Goal: Communication & Community: Answer question/provide support

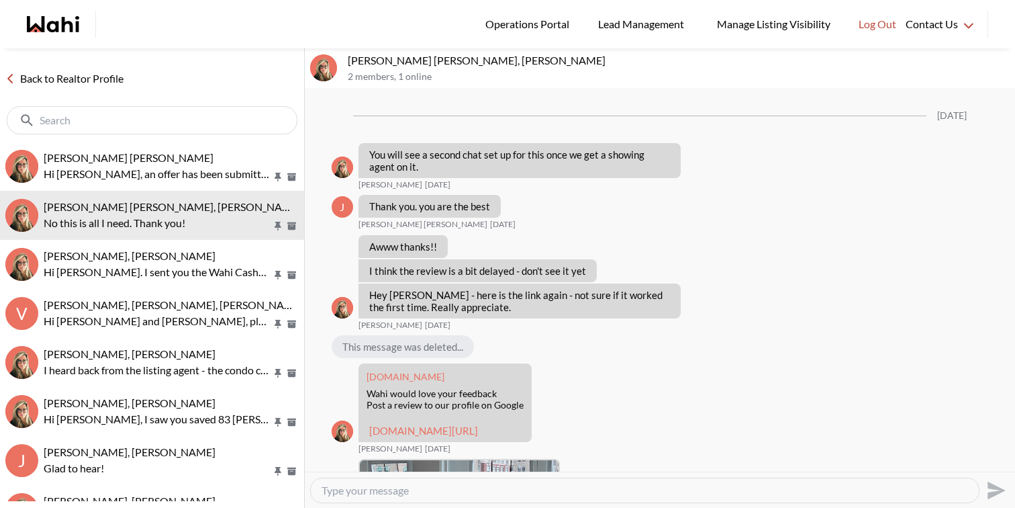
scroll to position [1406, 0]
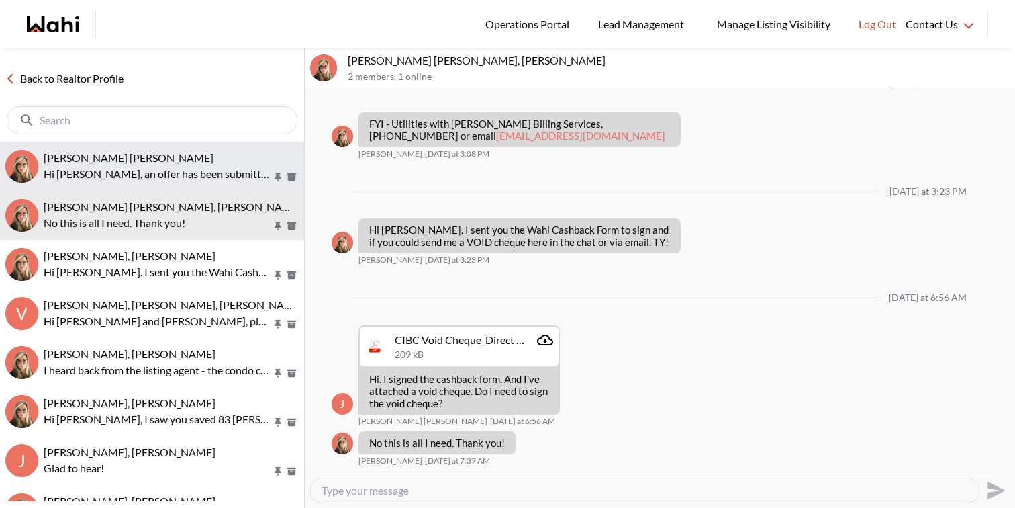
click at [129, 156] on span "Abdul Nafi Sarwari, Barbara" at bounding box center [129, 157] width 170 height 13
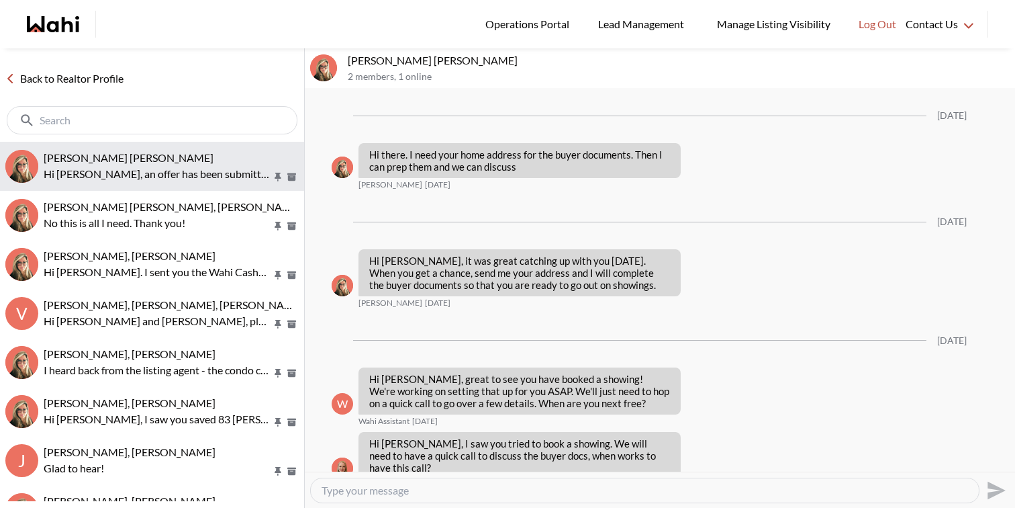
scroll to position [1988, 0]
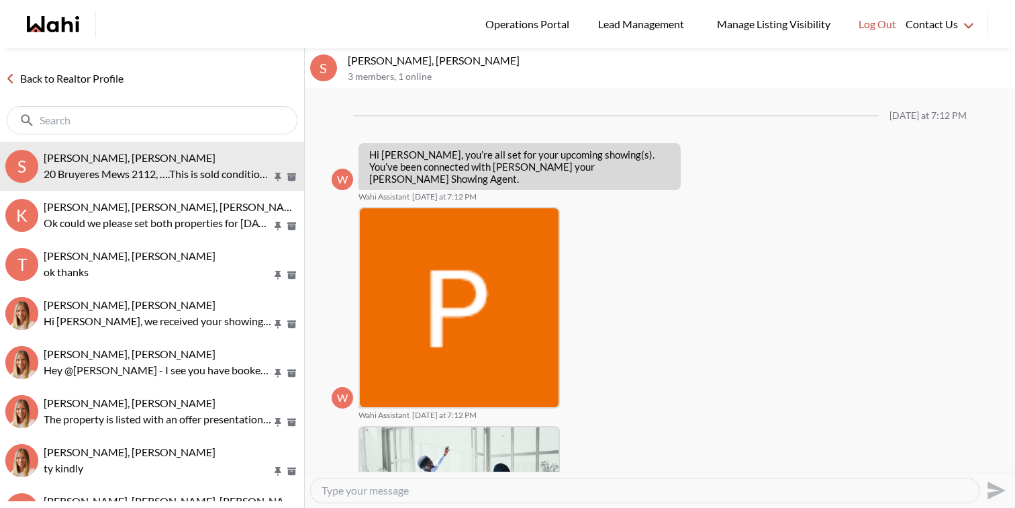
scroll to position [914, 0]
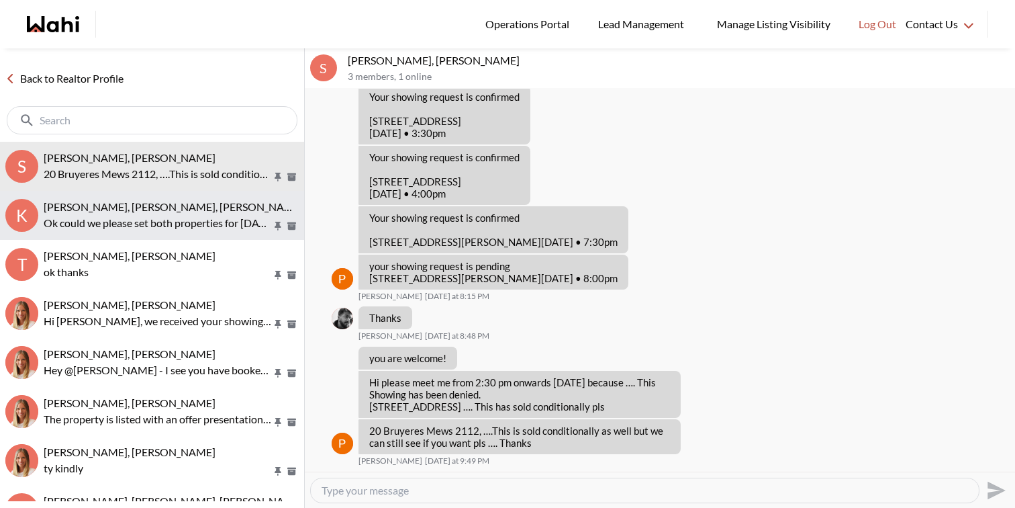
click at [153, 216] on p "Ok could we please set both properties for Thursday same time" at bounding box center [158, 223] width 228 height 16
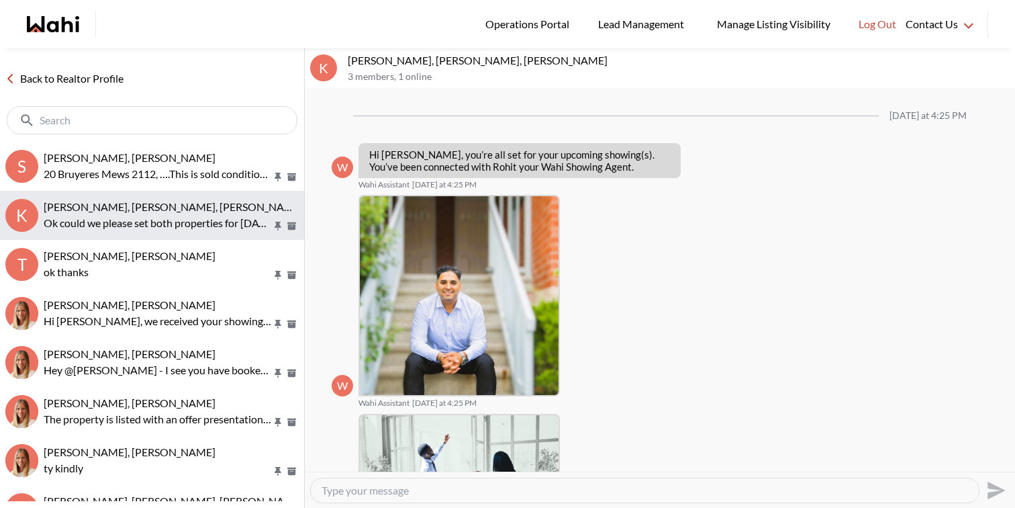
scroll to position [659, 0]
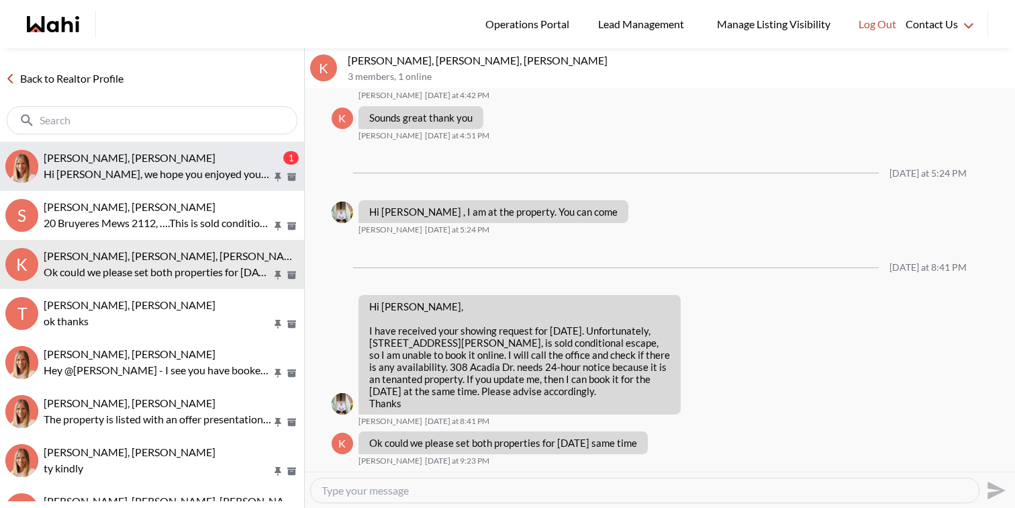
click at [207, 151] on div "Kathy Fratric, Michelle" at bounding box center [162, 157] width 237 height 13
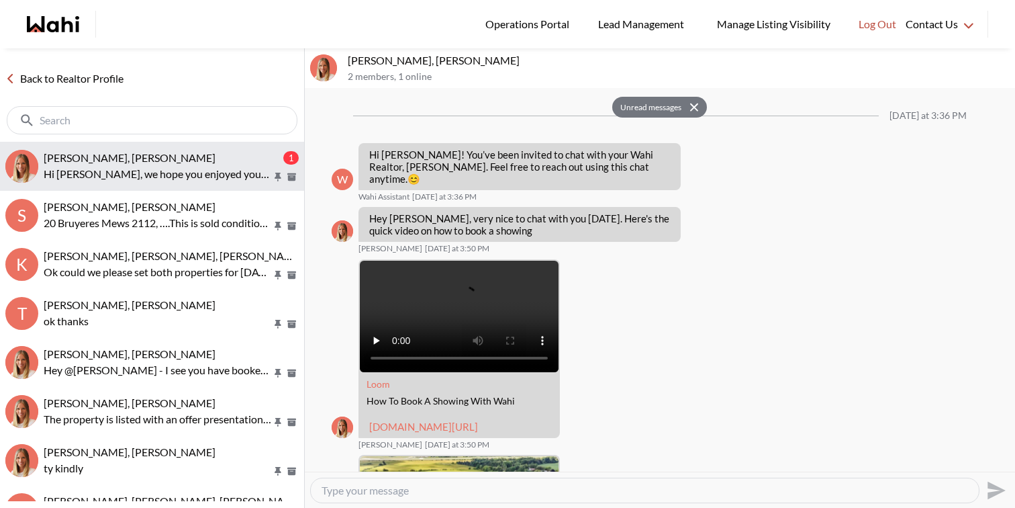
scroll to position [1678, 0]
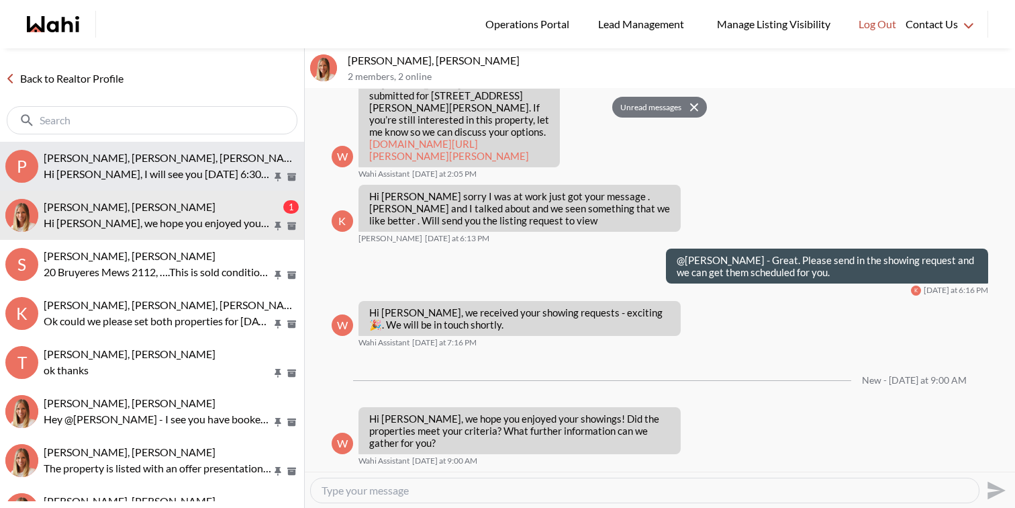
click at [118, 166] on p "Hi Shilpa, I will see you today 6:30pm at 90 Pitfield" at bounding box center [158, 174] width 228 height 16
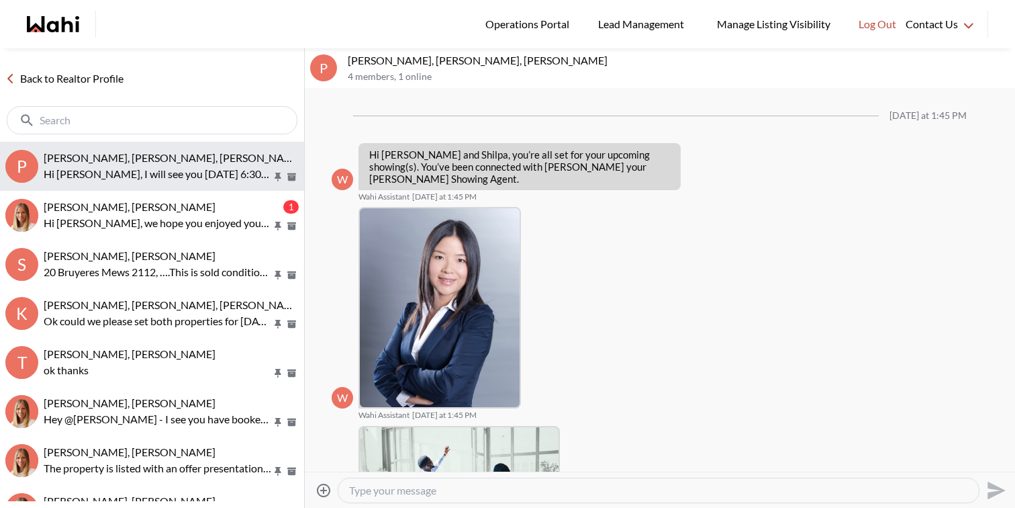
scroll to position [642, 0]
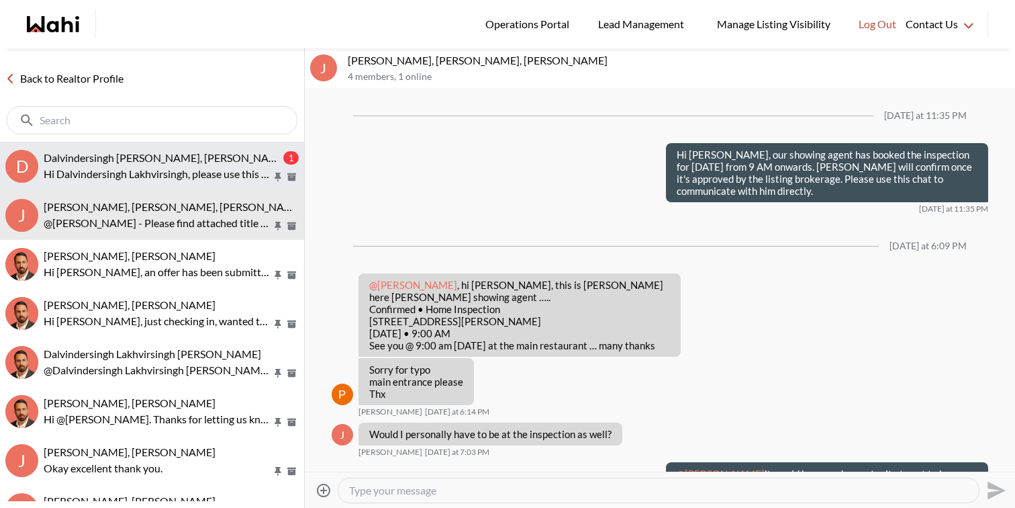
scroll to position [1209, 0]
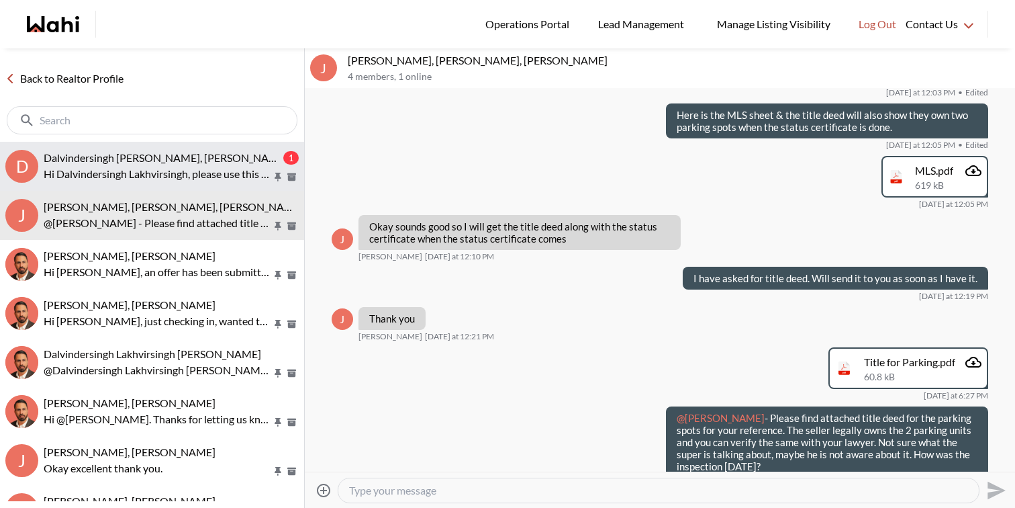
click at [168, 170] on p "Hi Dalvindersingh Lakhvirsingh, please use this chat for your upcoming showings" at bounding box center [158, 174] width 228 height 16
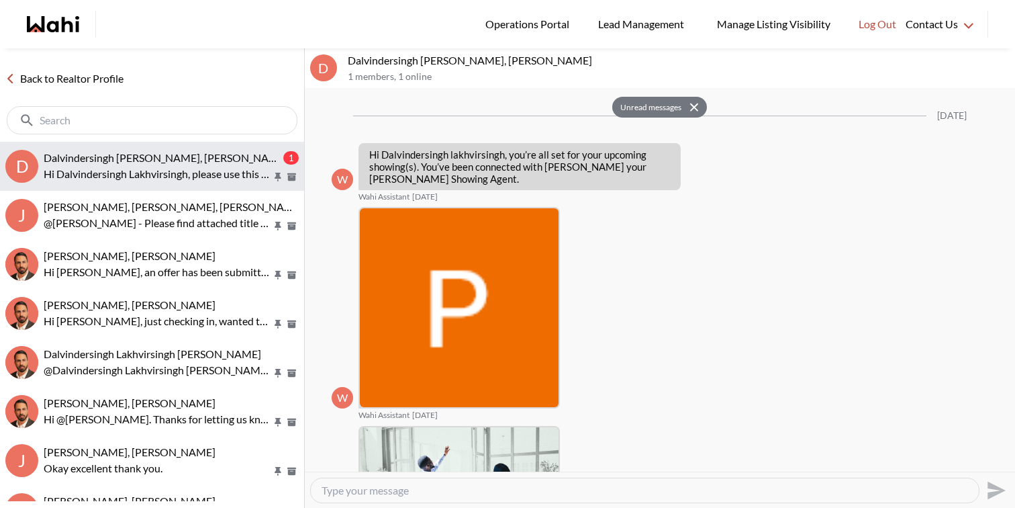
scroll to position [1002, 0]
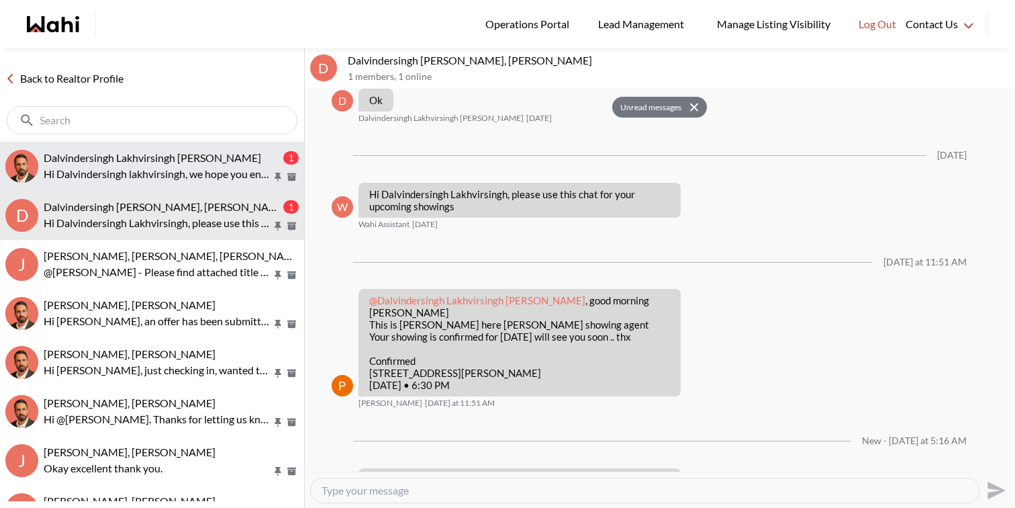
click at [201, 146] on button "Dalvindersingh Lakhvirsingh Jaswal, Behnam 1 Hi Dalvindersingh lakhvirsingh, we…" at bounding box center [152, 166] width 304 height 49
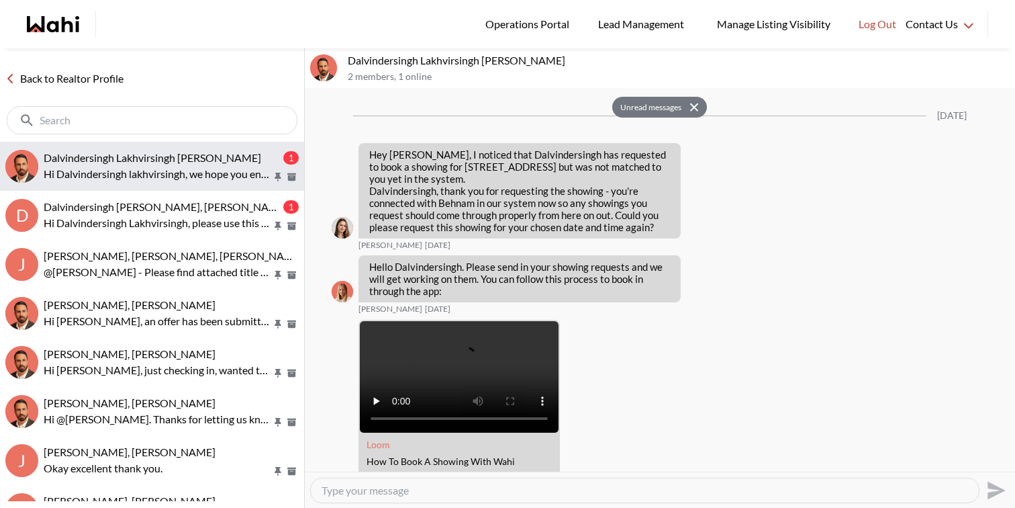
scroll to position [1557, 0]
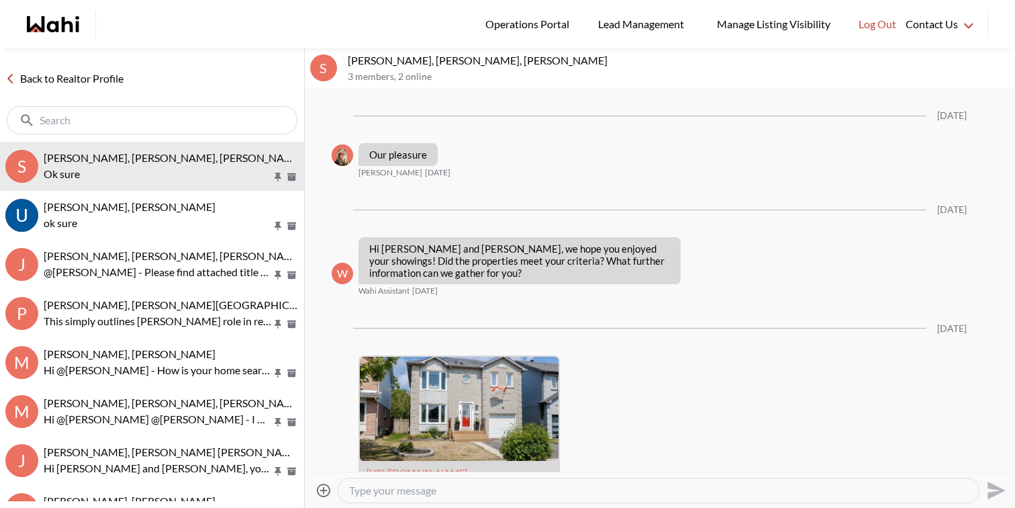
scroll to position [2713, 0]
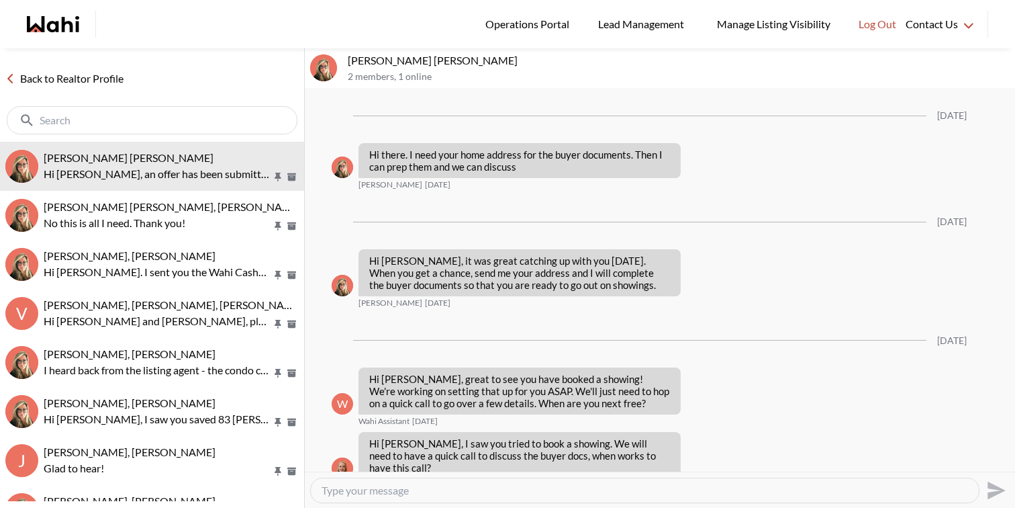
scroll to position [1988, 0]
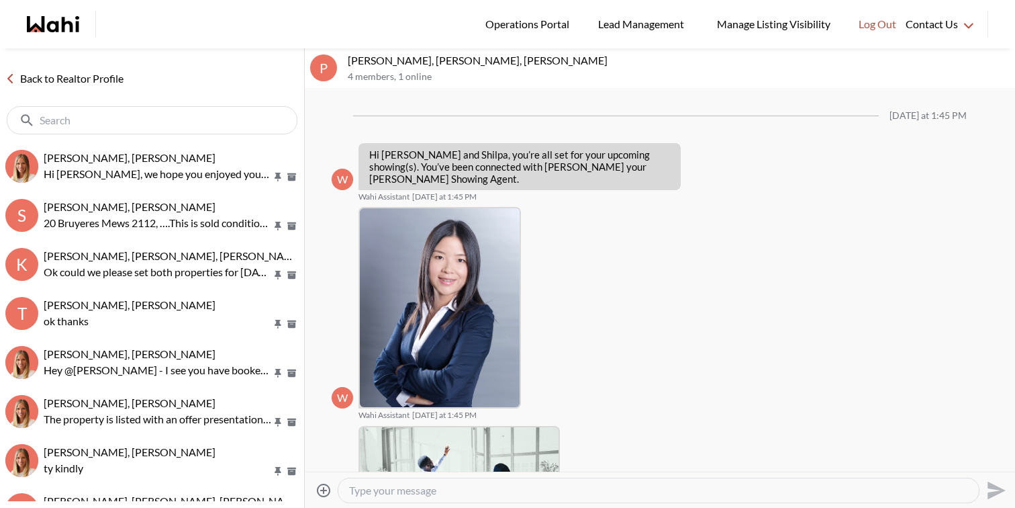
scroll to position [642, 0]
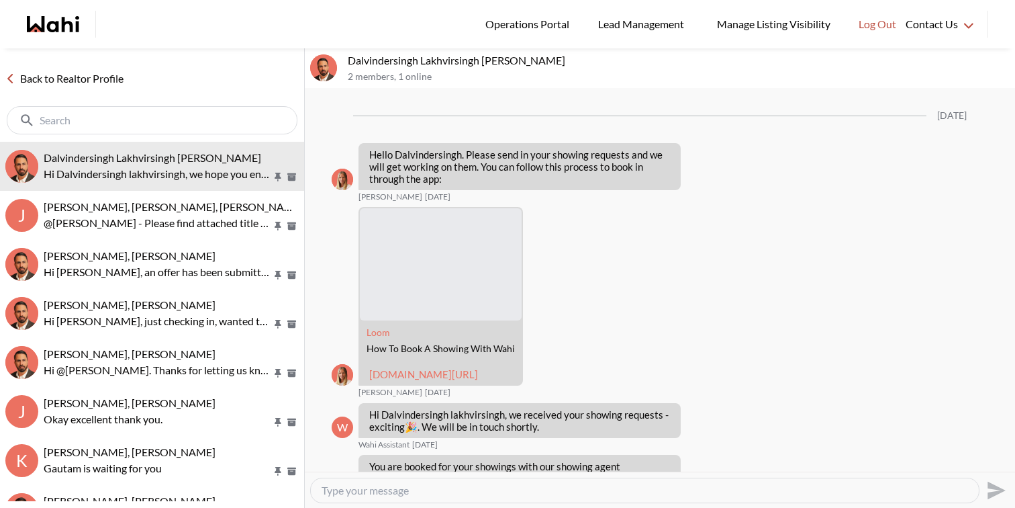
scroll to position [1444, 0]
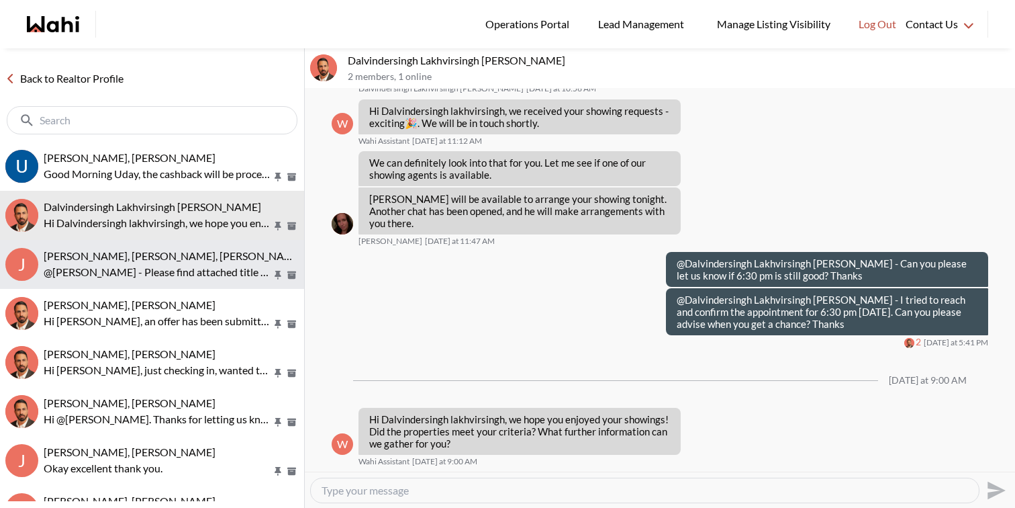
click at [234, 264] on p "@[PERSON_NAME] - Please find attached title deed for the parking spots for your…" at bounding box center [158, 272] width 228 height 16
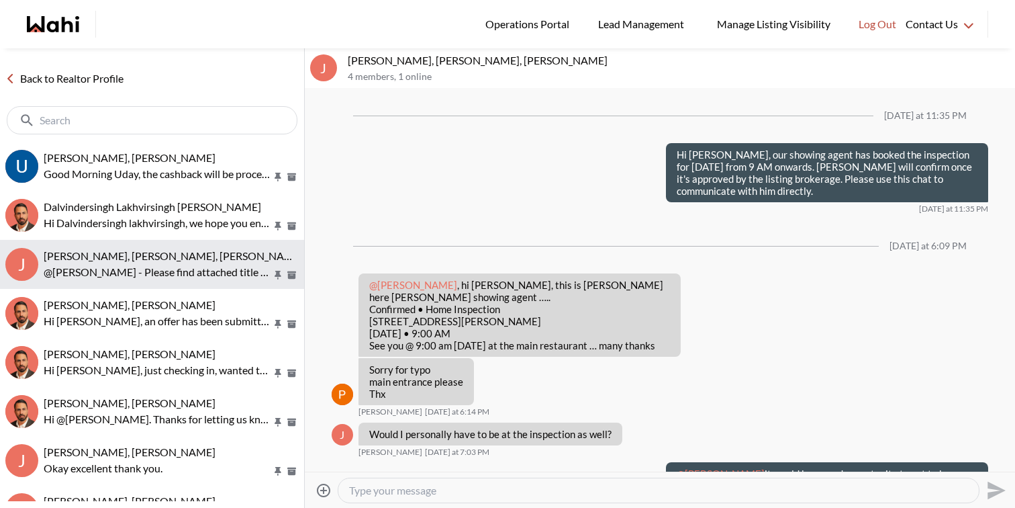
scroll to position [1209, 0]
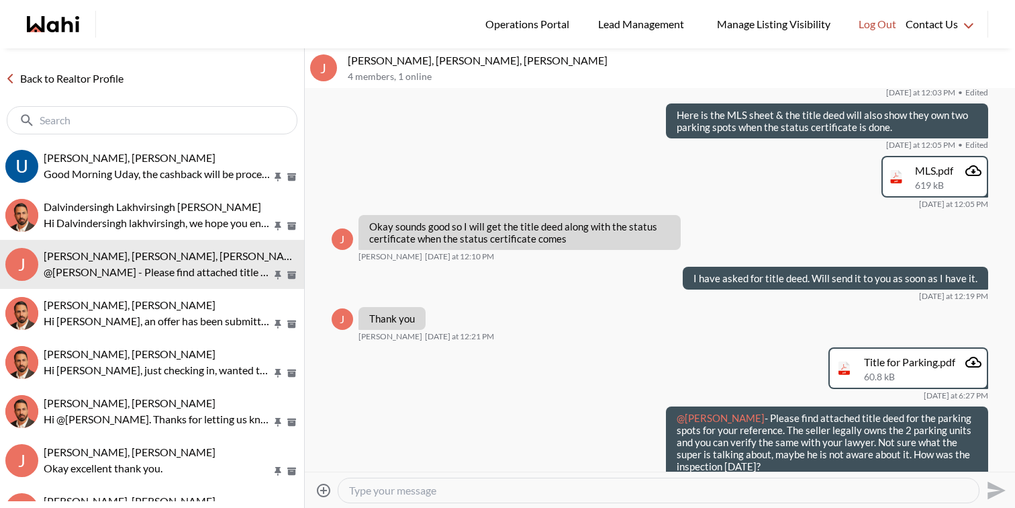
click at [651, 493] on textarea "Type your message" at bounding box center [658, 489] width 619 height 13
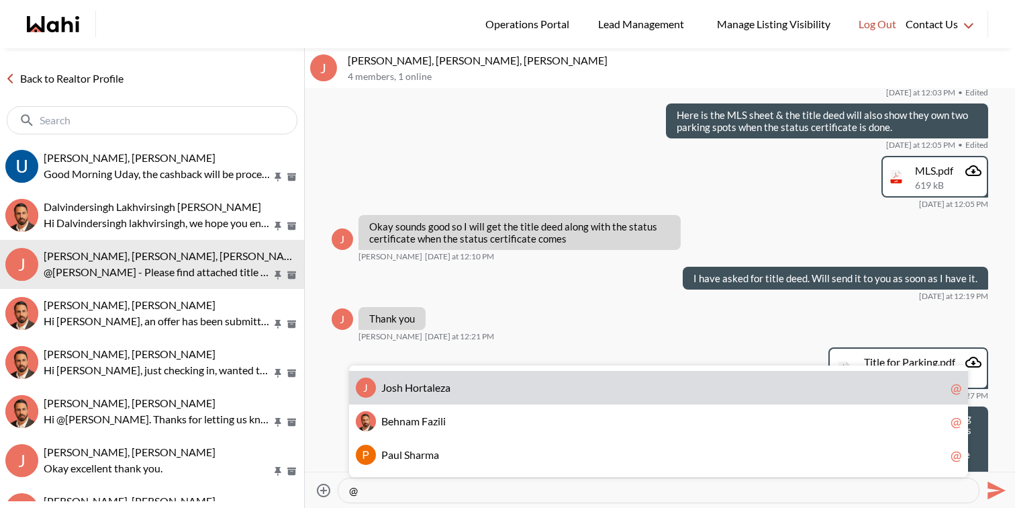
click at [623, 389] on span "J o s h H o r t a l e z a" at bounding box center [663, 387] width 564 height 13
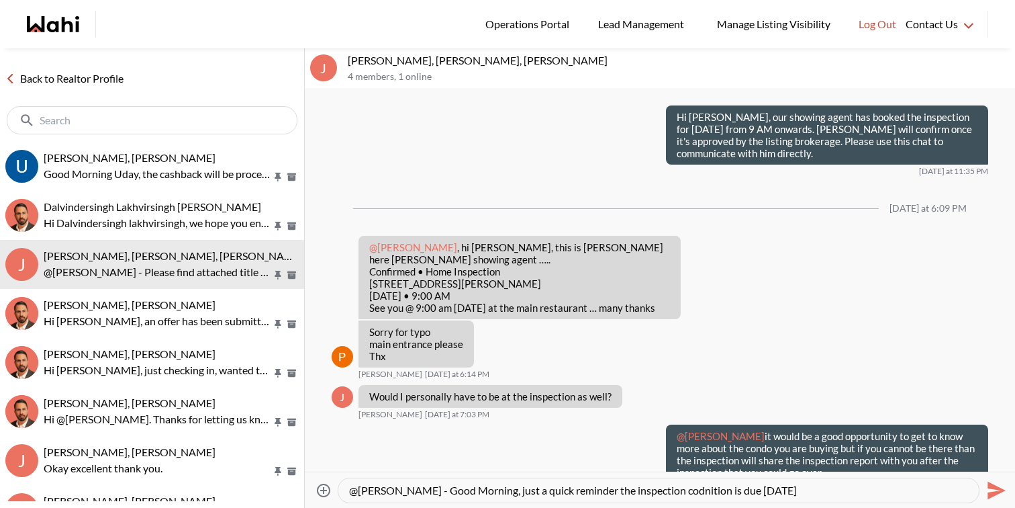
scroll to position [0, 0]
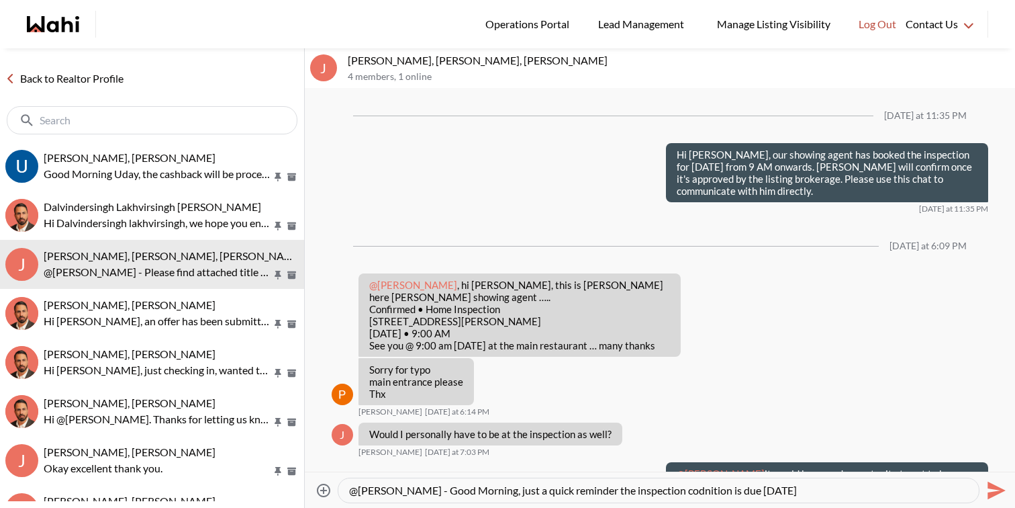
click at [525, 487] on textarea "@Josh Hortaleza - Good Morning, just a quick reminder the inspection codnition …" at bounding box center [658, 489] width 619 height 13
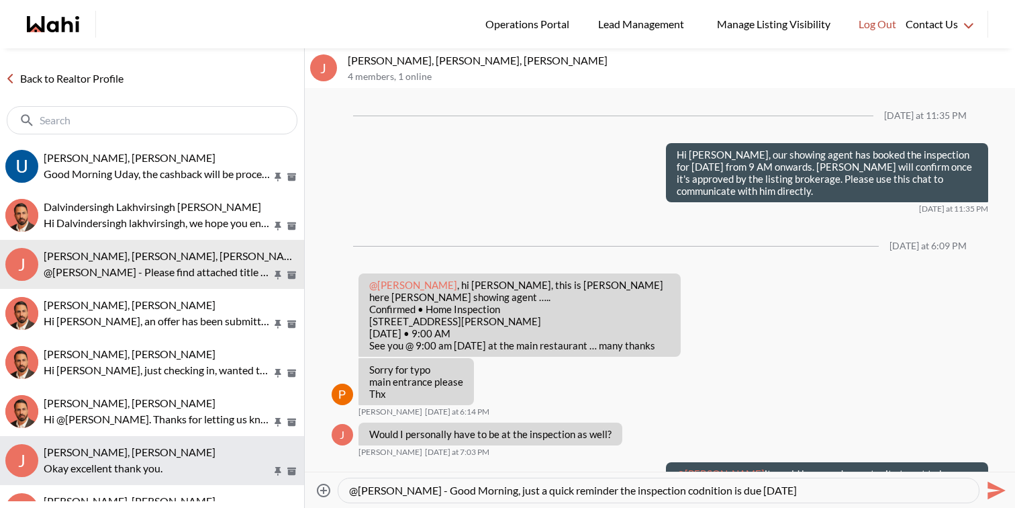
type textarea "@Josh Hortaleza - Good Morning, just a quick reminder the inspection codnition …"
click at [195, 463] on p "Okay excellent thank you." at bounding box center [158, 468] width 228 height 16
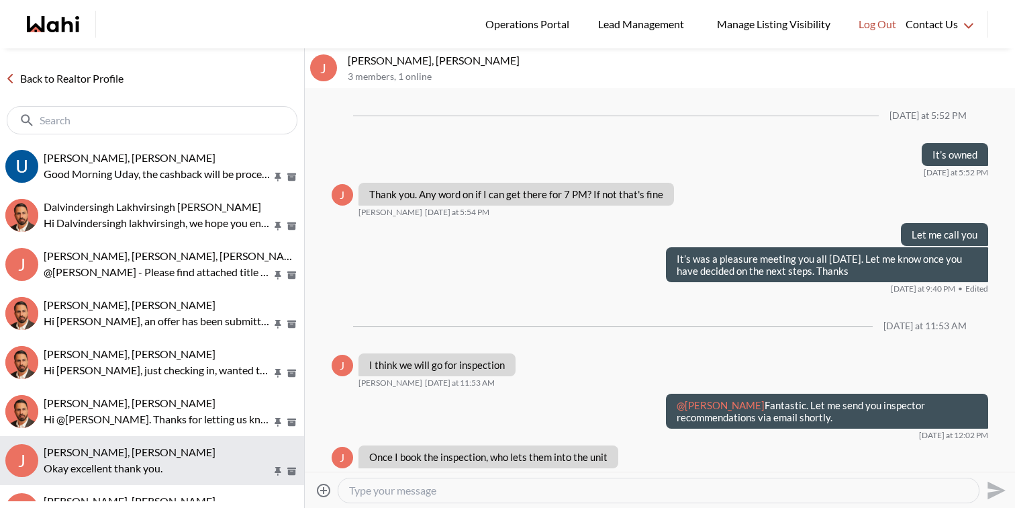
scroll to position [1312, 0]
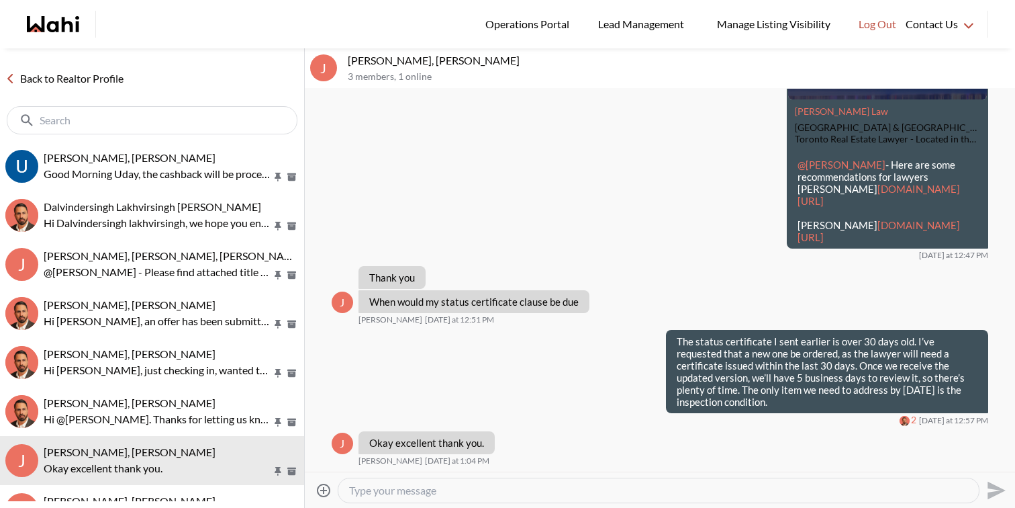
click at [407, 502] on div at bounding box center [659, 490] width 642 height 26
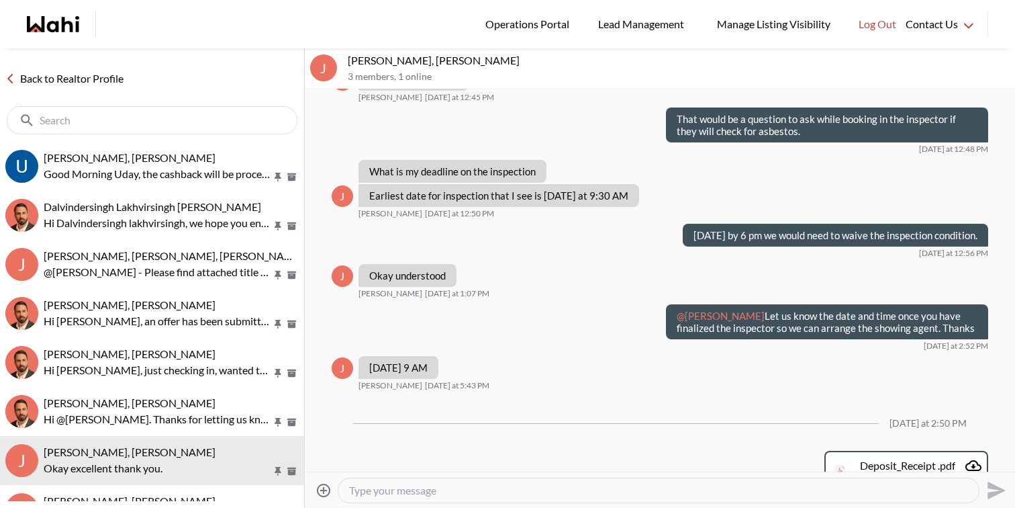
scroll to position [515, 0]
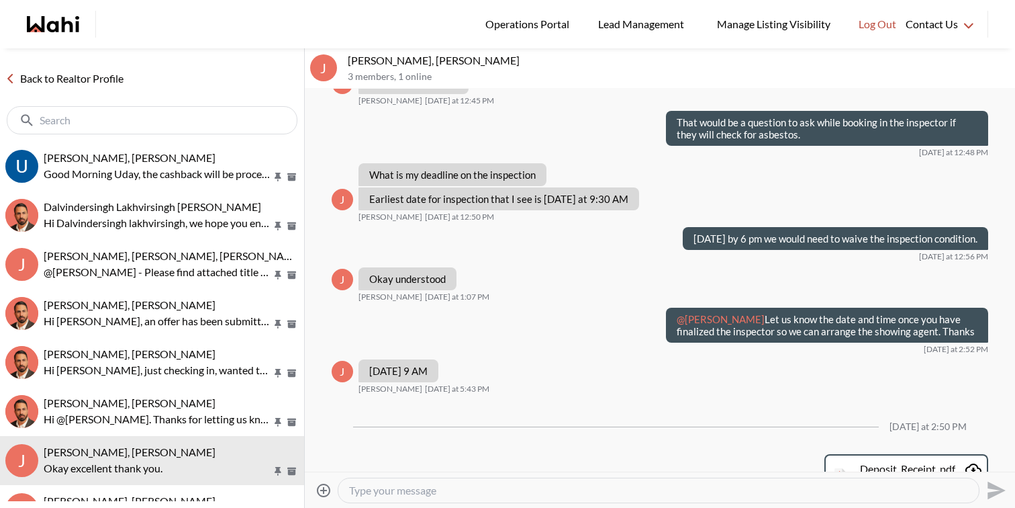
click at [514, 495] on textarea "Type your message" at bounding box center [658, 489] width 619 height 13
paste textarea "@Josh Hortaleza - Good Morning, just a quick reminder the inspection codnition …"
click at [790, 492] on textarea "@Josh Hortaleza - Good Morning, just a quick reminder the inspection condition …" at bounding box center [658, 489] width 619 height 13
type textarea "@[PERSON_NAME] - Good Morning, just a quick reminder the inspection condition i…"
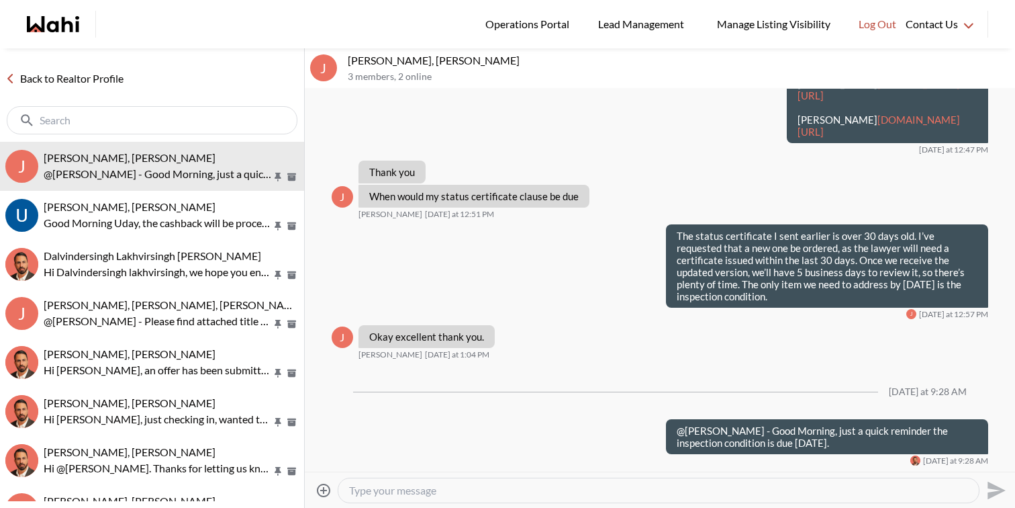
scroll to position [1417, 0]
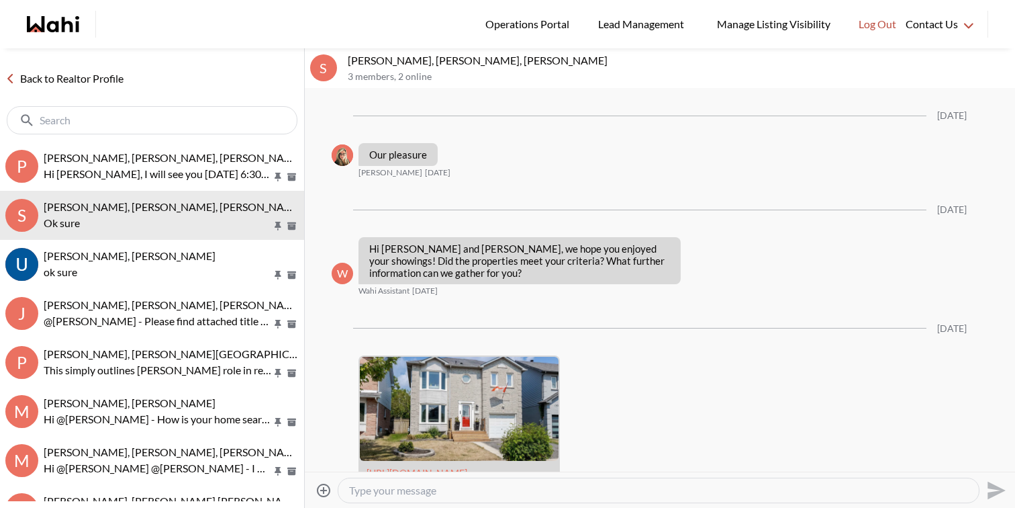
scroll to position [2713, 0]
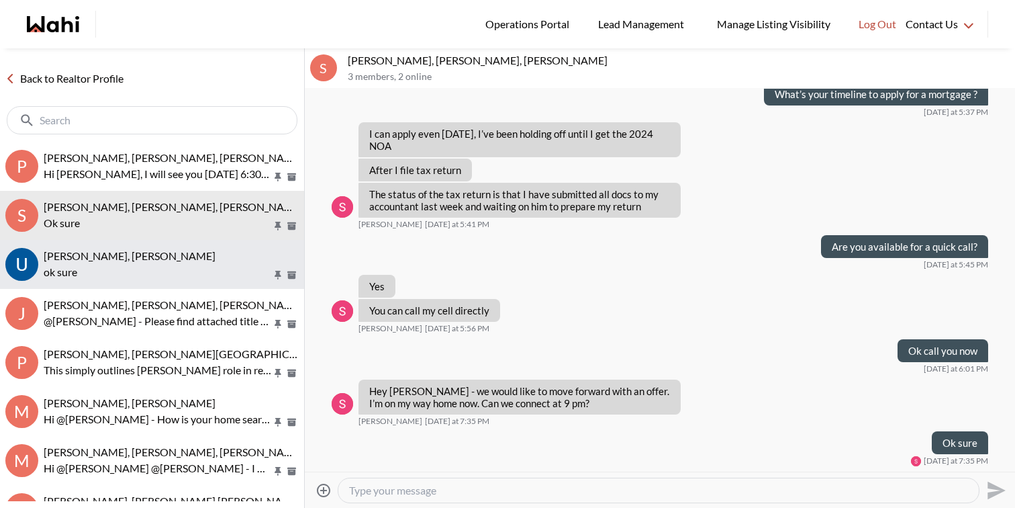
click at [144, 271] on p "ok sure" at bounding box center [158, 272] width 228 height 16
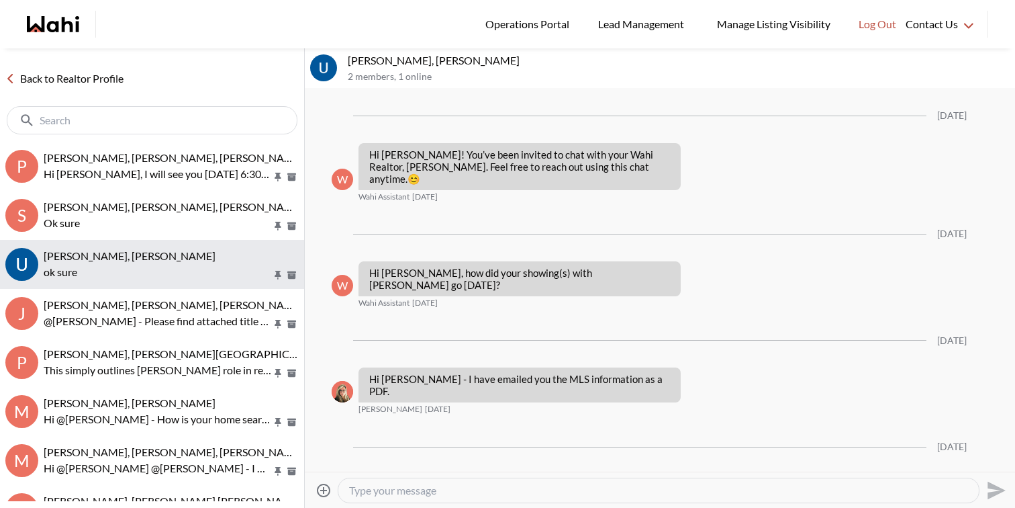
scroll to position [475, 0]
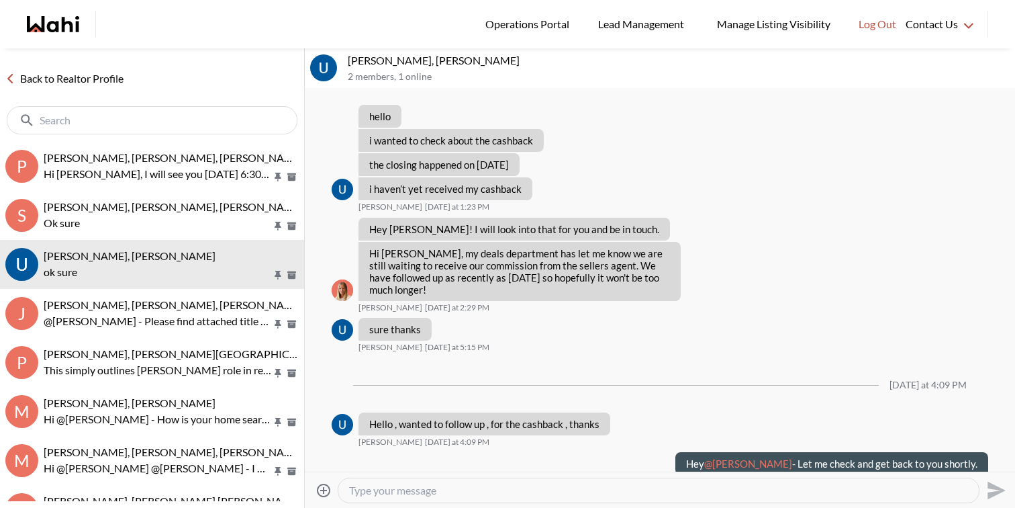
click at [450, 496] on textarea "Type your message" at bounding box center [658, 489] width 619 height 13
type textarea "Good Morning Uday, the cashback will be processed [DATE] and you will get a con…"
click at [994, 489] on icon "Send" at bounding box center [994, 489] width 21 height 21
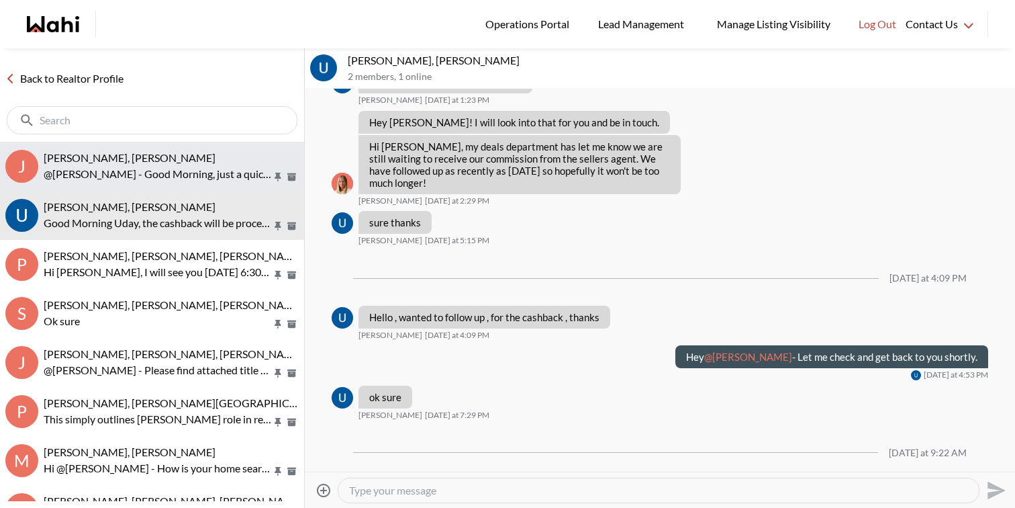
click at [150, 177] on p "@[PERSON_NAME] - Good Morning, just a quick reminder the inspection condition i…" at bounding box center [158, 174] width 228 height 16
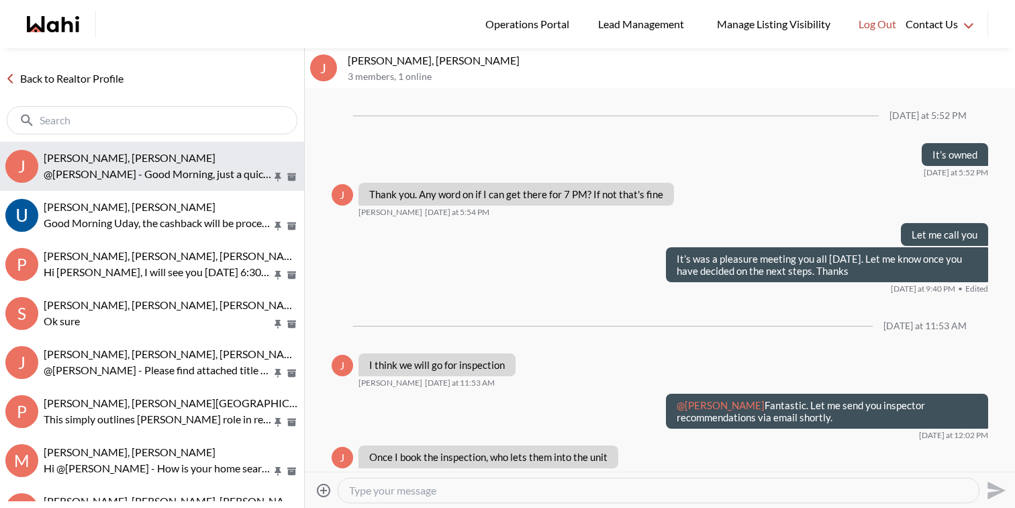
scroll to position [1417, 0]
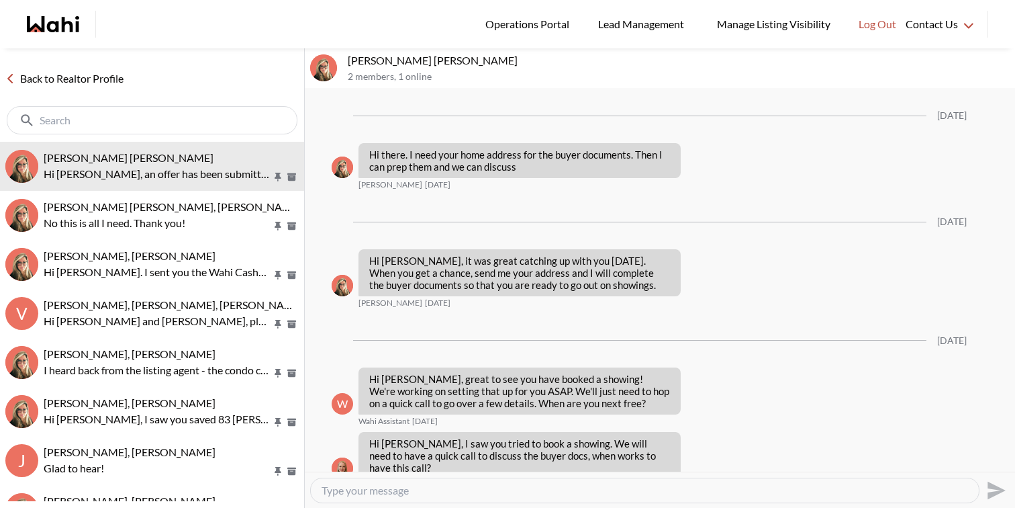
scroll to position [1988, 0]
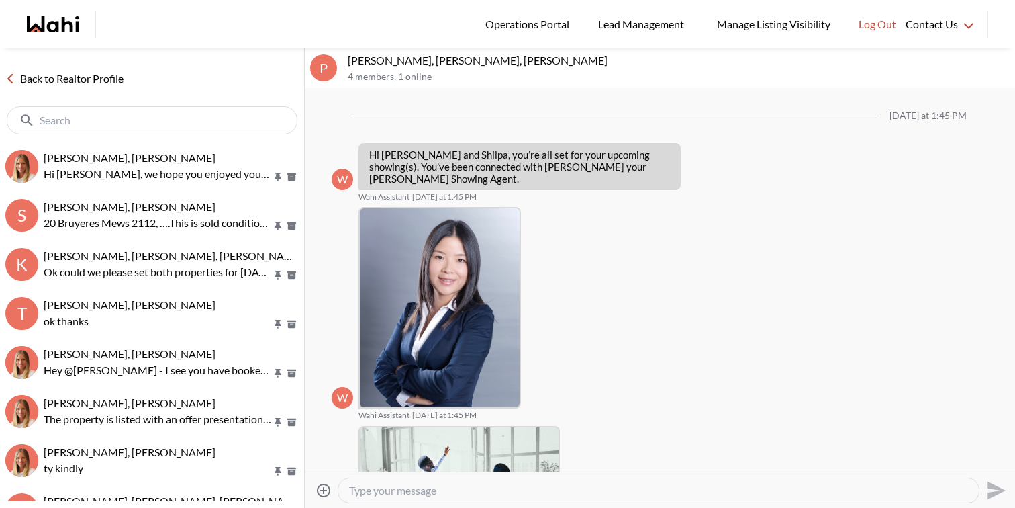
scroll to position [642, 0]
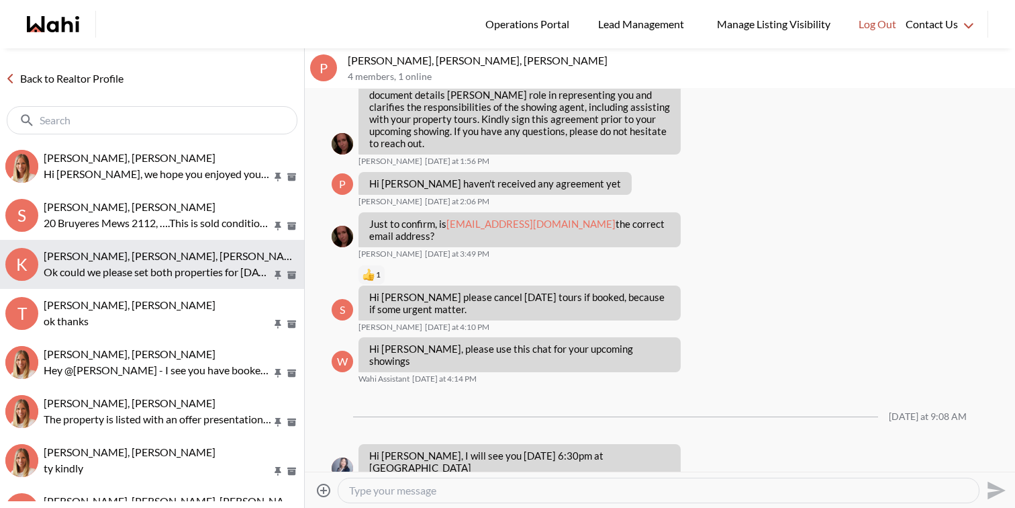
click at [229, 252] on div "Kathy Fratric, Rohit, Michelle" at bounding box center [171, 255] width 255 height 13
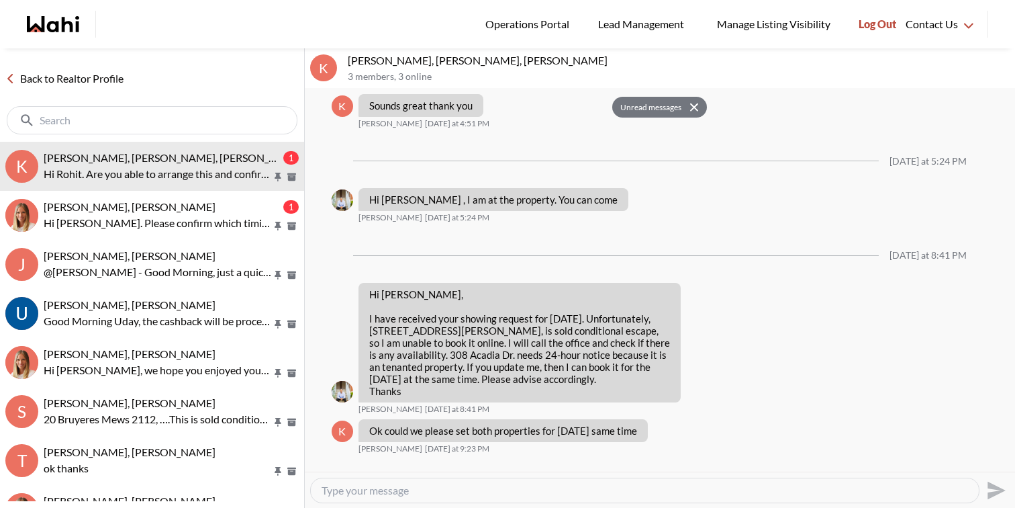
scroll to position [753, 0]
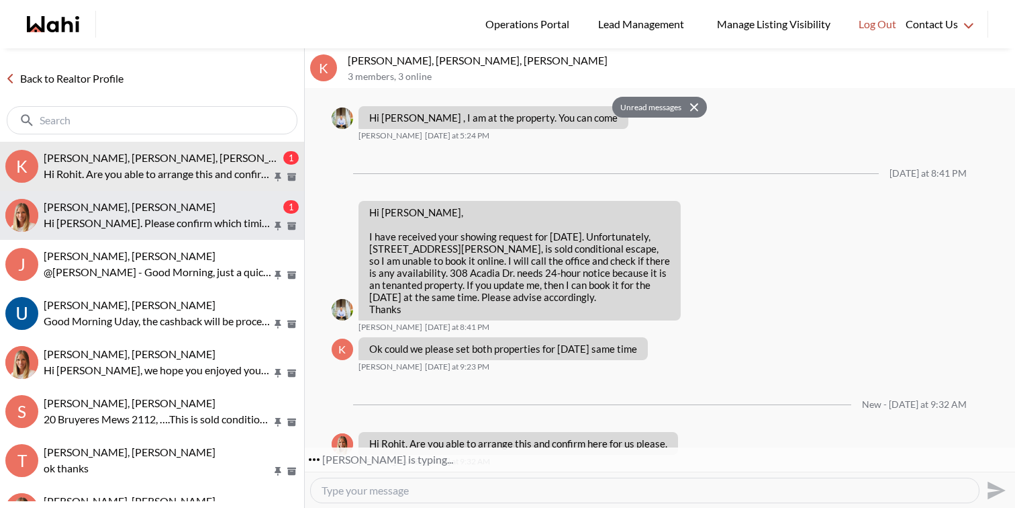
click at [167, 217] on p "Hi Sourav. Please confirm which timing would work for you and we can arrange." at bounding box center [158, 223] width 228 height 16
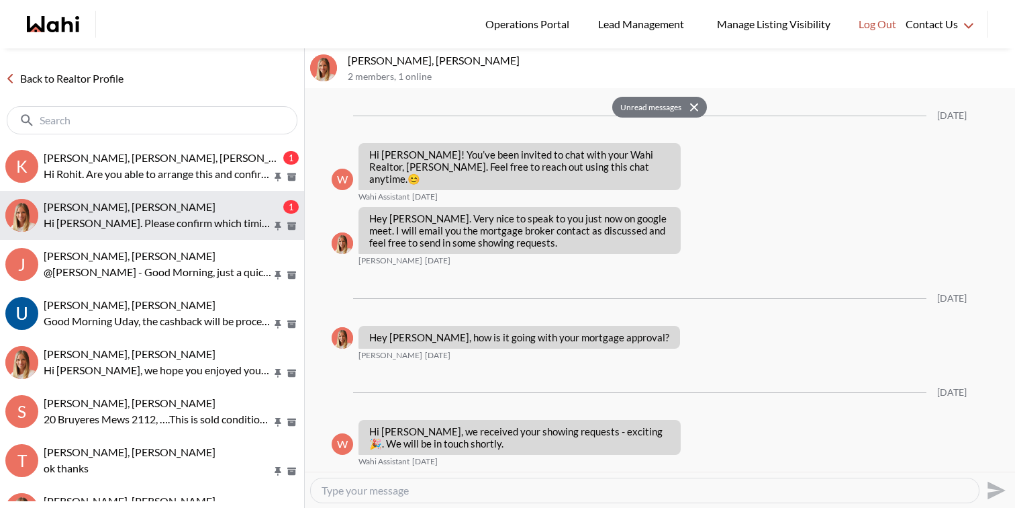
scroll to position [1061, 0]
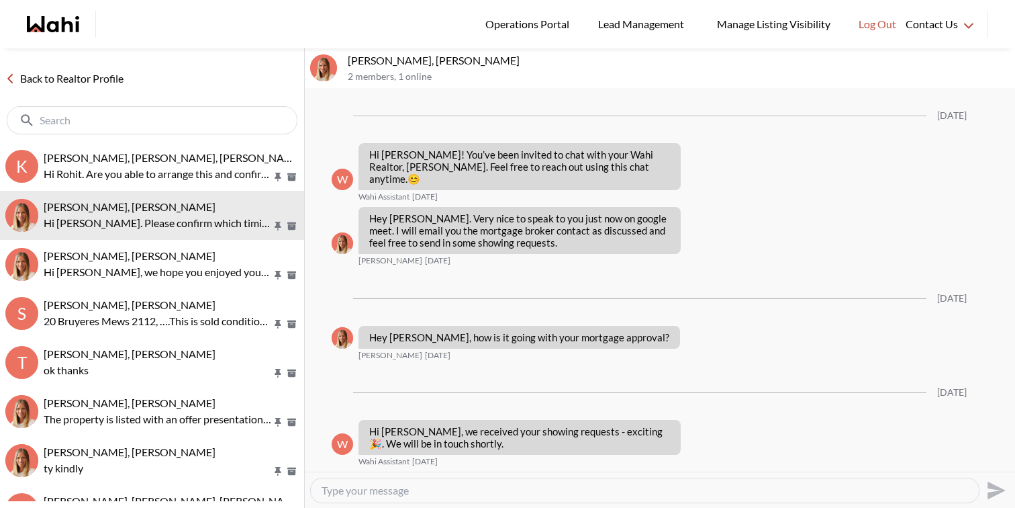
scroll to position [1061, 0]
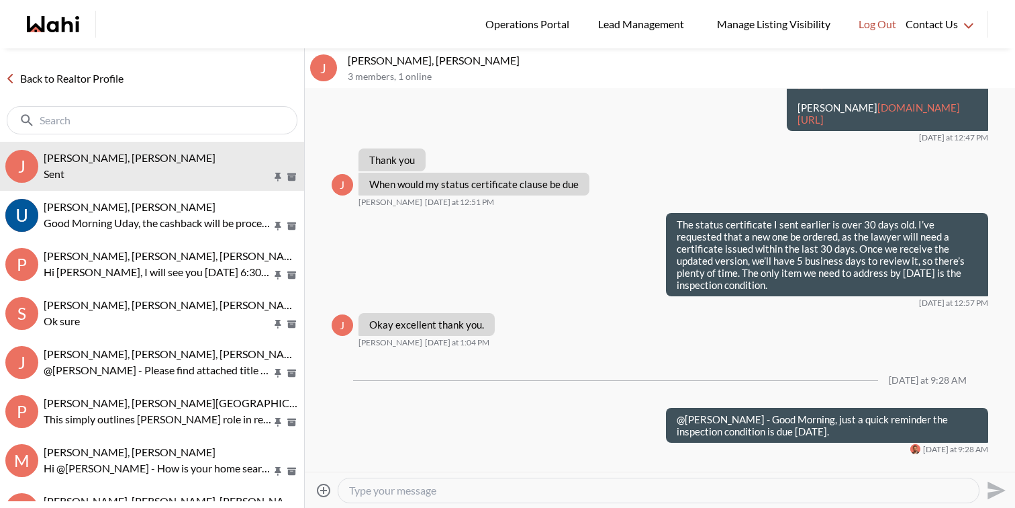
scroll to position [1732, 0]
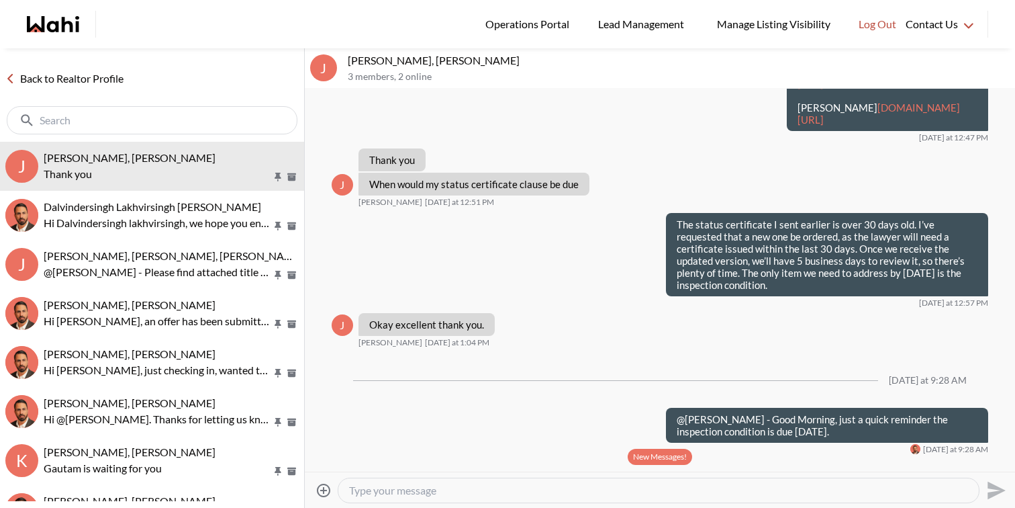
scroll to position [1653, 0]
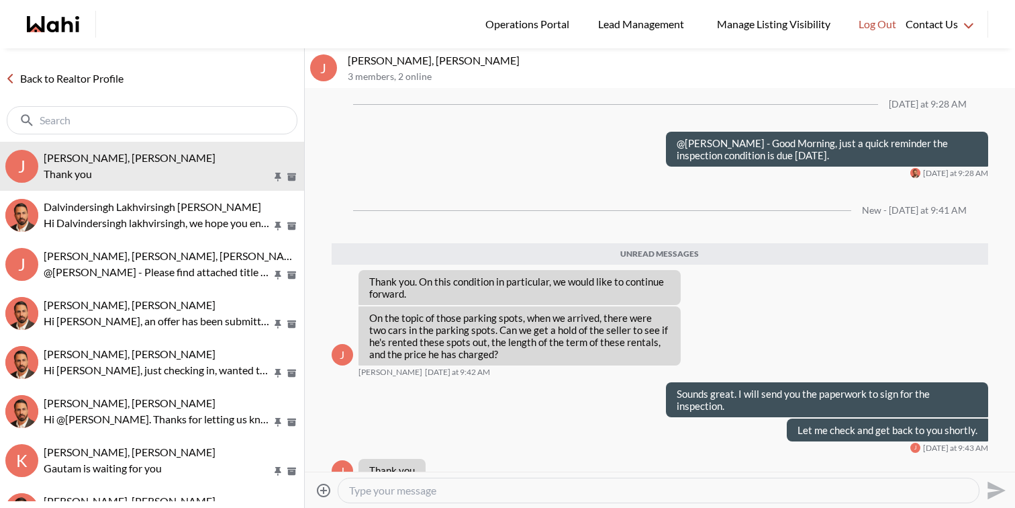
click at [565, 488] on textarea "Type your message" at bounding box center [658, 489] width 619 height 13
type textarea "Sent"
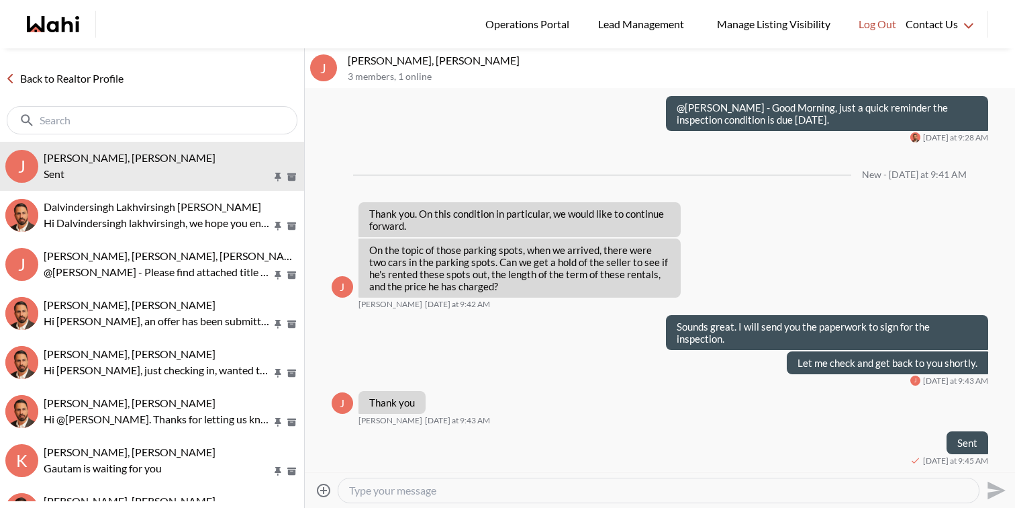
scroll to position [1700, 0]
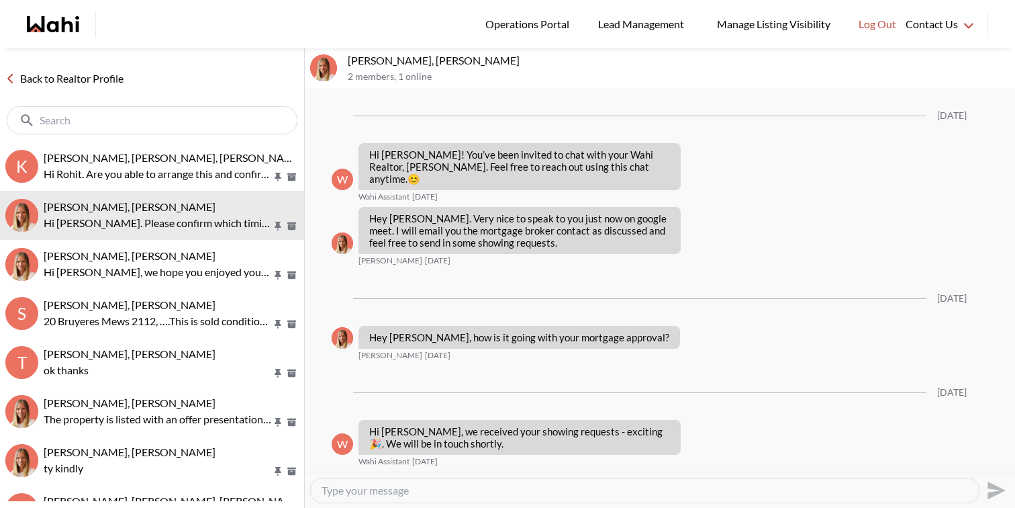
scroll to position [1061, 0]
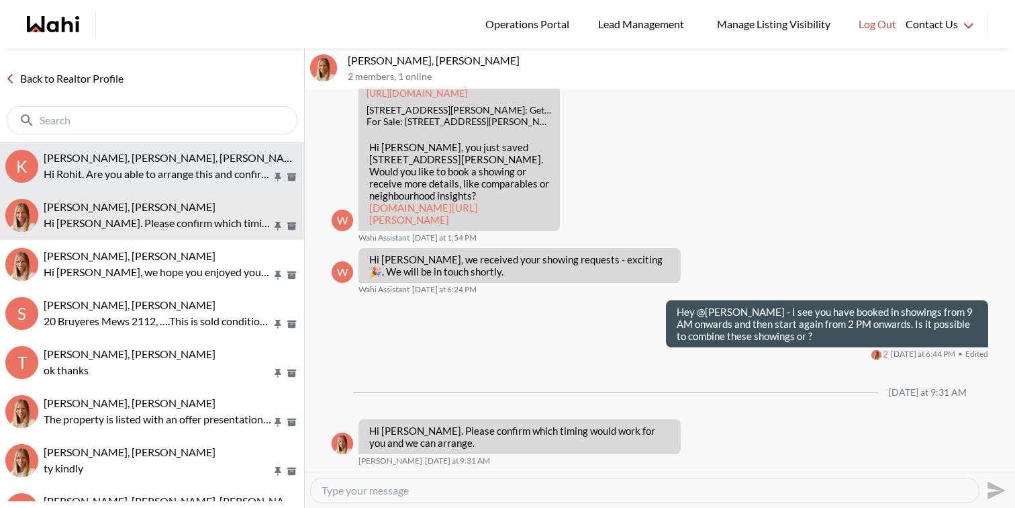
click at [133, 158] on span "Kathy Fratric, Rohit, Michelle" at bounding box center [174, 157] width 260 height 13
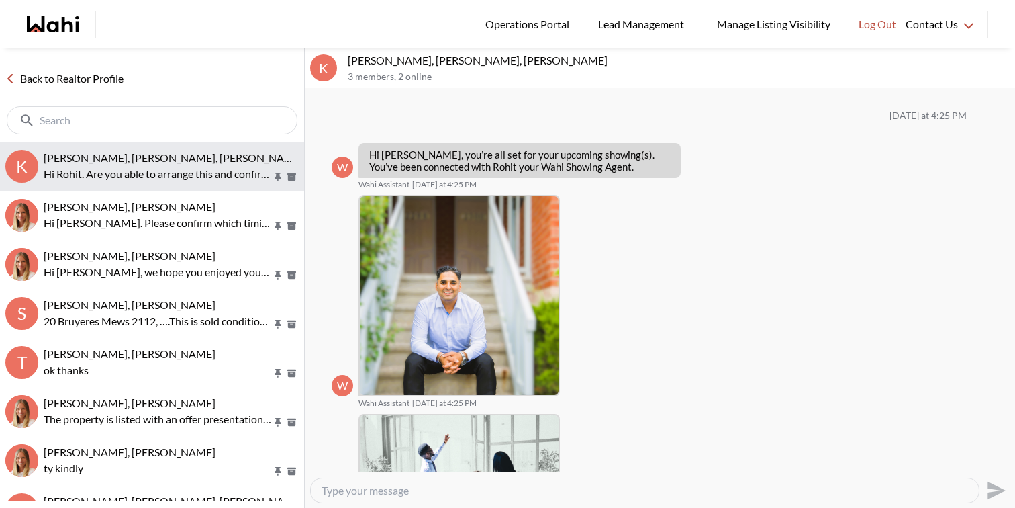
scroll to position [753, 0]
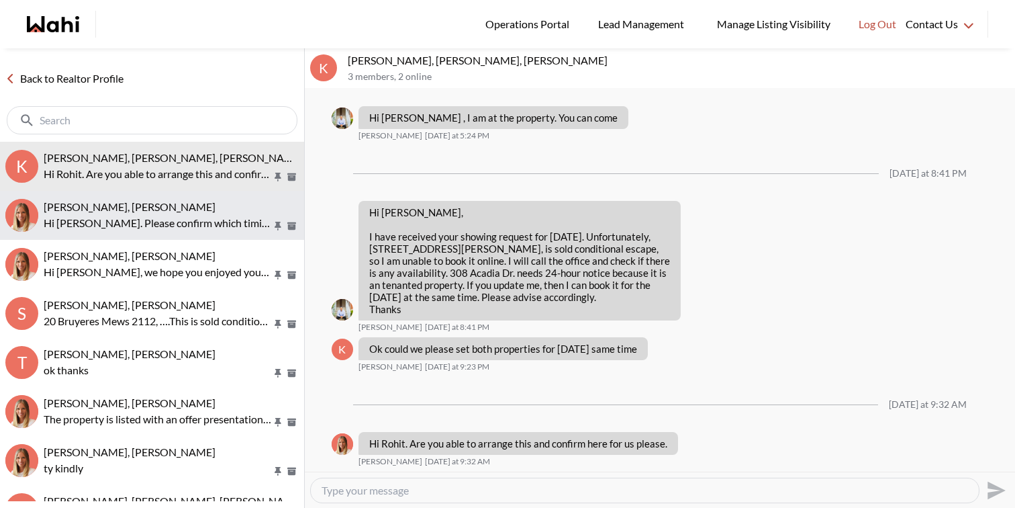
click at [142, 206] on span "Sourav Singh, Michelle" at bounding box center [130, 206] width 172 height 13
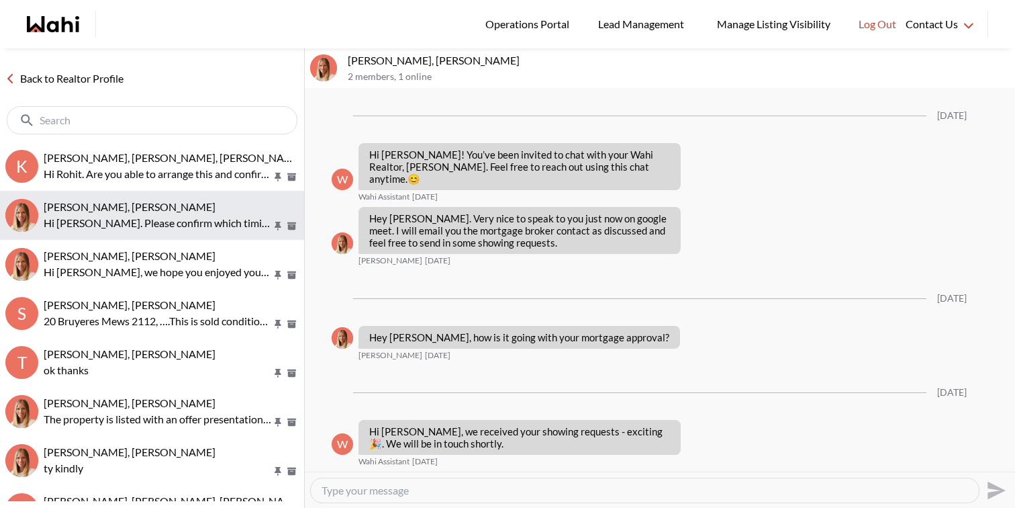
scroll to position [1061, 0]
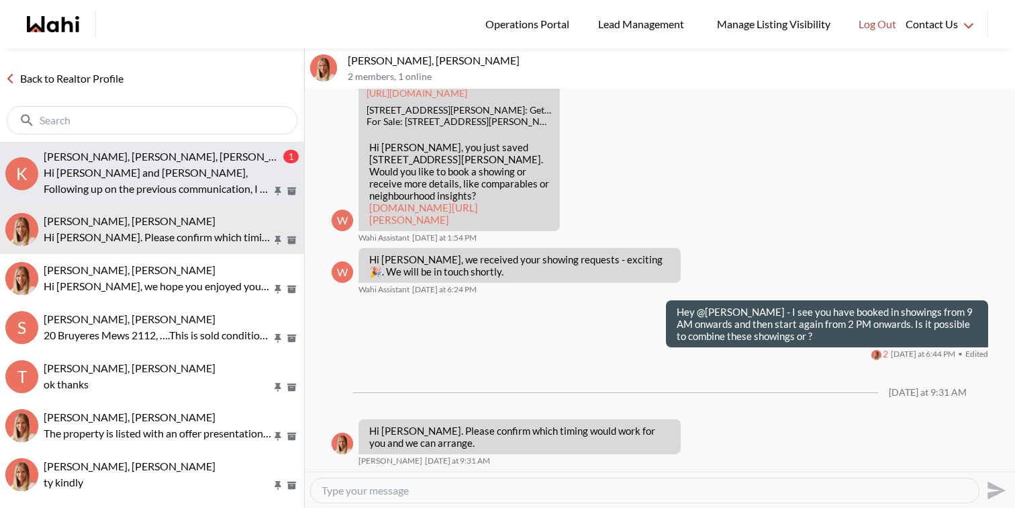
click at [166, 195] on p "Following up on the previous communication, I am still attempting to contact LA…" at bounding box center [158, 189] width 228 height 16
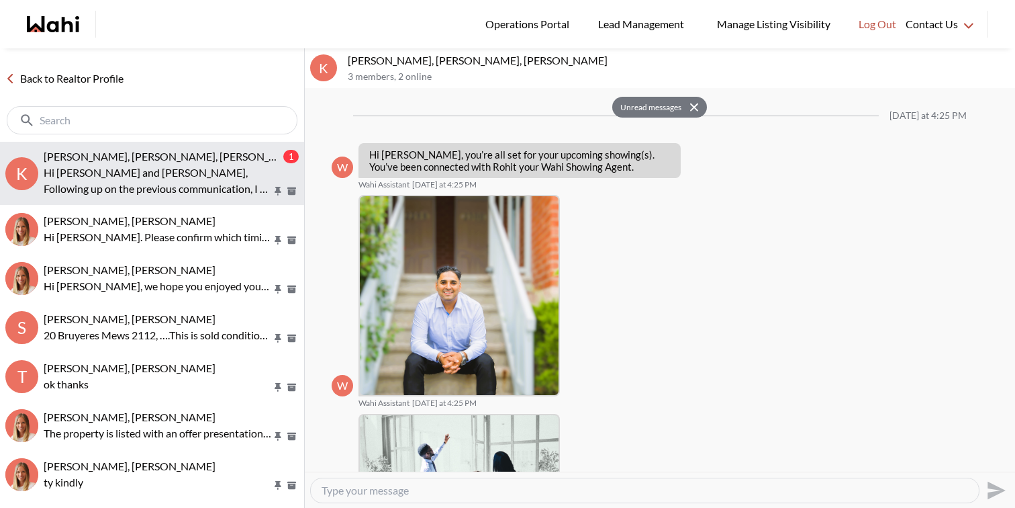
scroll to position [908, 0]
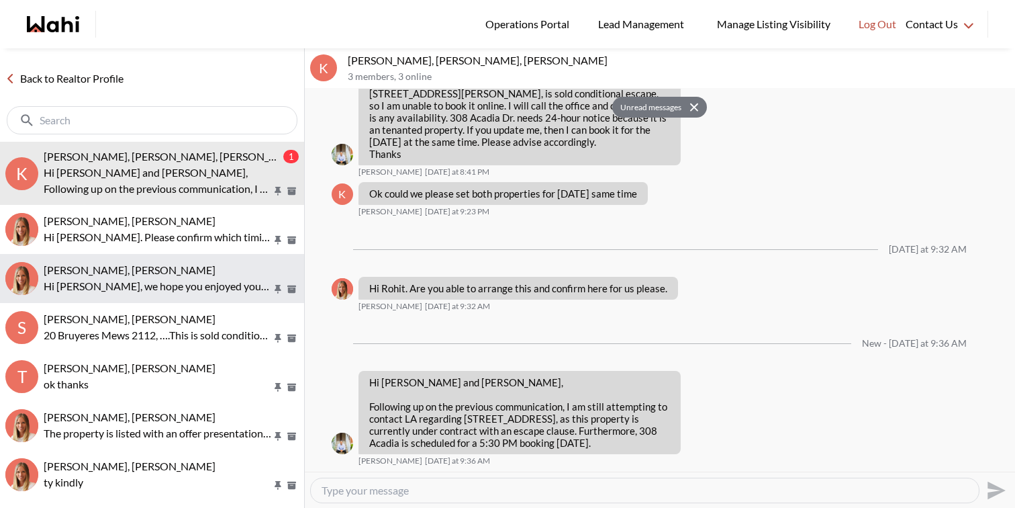
click at [161, 292] on p "Hi Kathy, we hope you enjoyed your showings! Did the properties meet your crite…" at bounding box center [158, 286] width 228 height 16
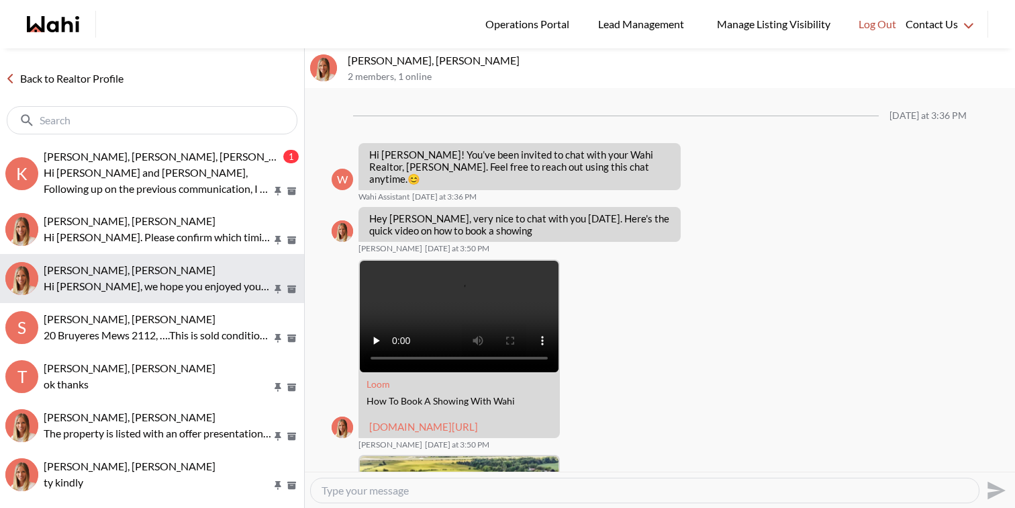
scroll to position [1679, 0]
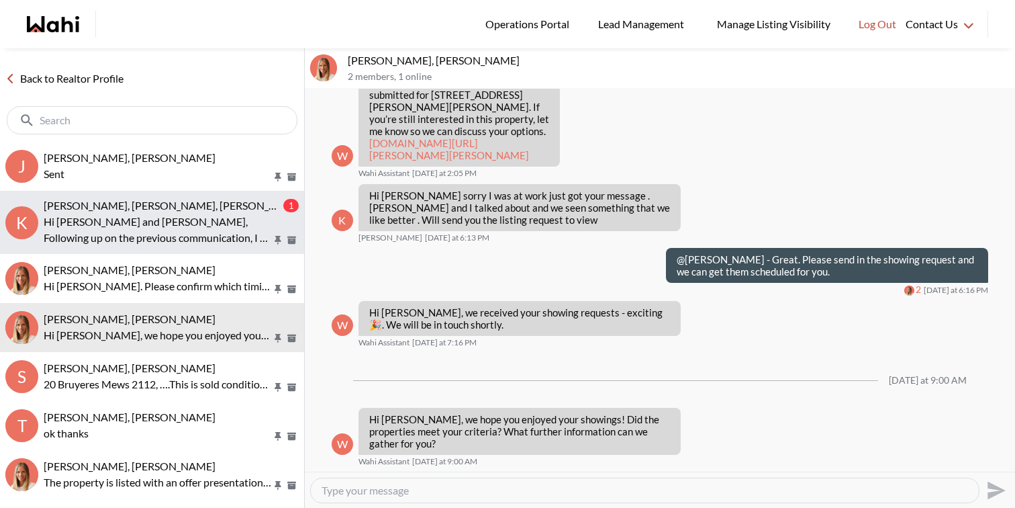
click at [218, 217] on p "Hi Michelle and Kathy," at bounding box center [158, 221] width 228 height 16
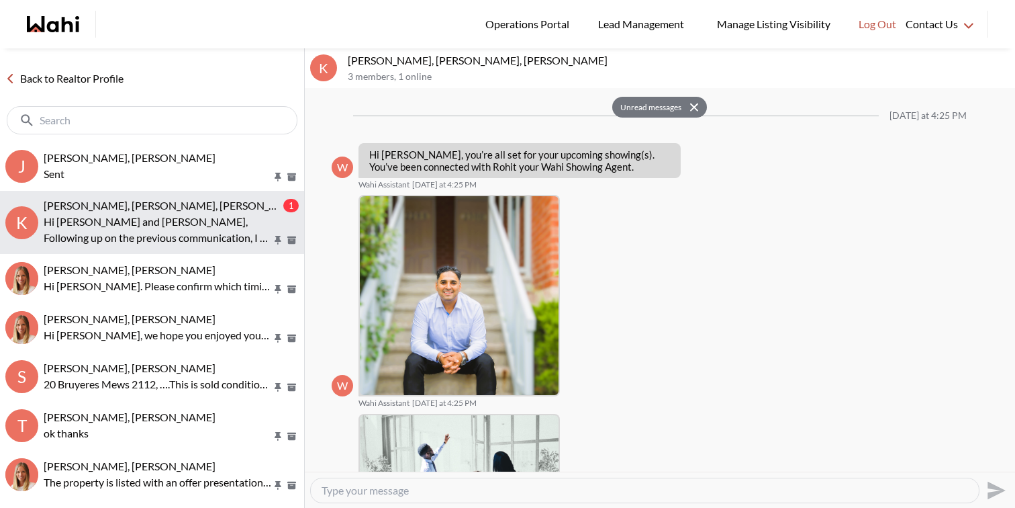
scroll to position [929, 0]
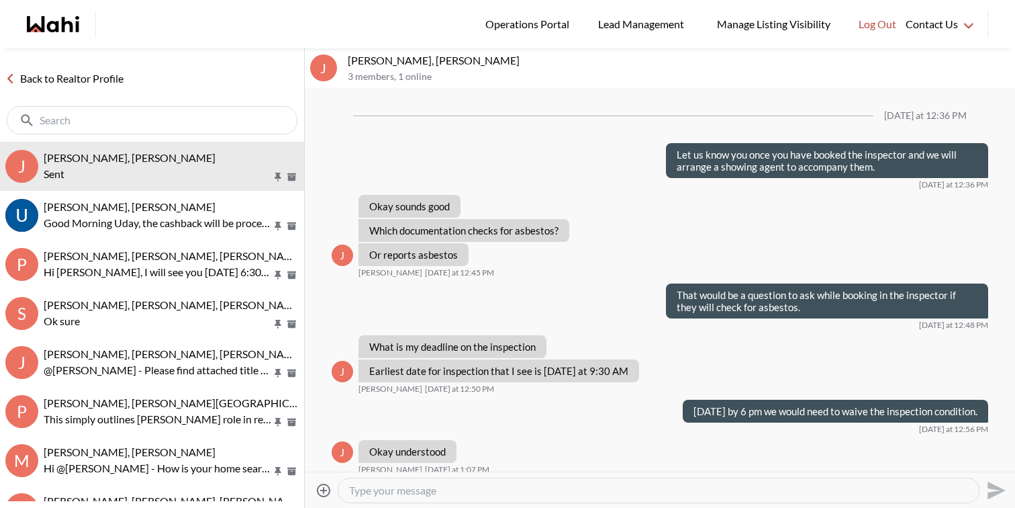
scroll to position [1343, 0]
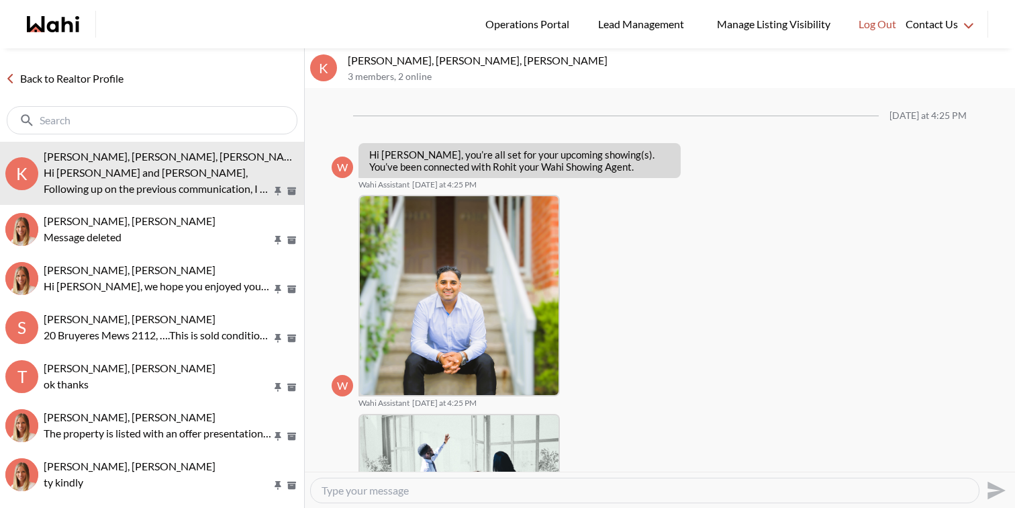
scroll to position [875, 0]
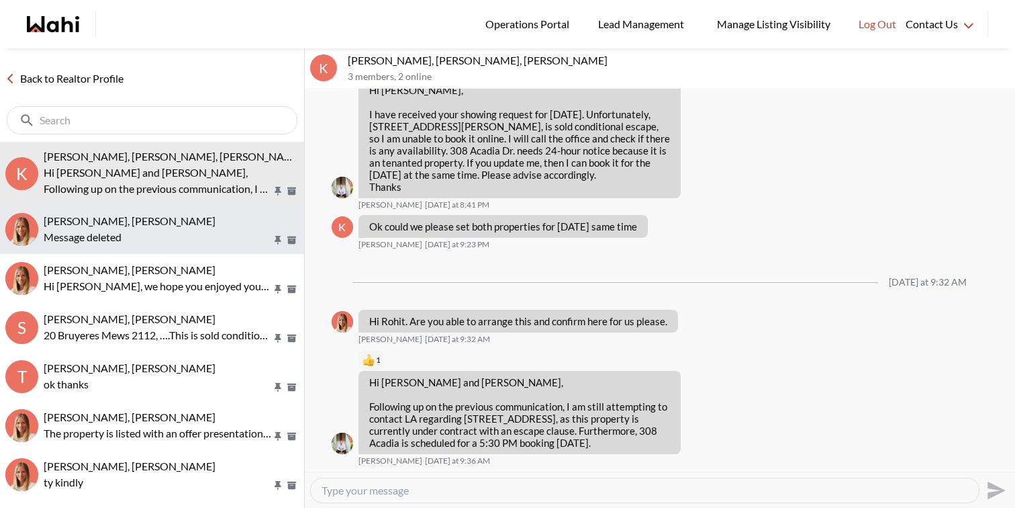
click at [135, 229] on div "Message deleted" at bounding box center [171, 237] width 255 height 16
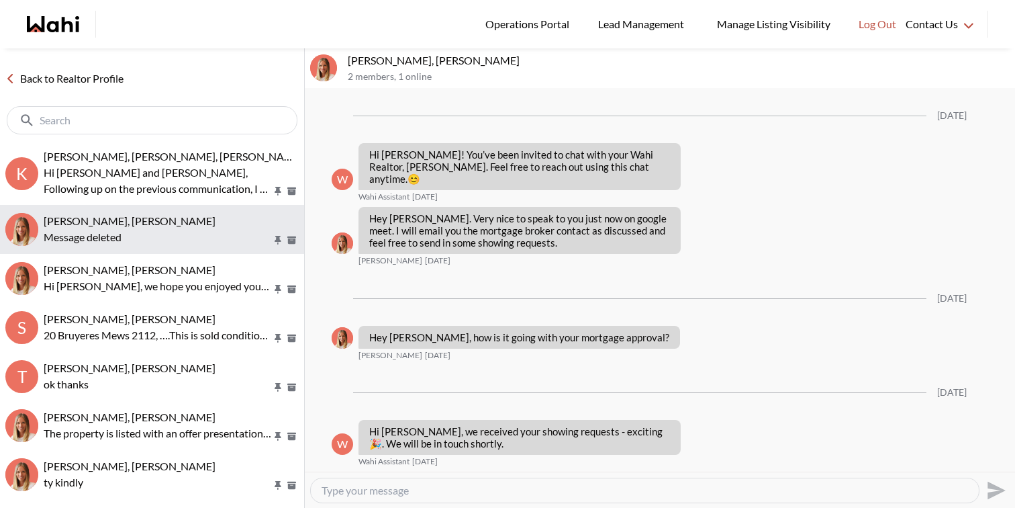
scroll to position [1037, 0]
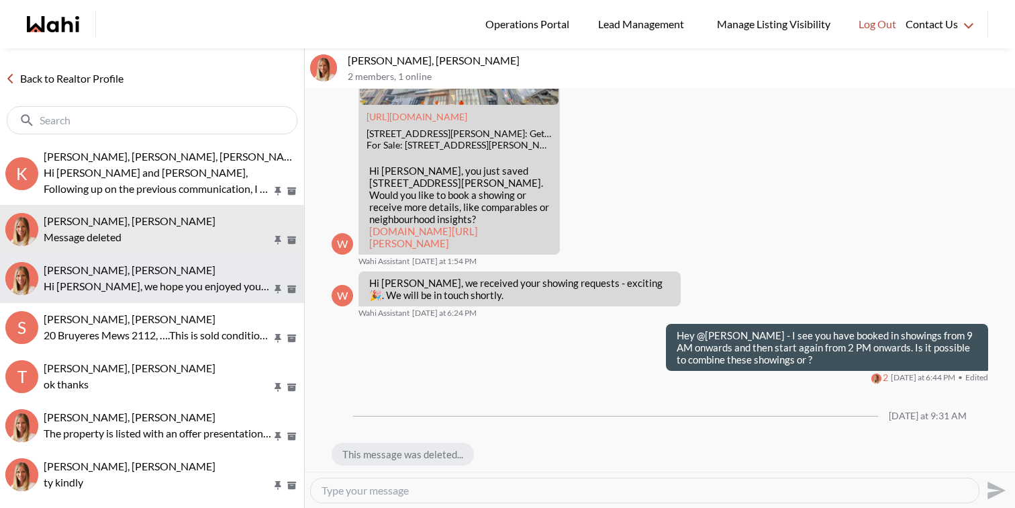
click at [133, 280] on p "Hi [PERSON_NAME], we hope you enjoyed your showings! Did the properties meet yo…" at bounding box center [158, 286] width 228 height 16
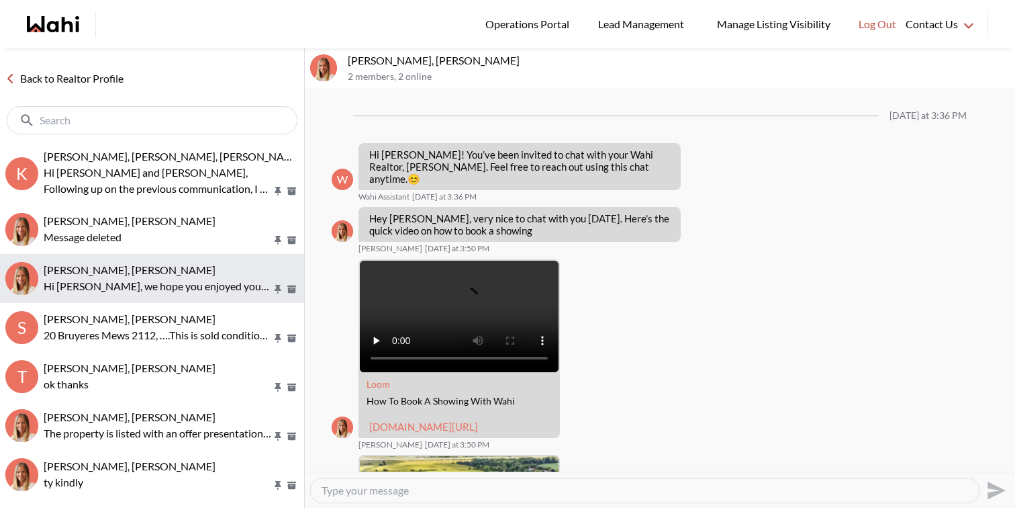
scroll to position [1679, 0]
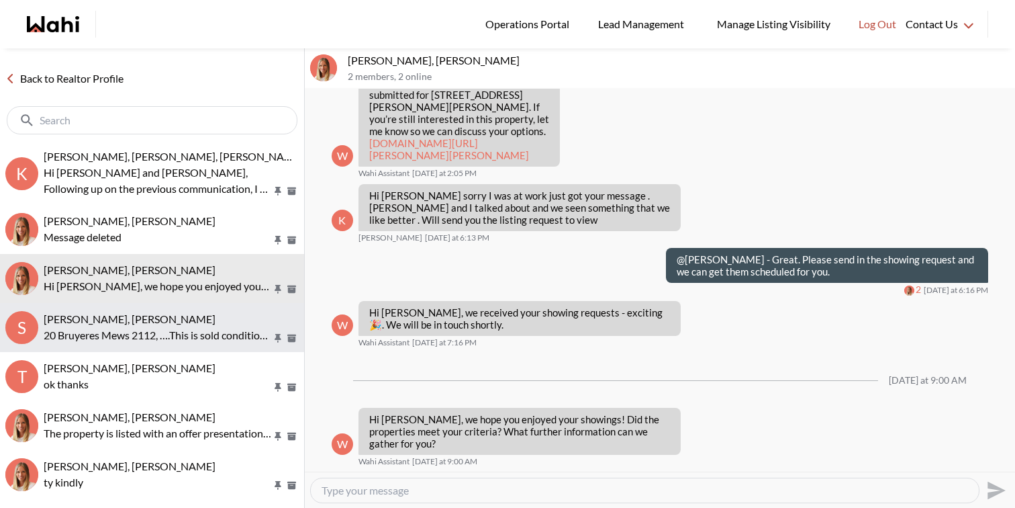
click at [140, 327] on p "20 Bruyeres Mews 2112, ….This is sold conditionally as well but we can still se…" at bounding box center [158, 335] width 228 height 16
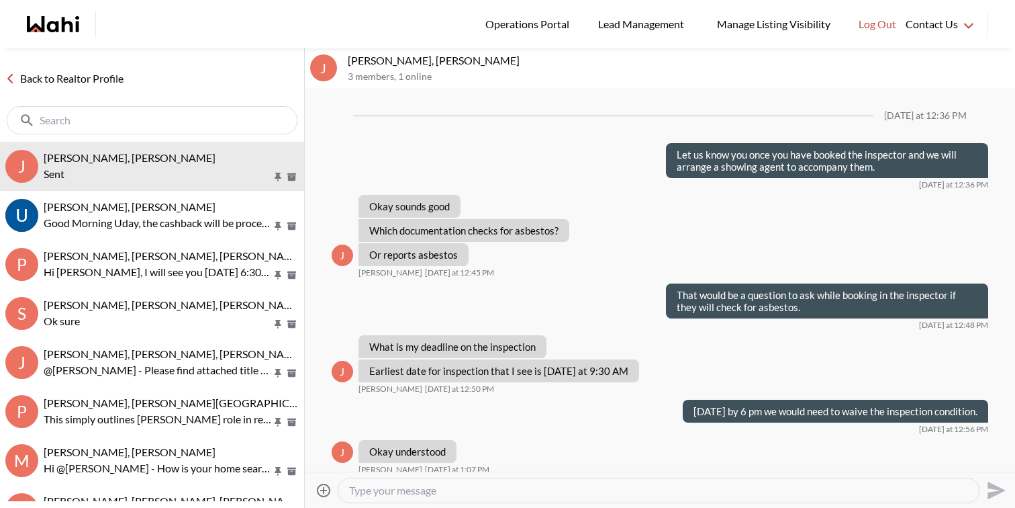
scroll to position [1343, 0]
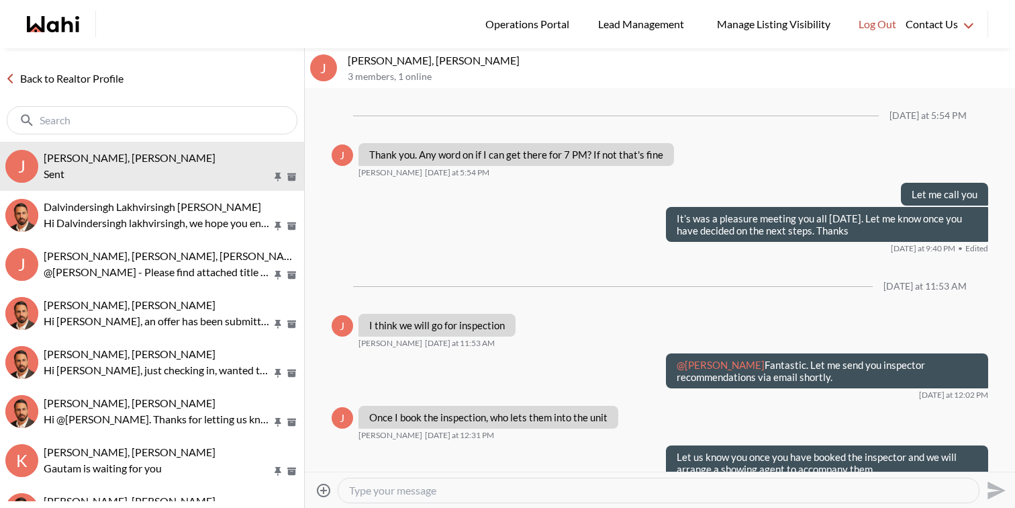
scroll to position [1700, 0]
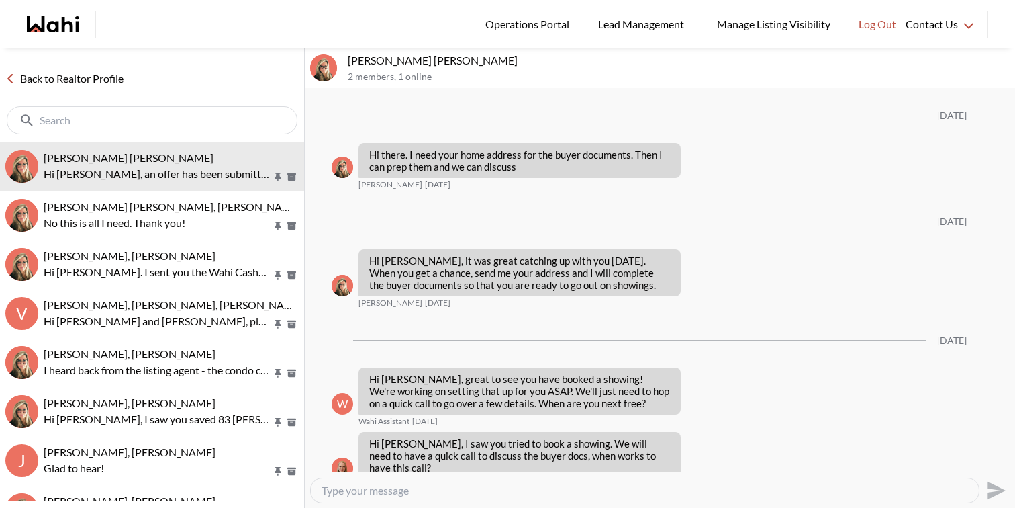
scroll to position [1988, 0]
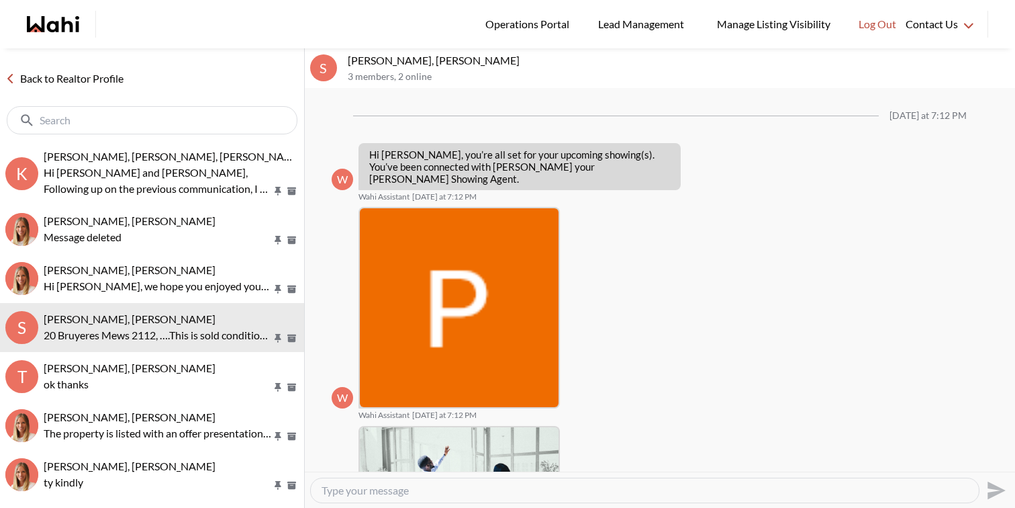
scroll to position [914, 0]
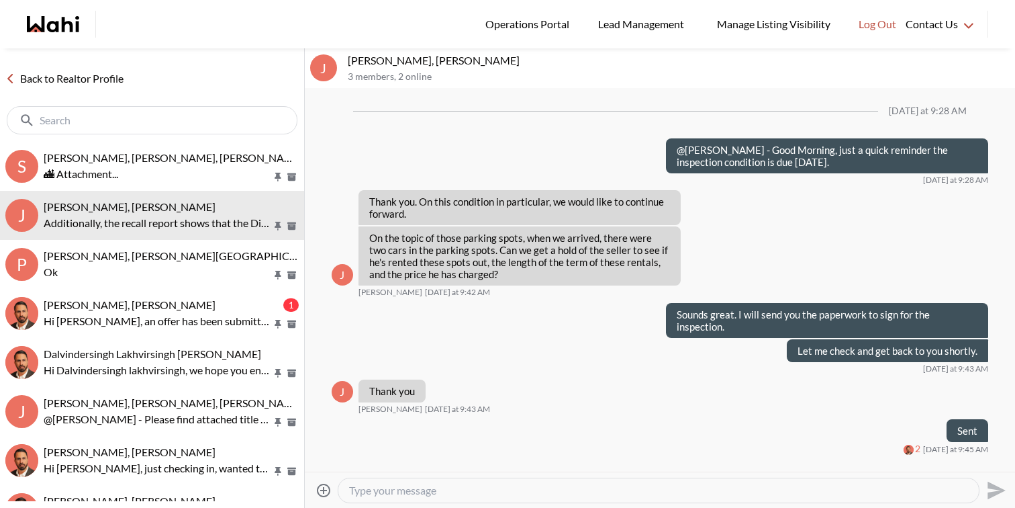
scroll to position [1482, 0]
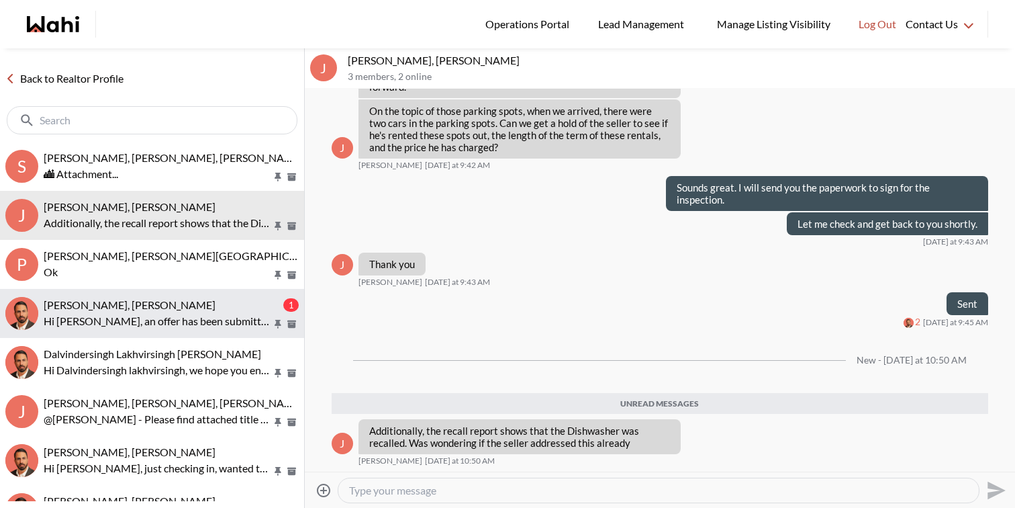
click at [180, 293] on button "khalid Alvi, Behnam 1 Hi Khalid, an offer has been submitted for 6593 Eastridge…" at bounding box center [152, 313] width 304 height 49
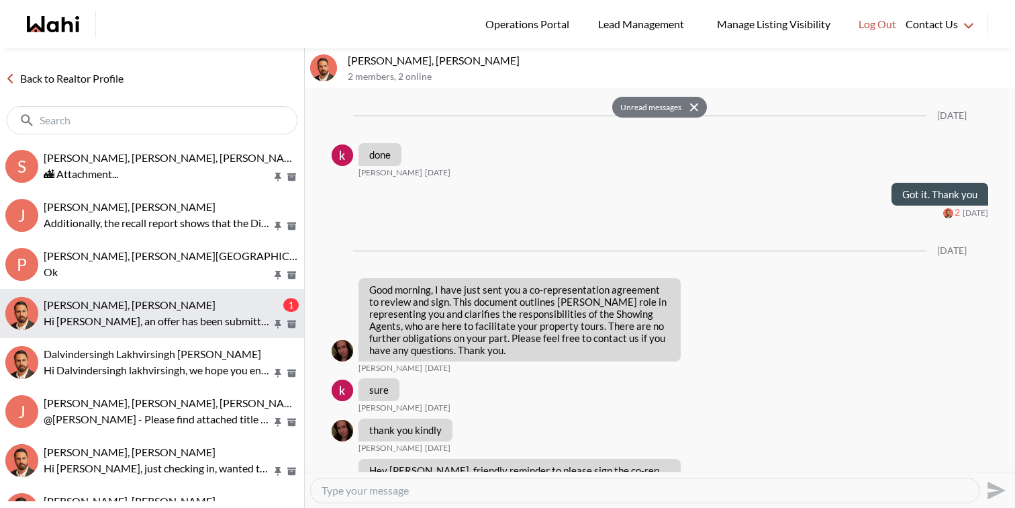
scroll to position [3514, 0]
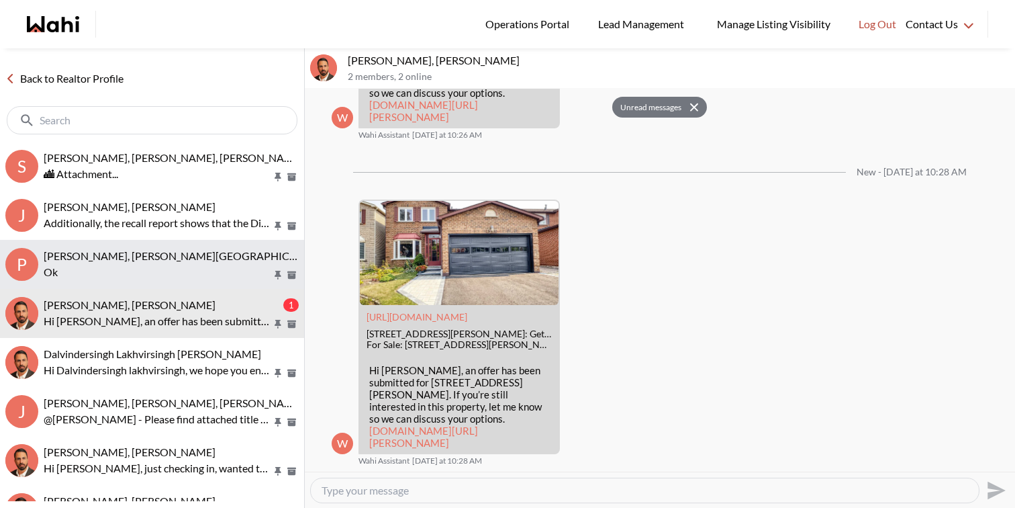
click at [175, 268] on p "Ok" at bounding box center [158, 272] width 228 height 16
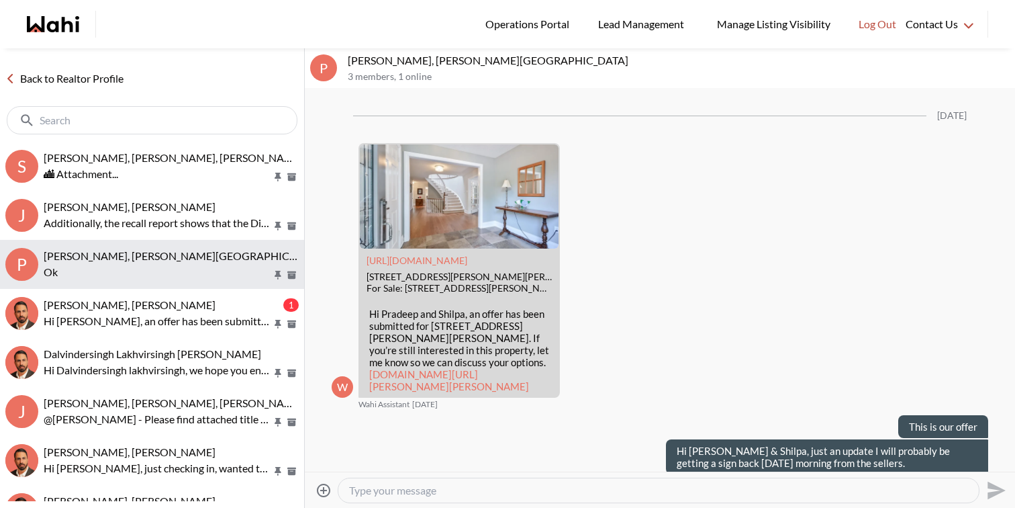
scroll to position [8134, 0]
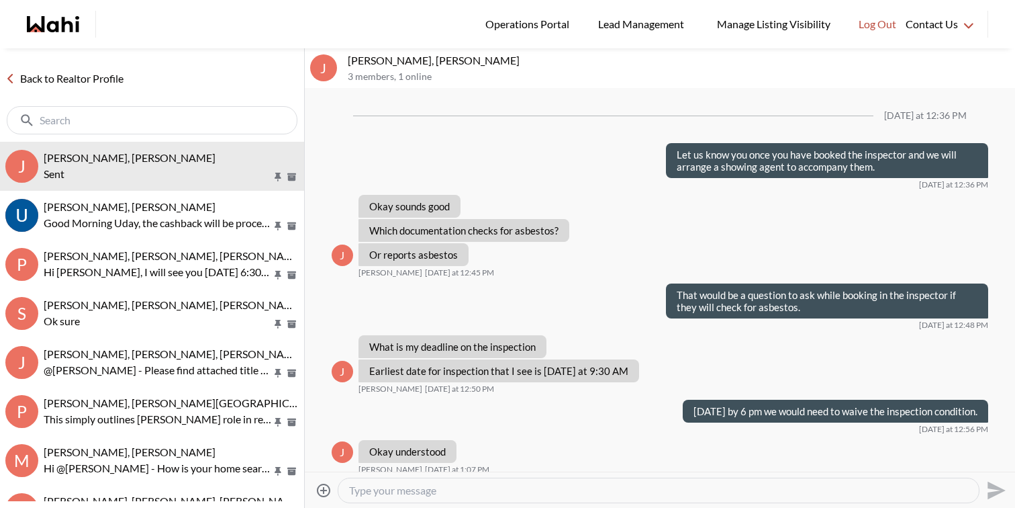
scroll to position [1343, 0]
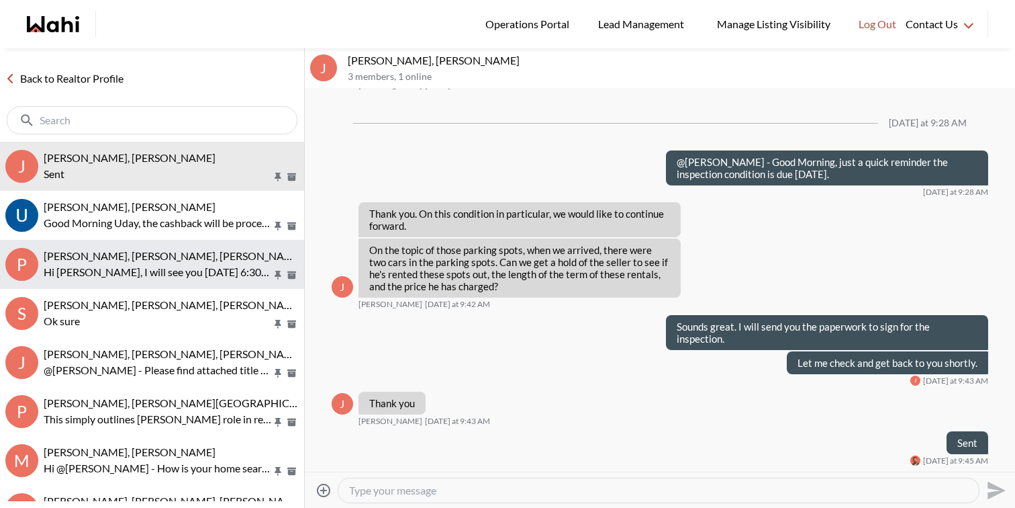
click at [190, 274] on p "Hi Shilpa, I will see you today 6:30pm at 90 Pitfield" at bounding box center [158, 272] width 228 height 16
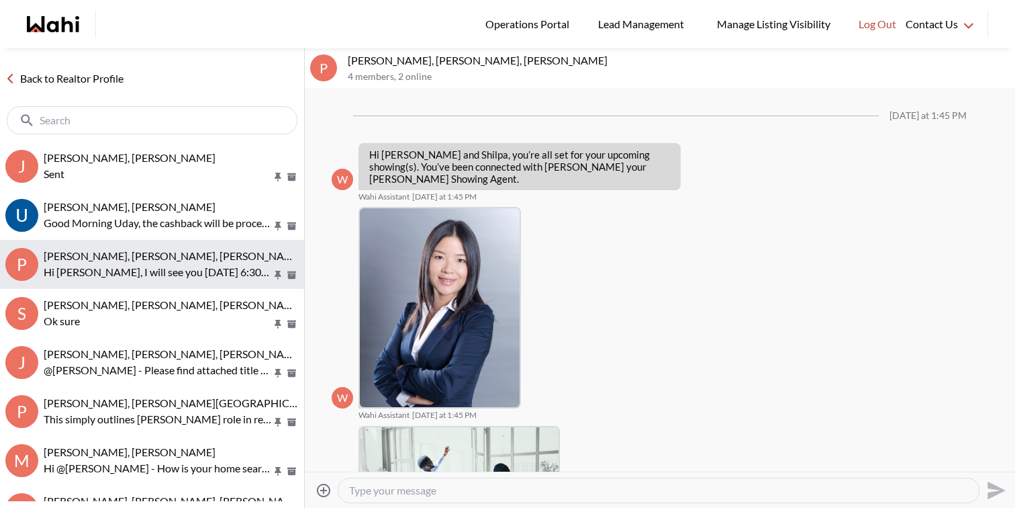
scroll to position [642, 0]
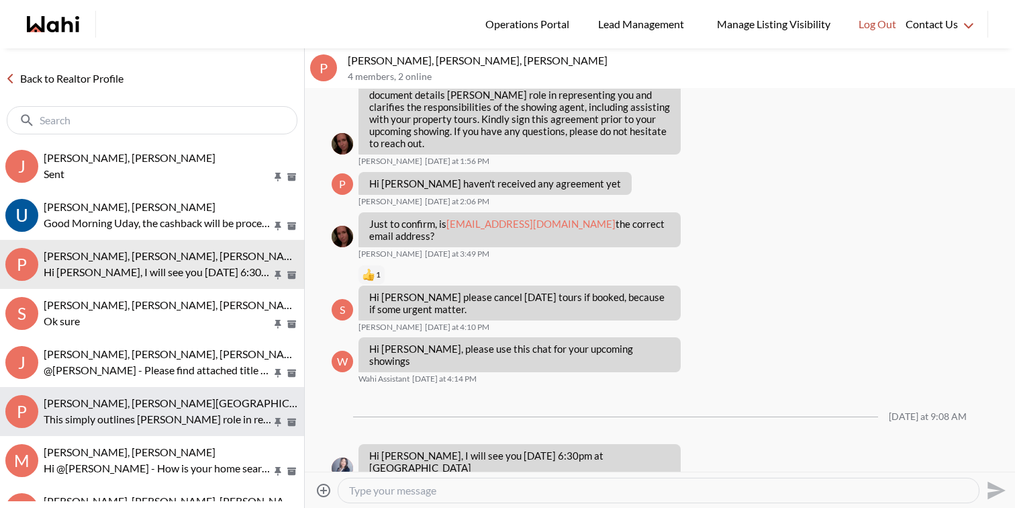
click at [194, 421] on p "This simply outlines [PERSON_NAME] role in representing you & clarifies the Sho…" at bounding box center [158, 419] width 228 height 16
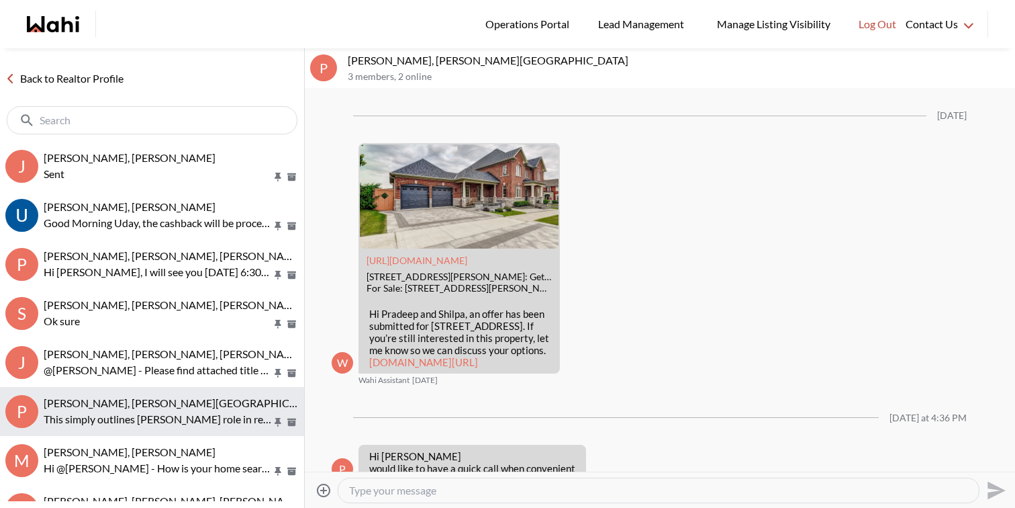
scroll to position [1662, 0]
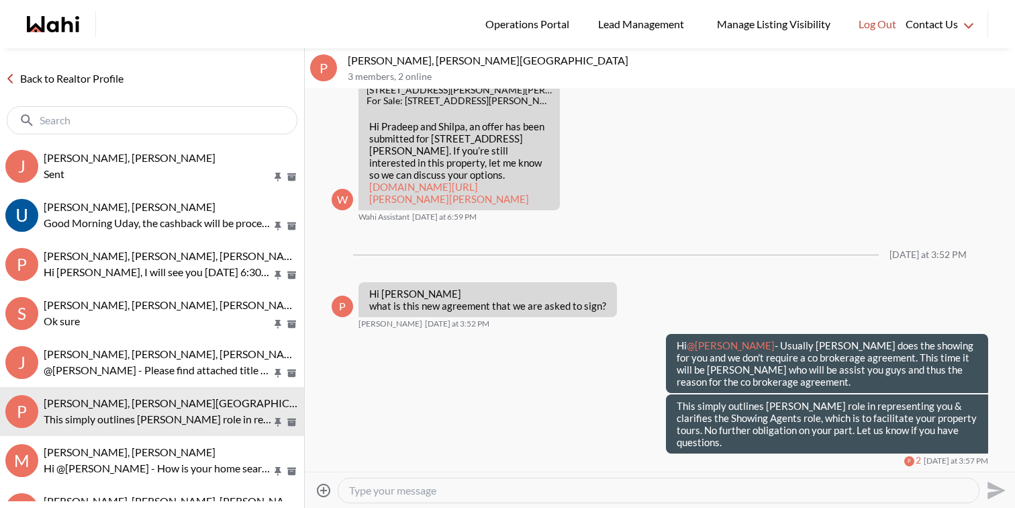
click at [482, 495] on textarea "Type your message" at bounding box center [658, 489] width 619 height 13
click at [860, 493] on textarea "Hi Pradeep, Kindly sign the co brokerage agreement when you get a chance. We wo…" at bounding box center [658, 489] width 619 height 13
type textarea "Hi Pradeep, Kindly sign the co brokerage agreement when you get a chance. We wo…"
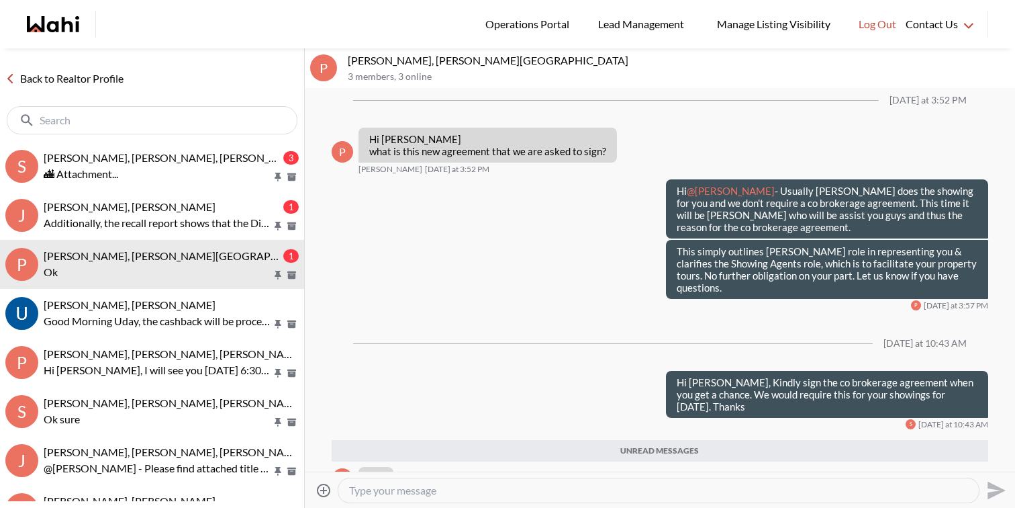
scroll to position [1808, 0]
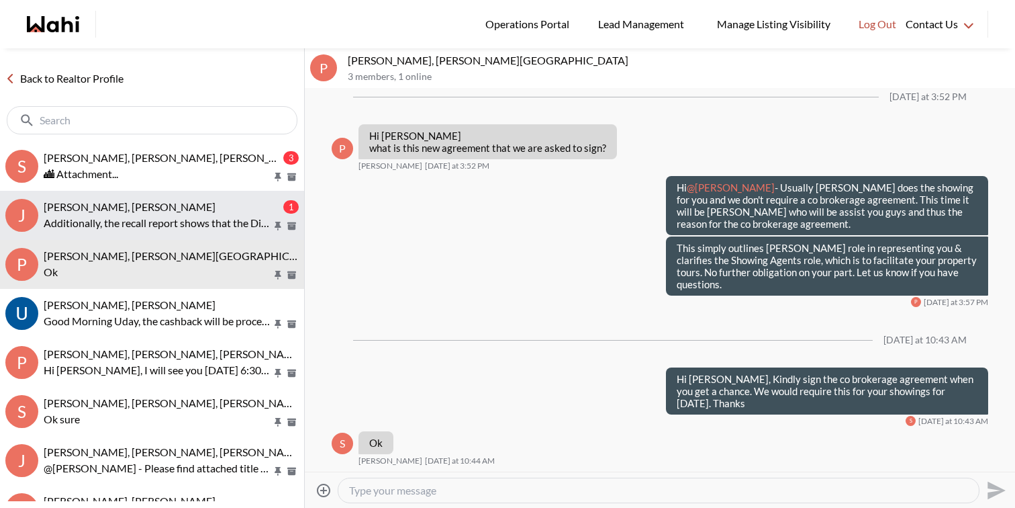
click at [226, 220] on p "Additionally, the recall report shows that the Dishwasher was recalled. Was won…" at bounding box center [158, 223] width 228 height 16
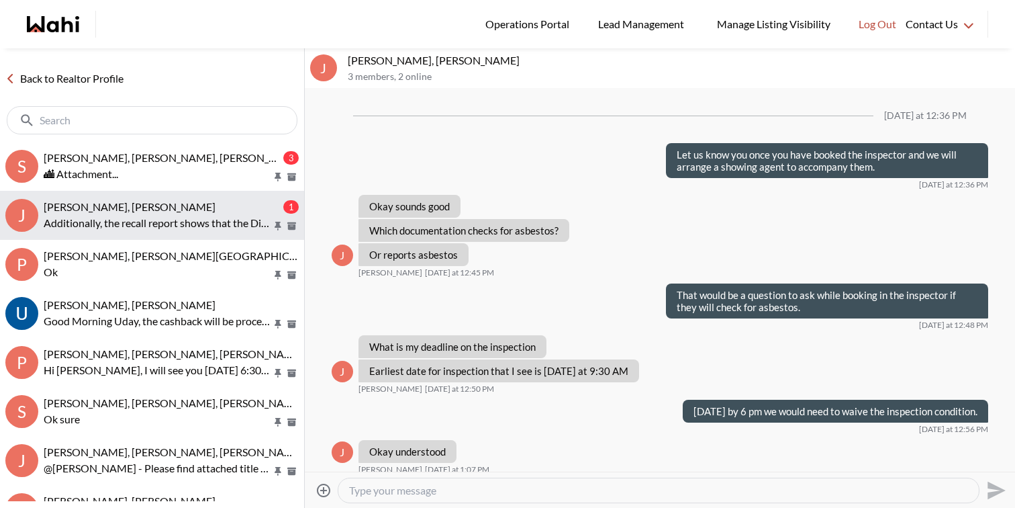
scroll to position [1482, 0]
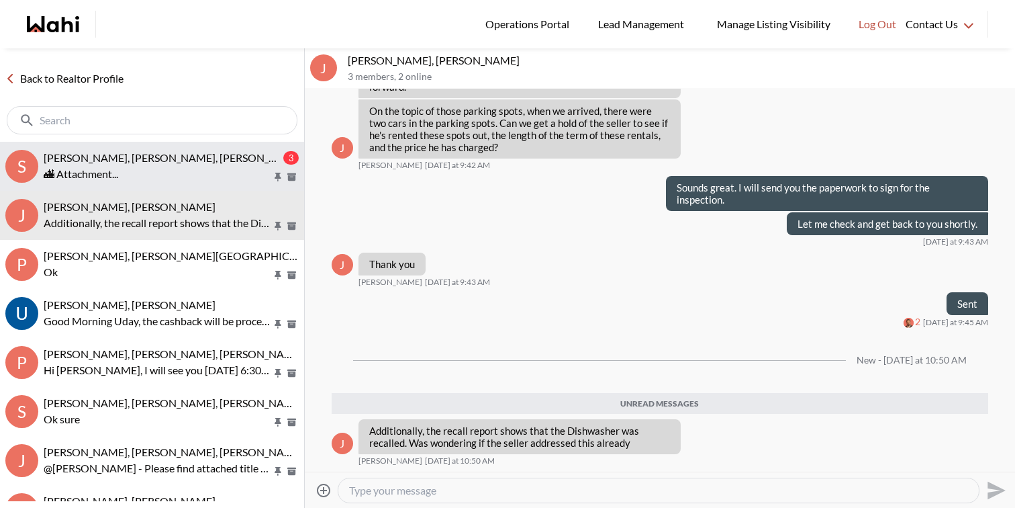
click at [205, 169] on div "🏙 Attachment..." at bounding box center [171, 174] width 255 height 16
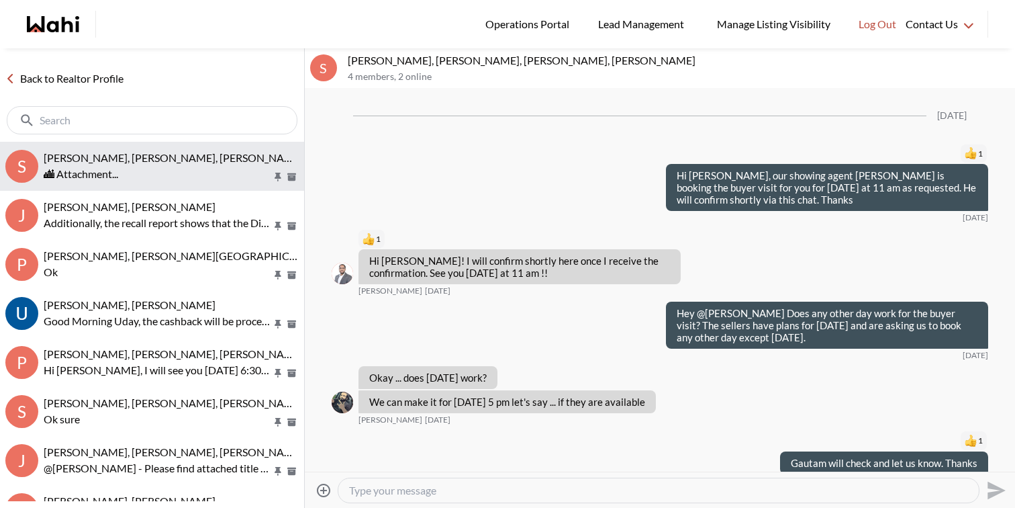
scroll to position [1870, 0]
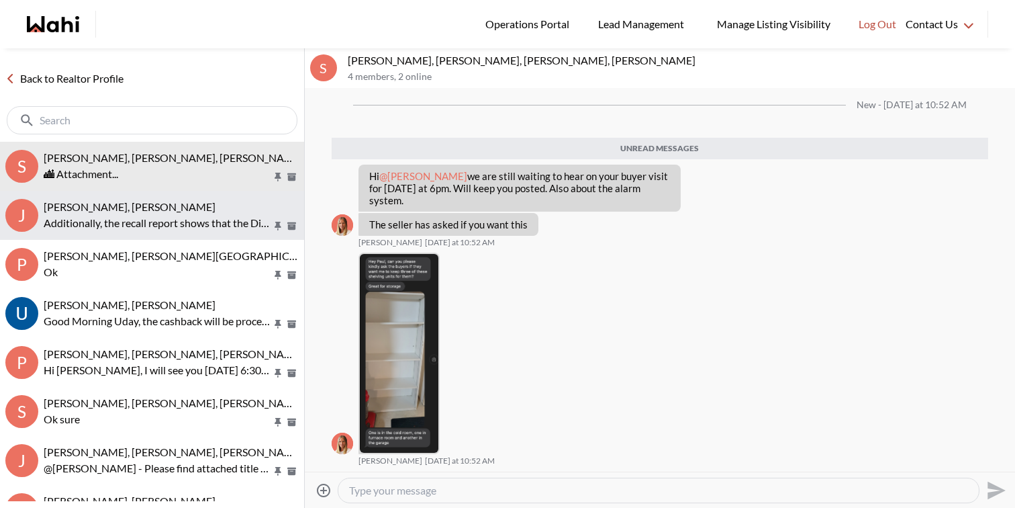
click at [198, 220] on p "Additionally, the recall report shows that the Dishwasher was recalled. Was won…" at bounding box center [158, 223] width 228 height 16
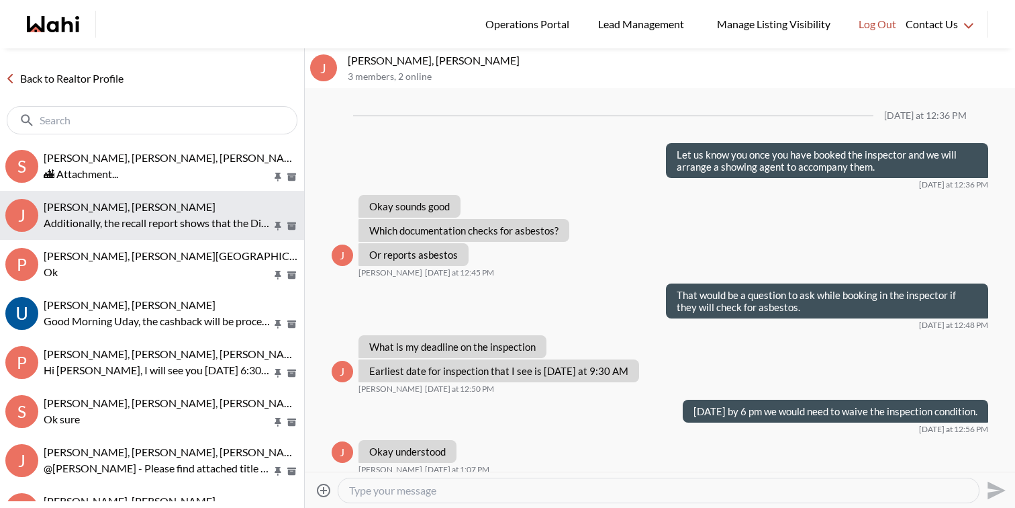
scroll to position [1396, 0]
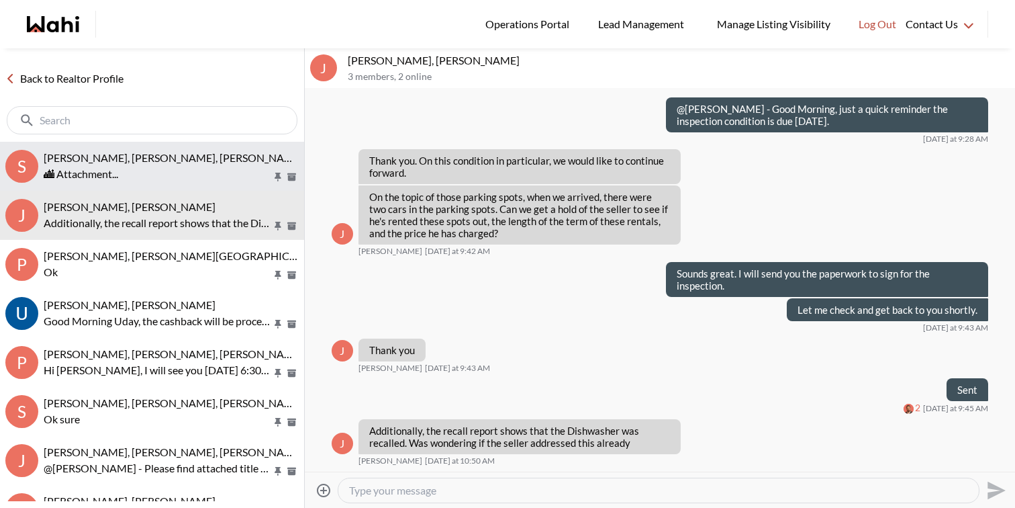
click at [181, 168] on div "🏙 Attachment..." at bounding box center [171, 174] width 255 height 16
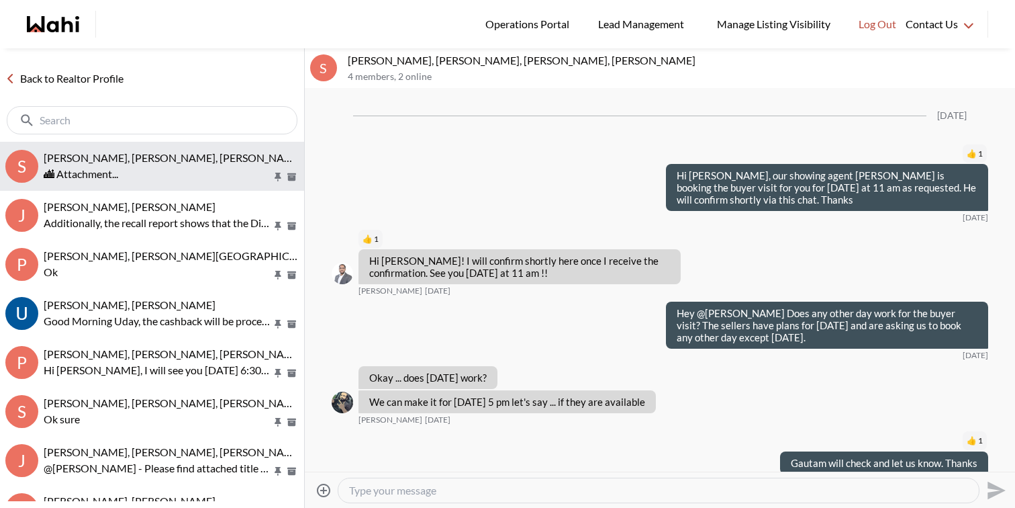
scroll to position [1837, 0]
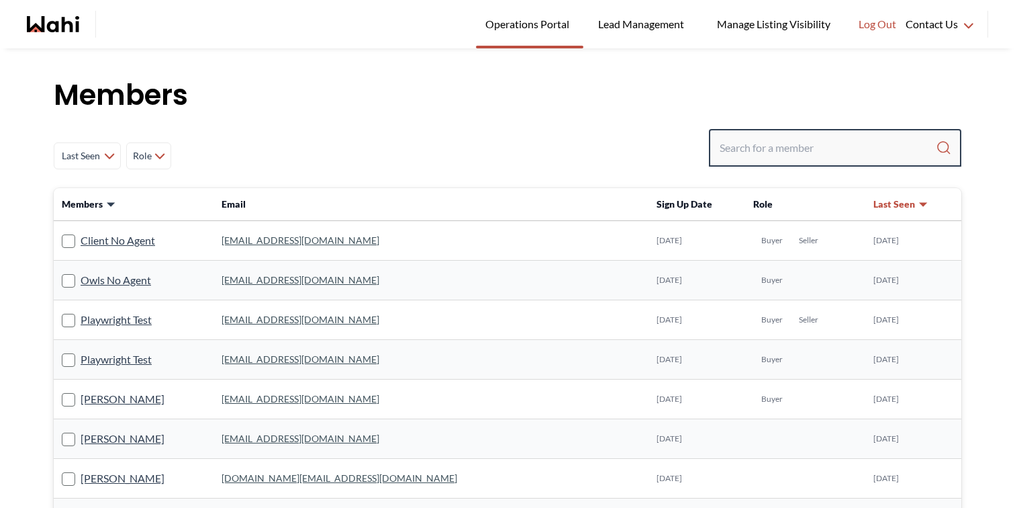
click at [763, 154] on input "Search input" at bounding box center [828, 148] width 216 height 24
type input "saeid"
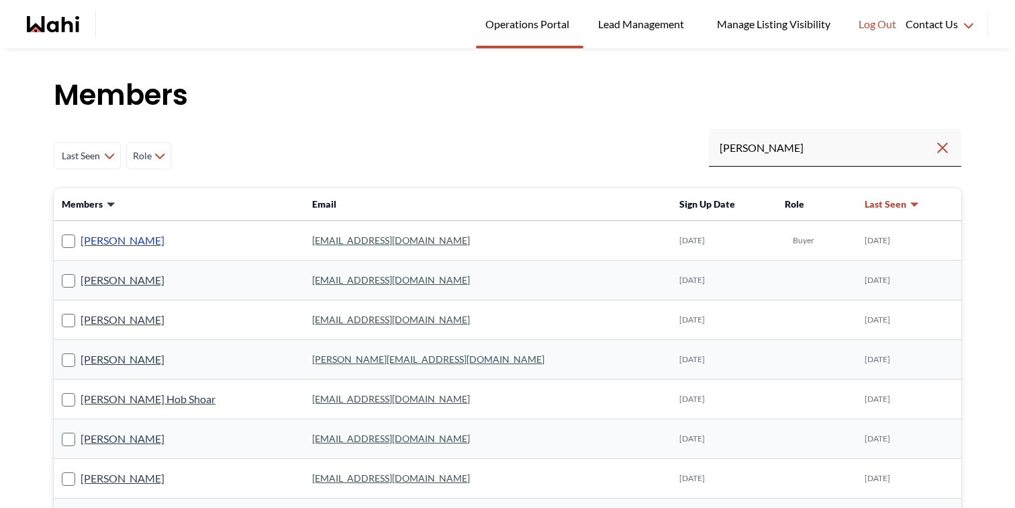
click at [109, 242] on link "Saeid Kanani" at bounding box center [123, 240] width 84 height 17
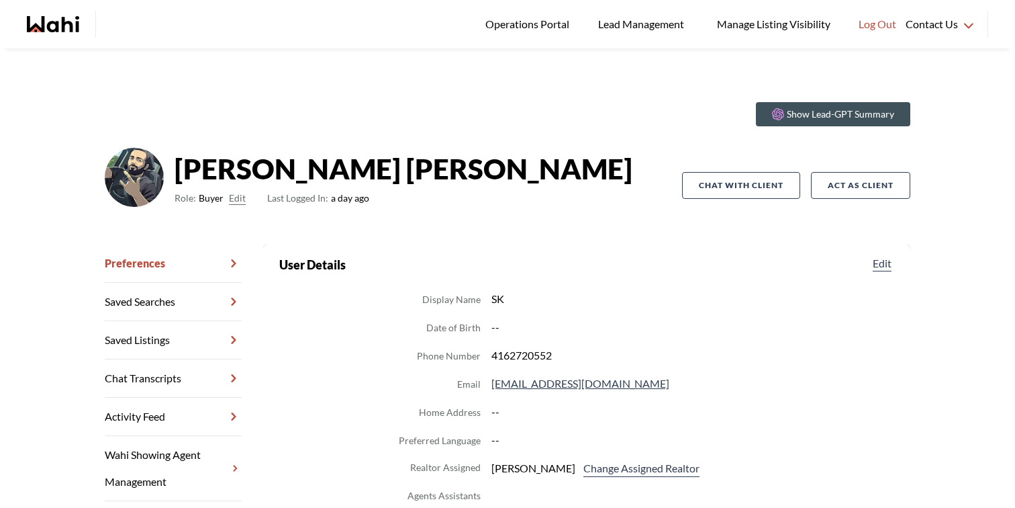
click at [175, 368] on link "Chat Transcripts" at bounding box center [173, 378] width 137 height 38
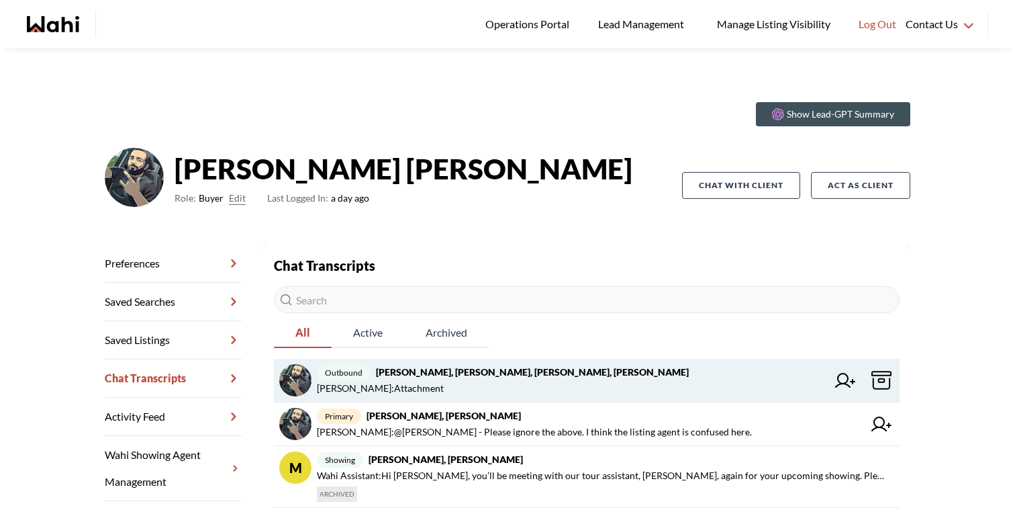
click at [448, 376] on strong "Saeid Kanani, Michelle, Paul, Faraz" at bounding box center [532, 371] width 313 height 11
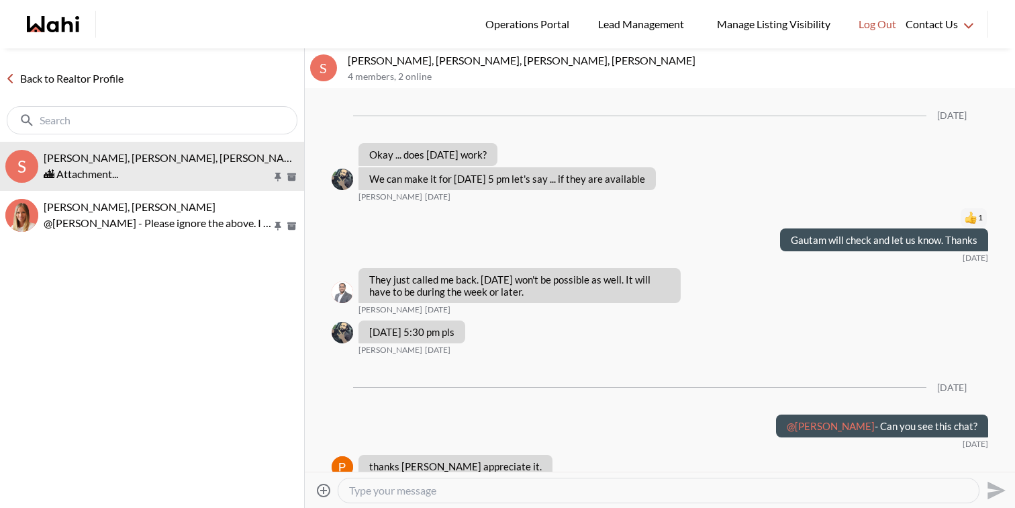
scroll to position [1614, 0]
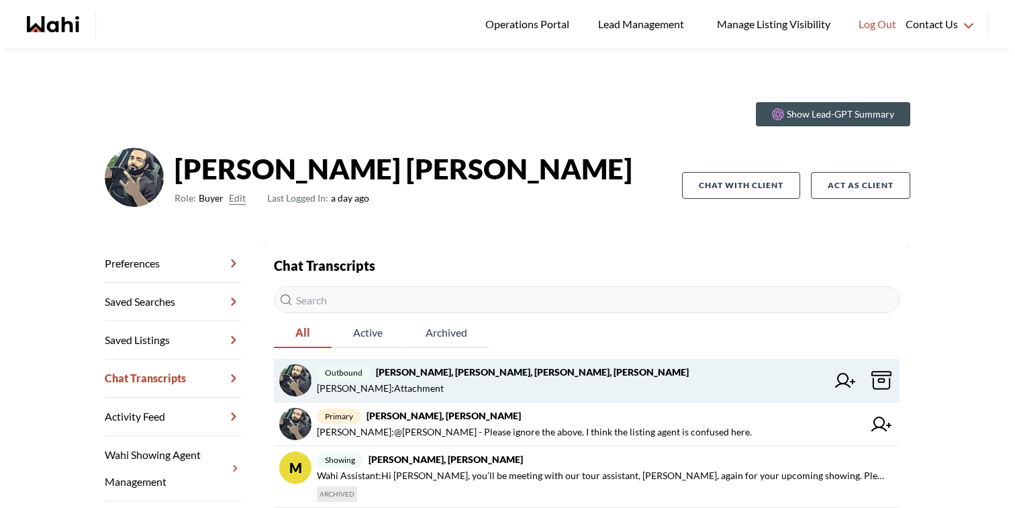
click at [842, 389] on button at bounding box center [845, 380] width 26 height 32
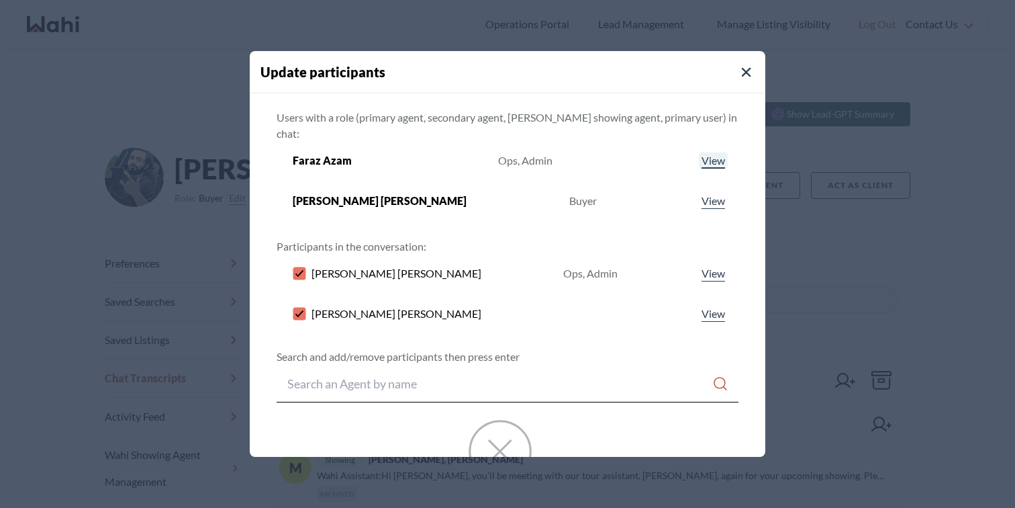
click at [699, 152] on link "View" at bounding box center [713, 160] width 29 height 16
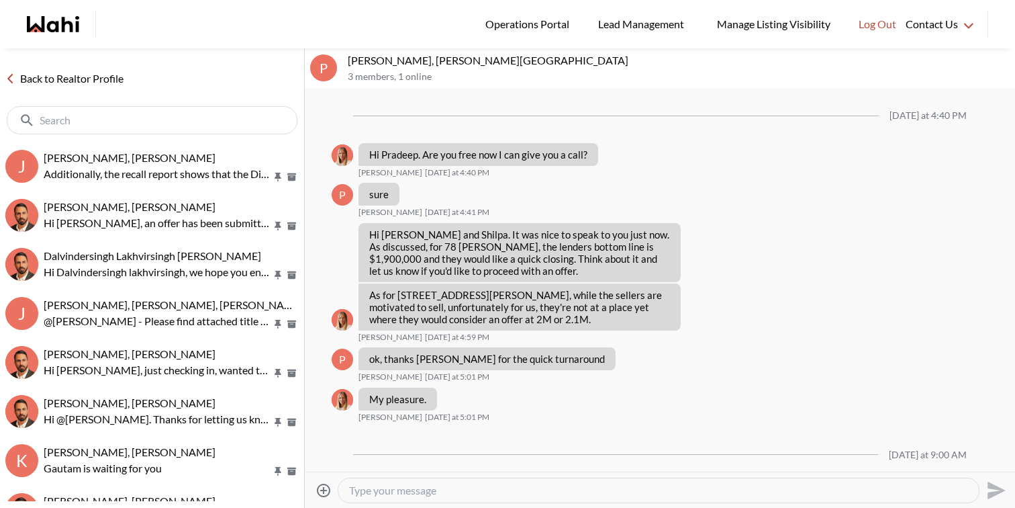
scroll to position [1405, 0]
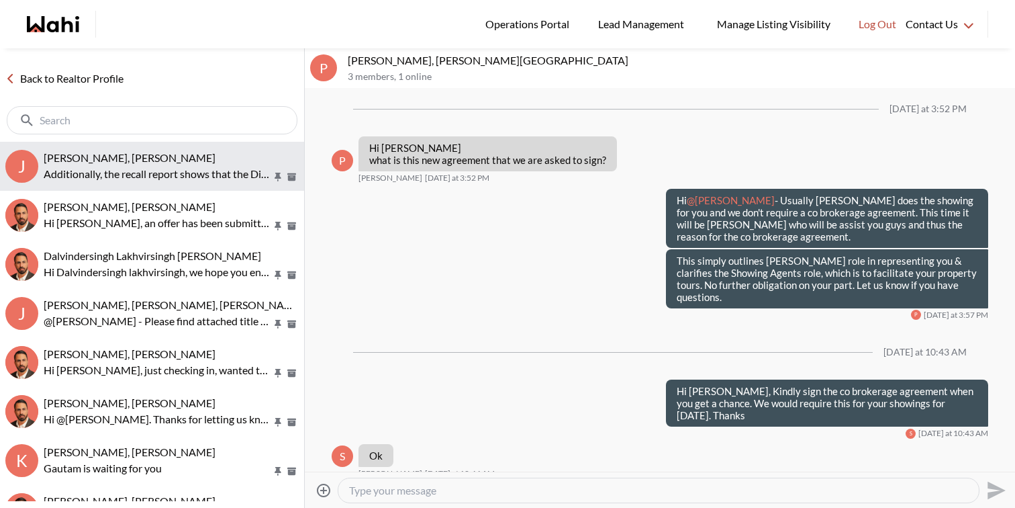
click at [183, 166] on p "Additionally, the recall report shows that the Dishwasher was recalled. Was won…" at bounding box center [158, 174] width 228 height 16
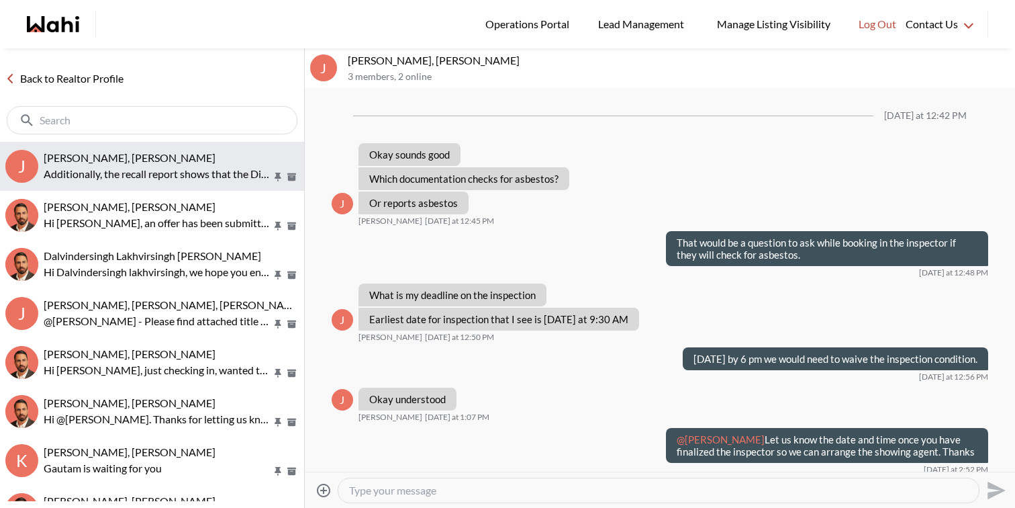
scroll to position [1344, 0]
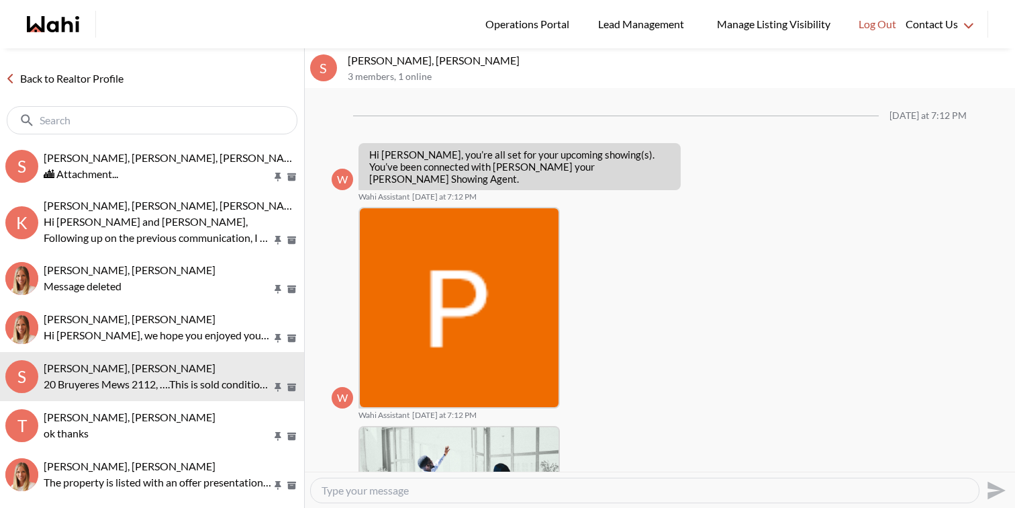
scroll to position [914, 0]
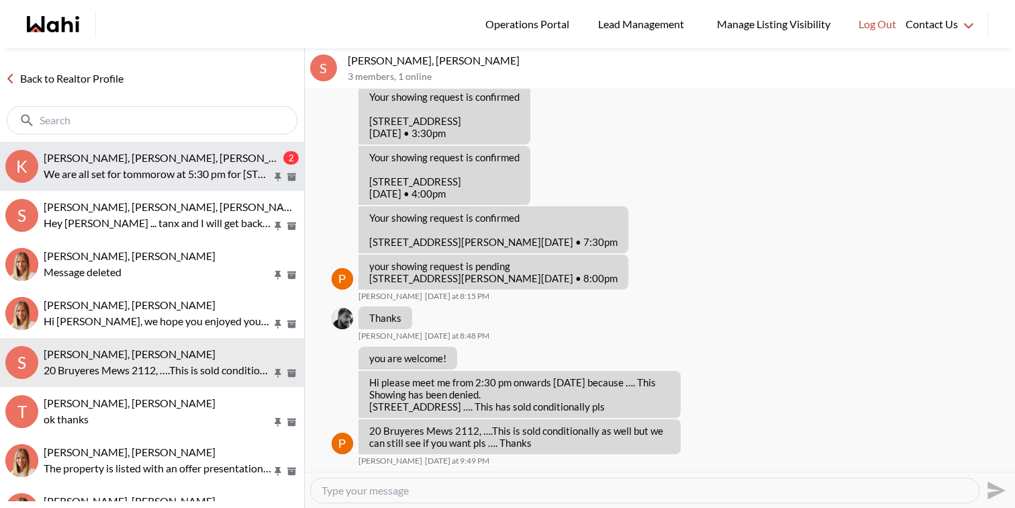
click at [150, 145] on button "K Kathy Fratric, Rohit, Michelle 2 We are all set for tommorow at 5:30 pm for 3…" at bounding box center [152, 166] width 304 height 49
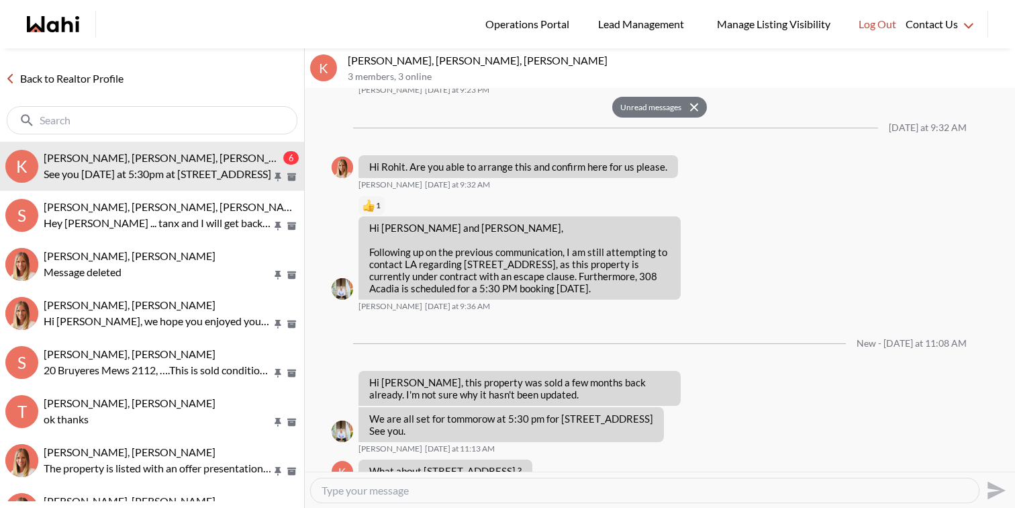
scroll to position [1174, 0]
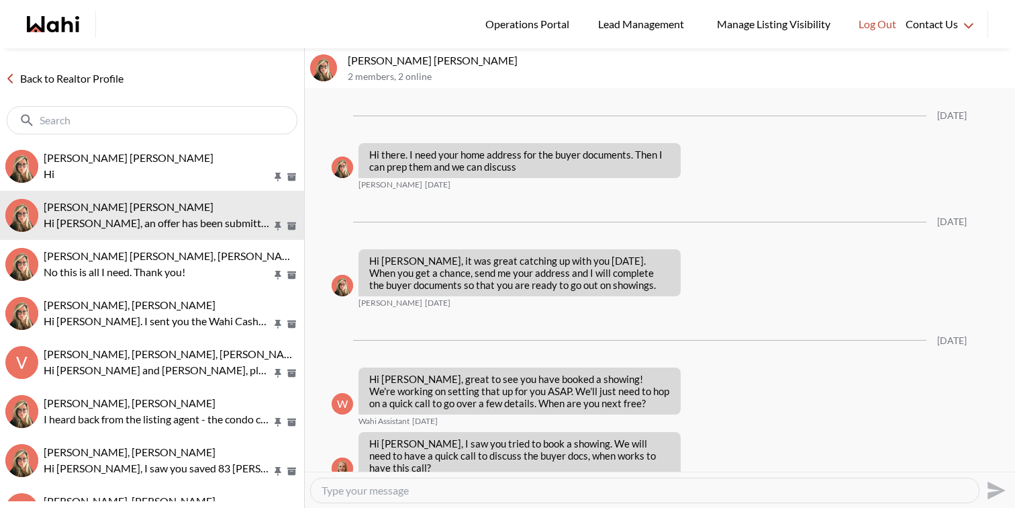
scroll to position [1988, 0]
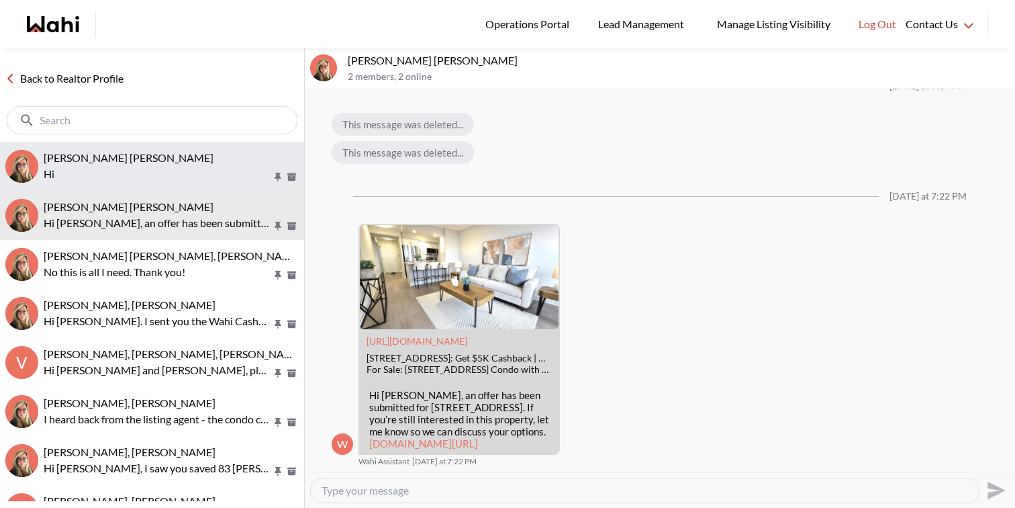
click at [136, 157] on span "[PERSON_NAME] [PERSON_NAME]" at bounding box center [129, 157] width 170 height 13
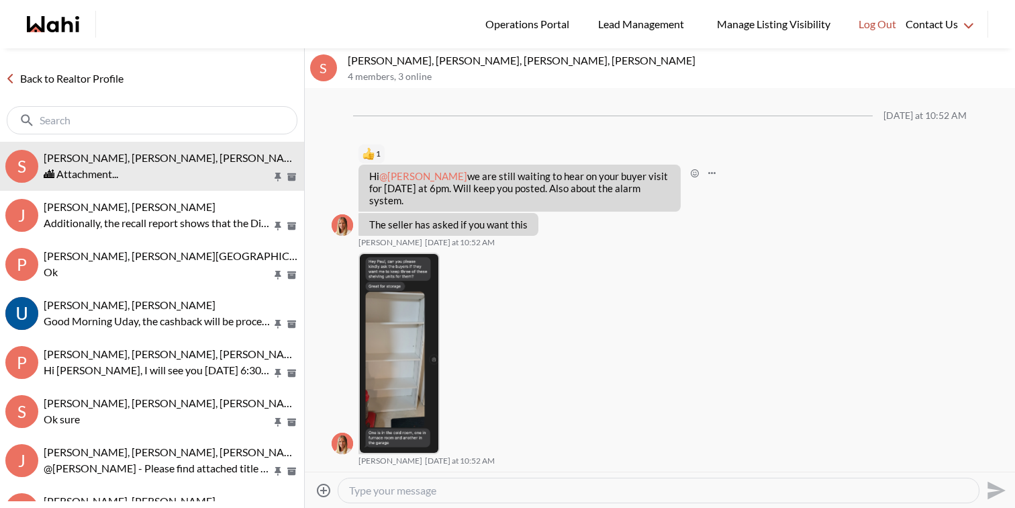
scroll to position [1730, 0]
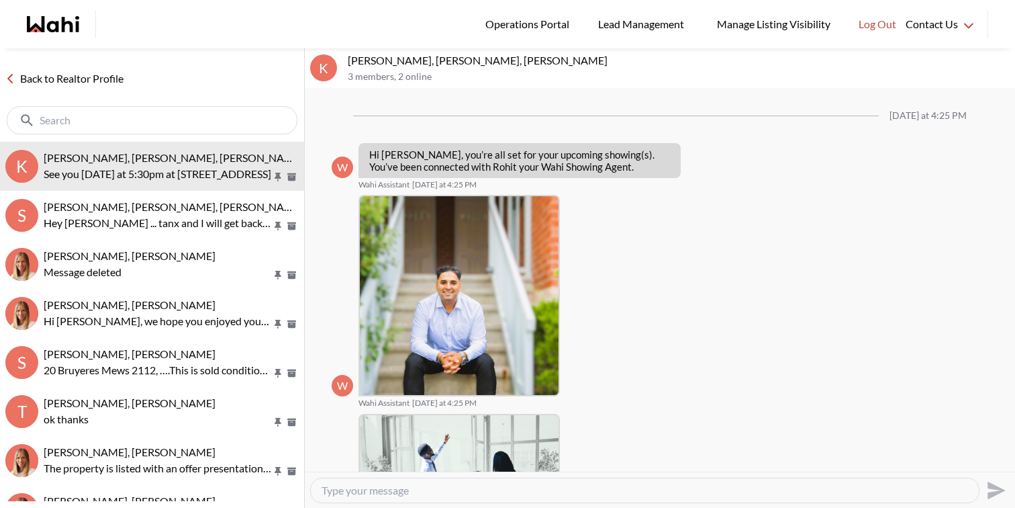
scroll to position [1104, 0]
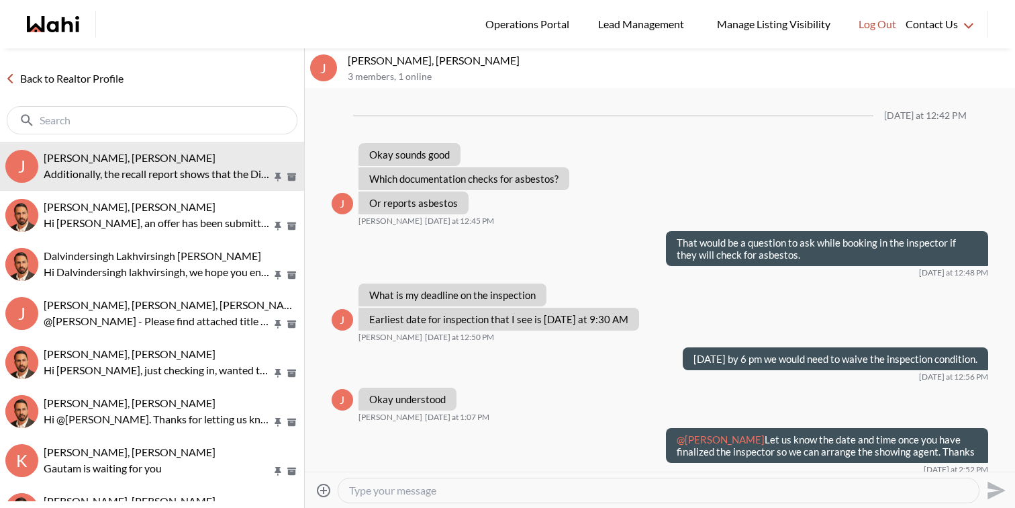
scroll to position [1344, 0]
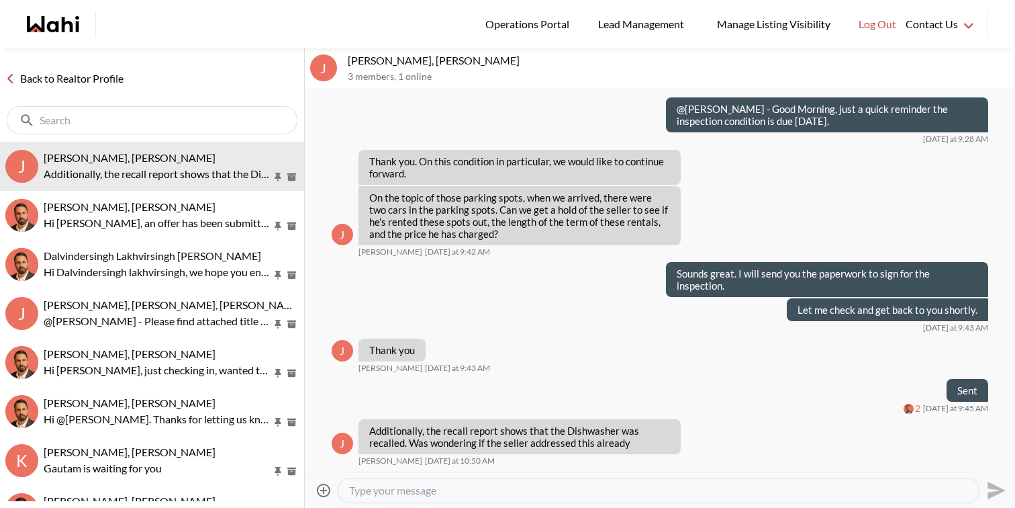
click at [522, 487] on textarea "Type your message" at bounding box center [658, 489] width 619 height 13
type textarea "Let me check and let you know"
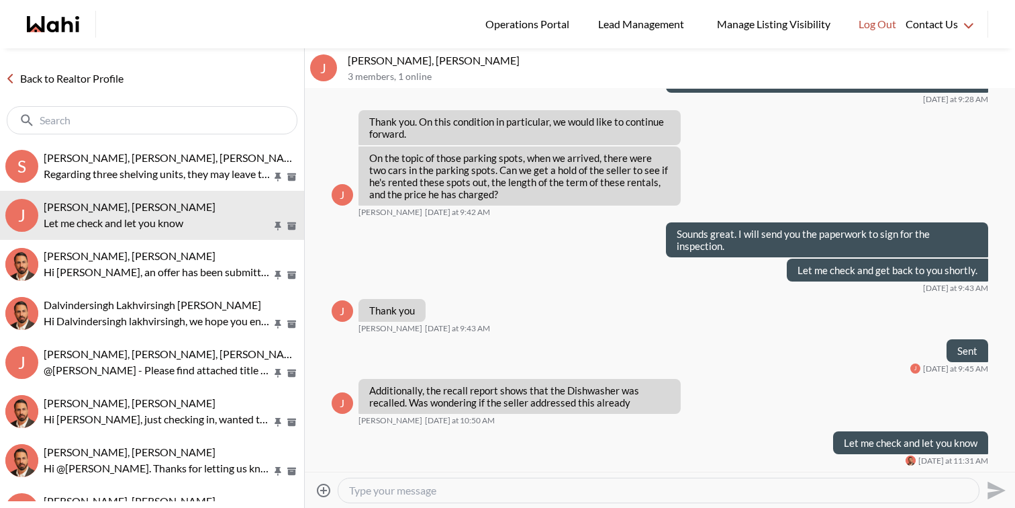
scroll to position [1383, 0]
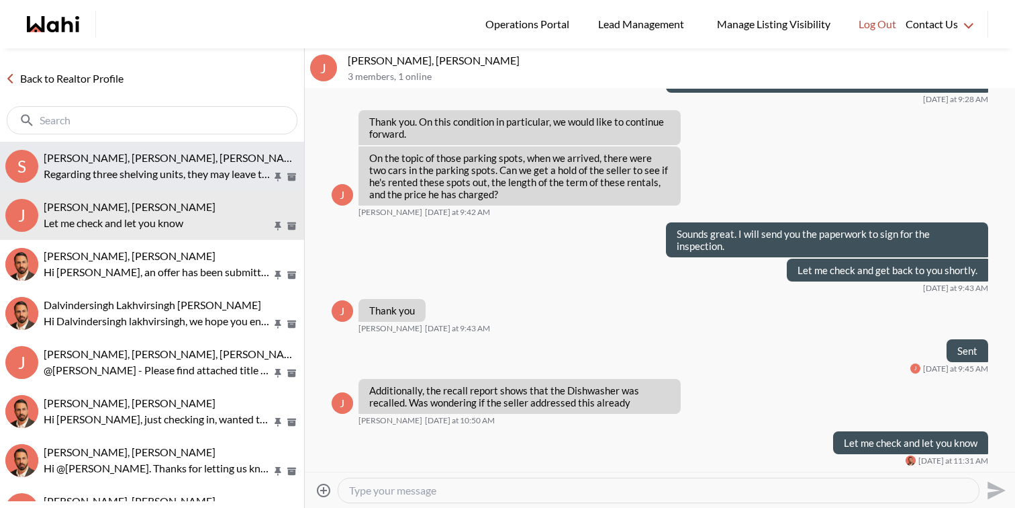
click at [168, 152] on span "[PERSON_NAME], [PERSON_NAME], [PERSON_NAME], [PERSON_NAME]" at bounding box center [218, 157] width 348 height 13
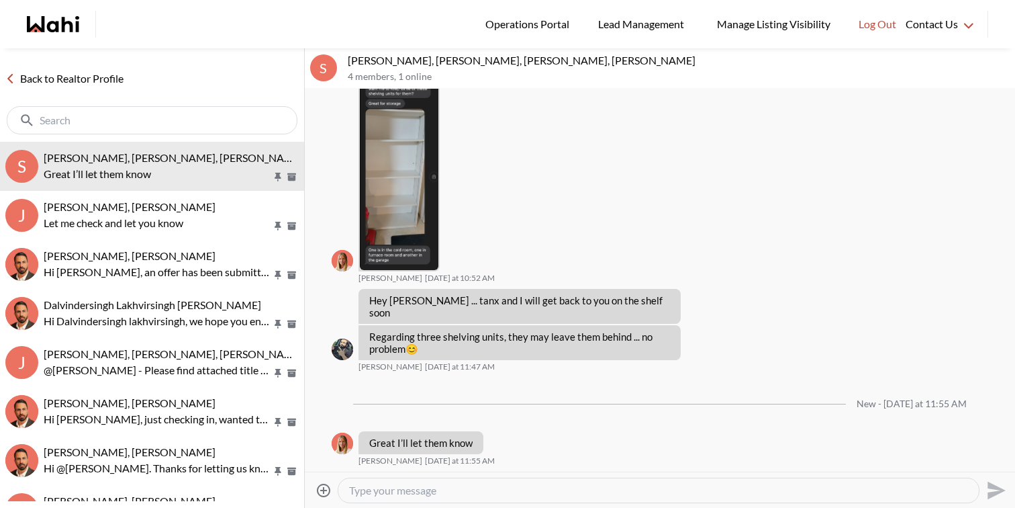
scroll to position [2029, 0]
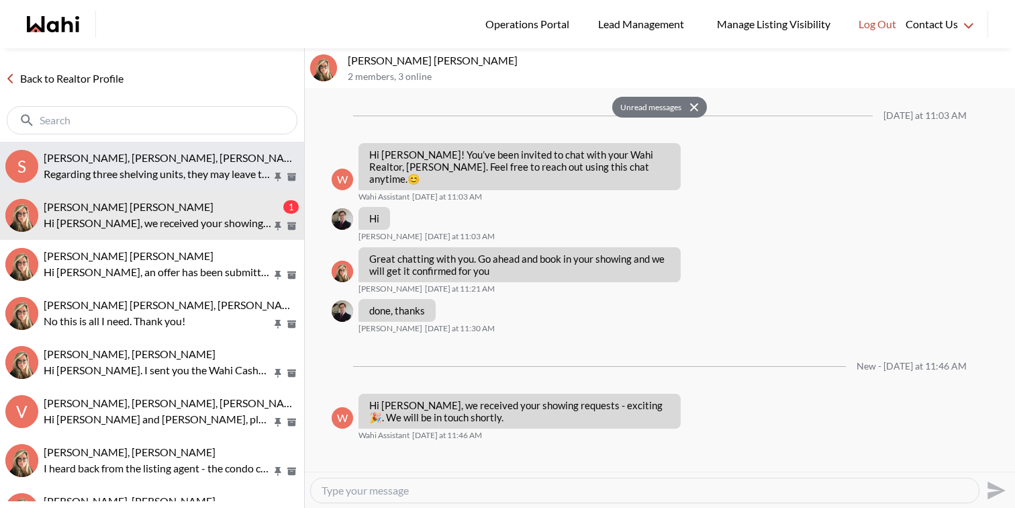
click at [136, 173] on p "Regarding three shelving units, they may leave them behind ... no problem 😊" at bounding box center [158, 174] width 228 height 16
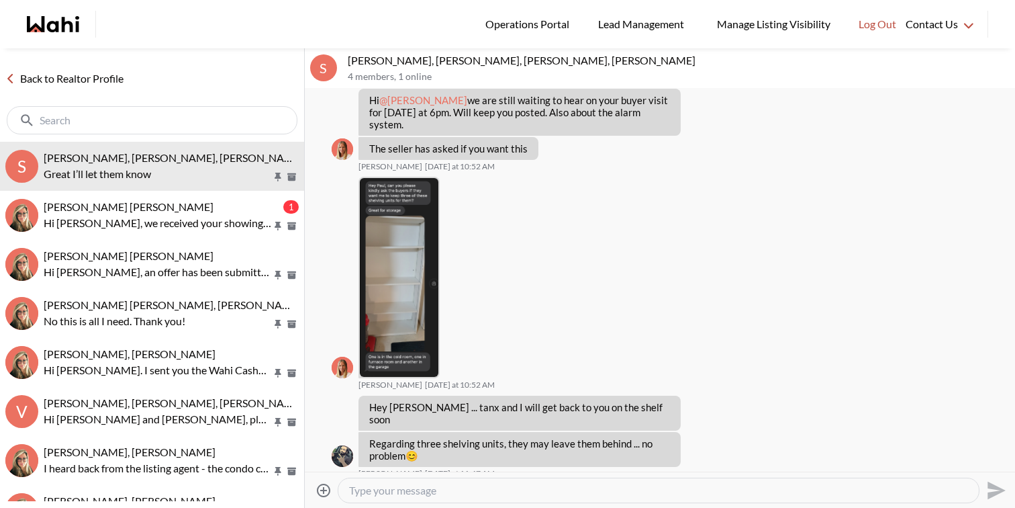
scroll to position [2061, 0]
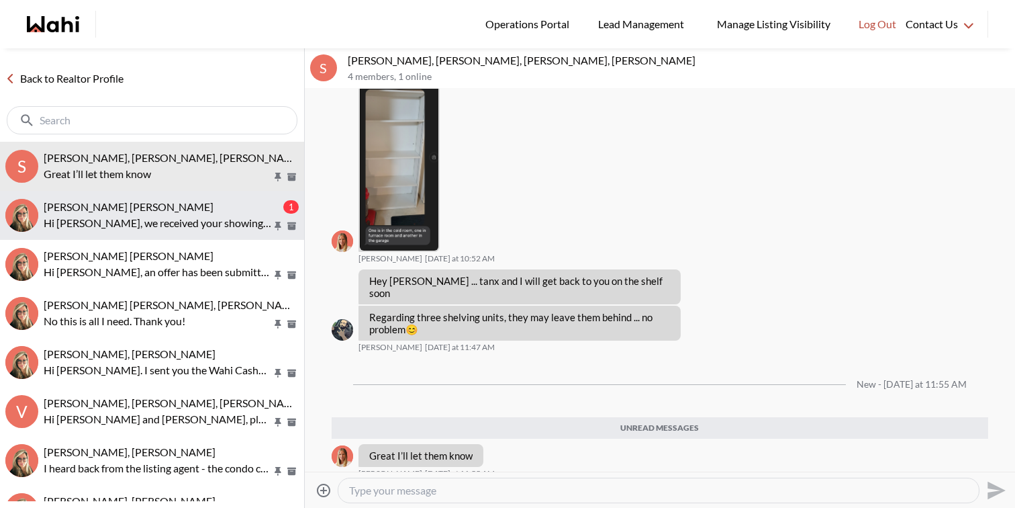
click at [140, 207] on span "Arek Klauza, Barbara" at bounding box center [129, 206] width 170 height 13
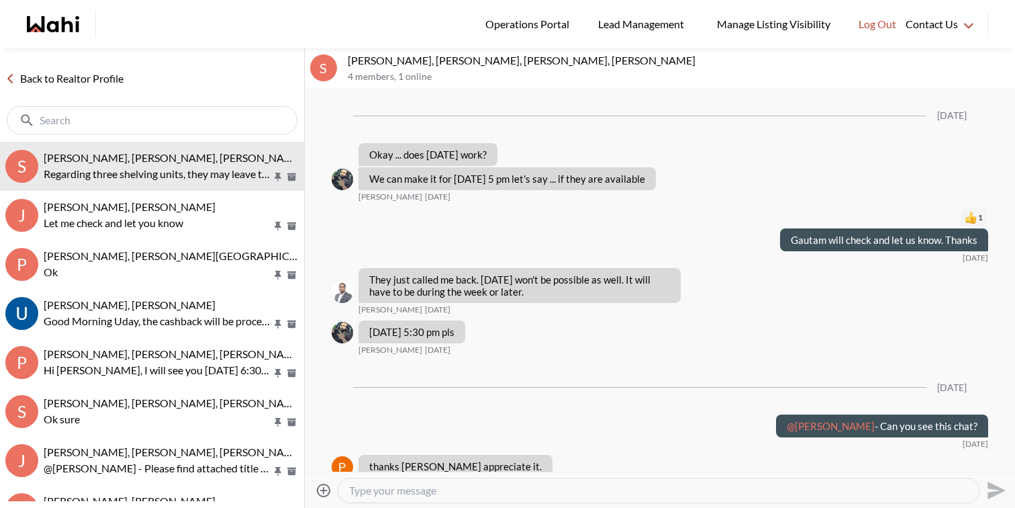
scroll to position [1766, 0]
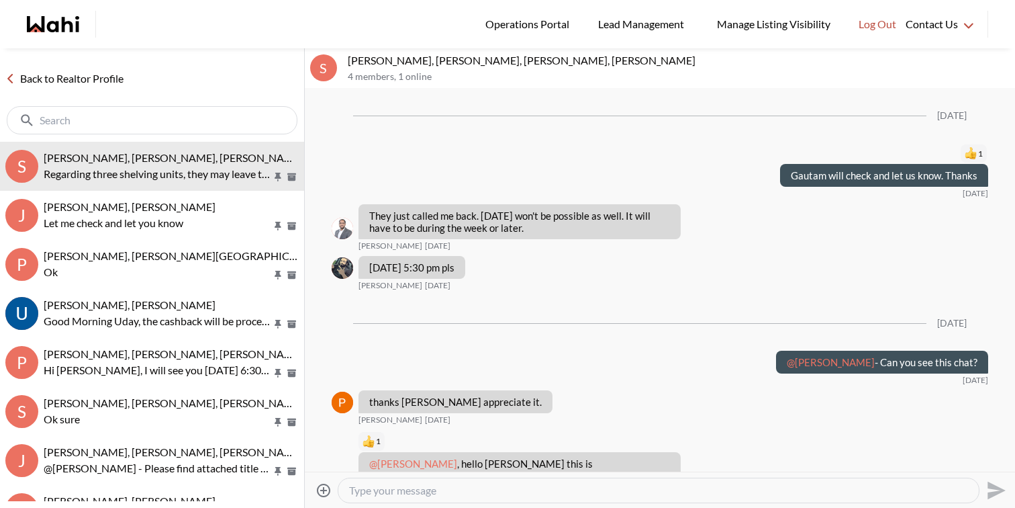
scroll to position [1648, 0]
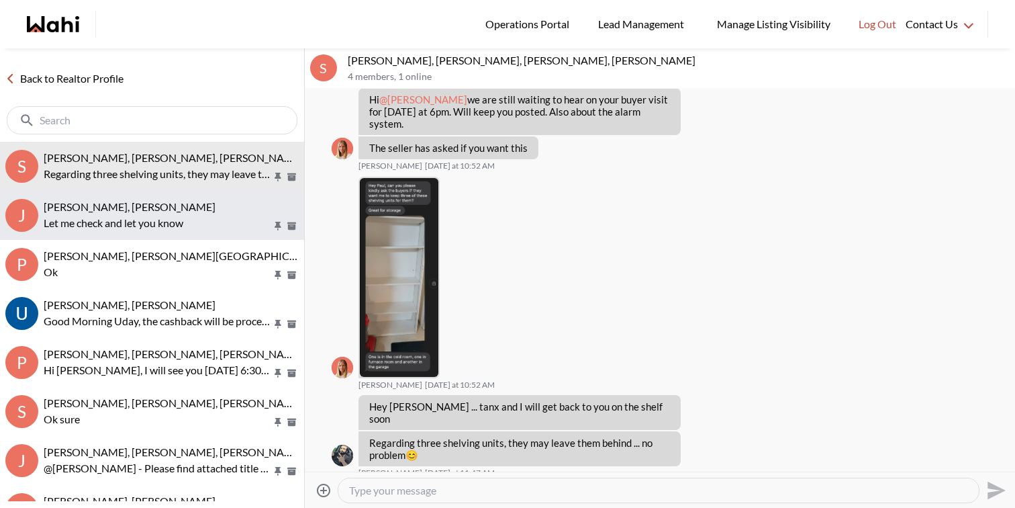
click at [160, 207] on span "Josh Hortaleza, Faraz, Behnam" at bounding box center [130, 206] width 172 height 13
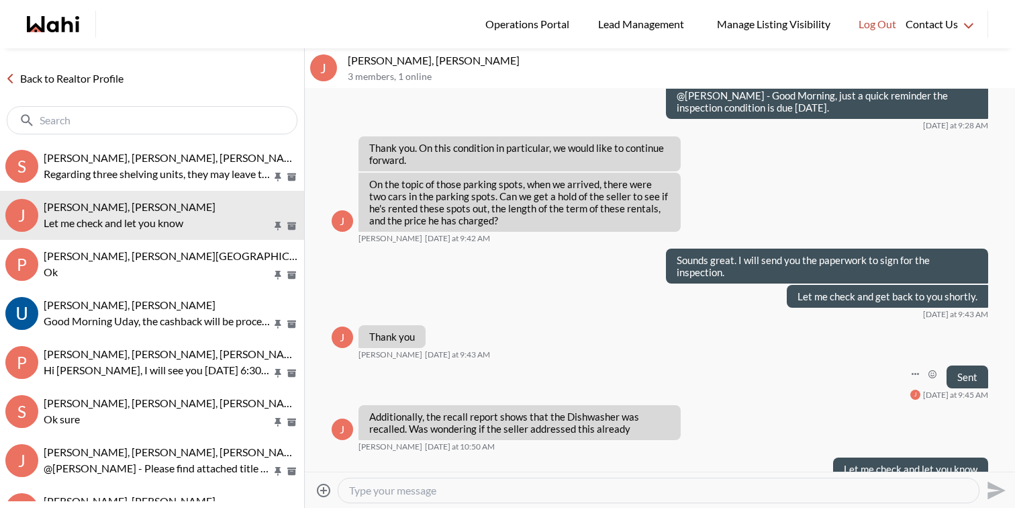
scroll to position [1318, 0]
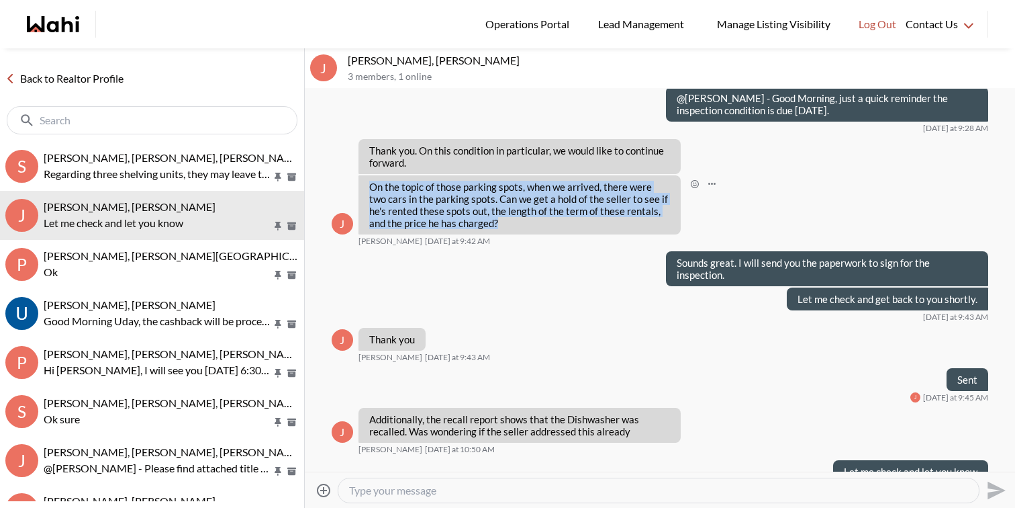
drag, startPoint x: 497, startPoint y: 240, endPoint x: 369, endPoint y: 197, distance: 135.0
click at [369, 197] on p "On the topic of those parking spots, when we arrived, there were two cars in th…" at bounding box center [519, 205] width 301 height 48
copy p "On the topic of those parking spots, when we arrived, there were two cars in th…"
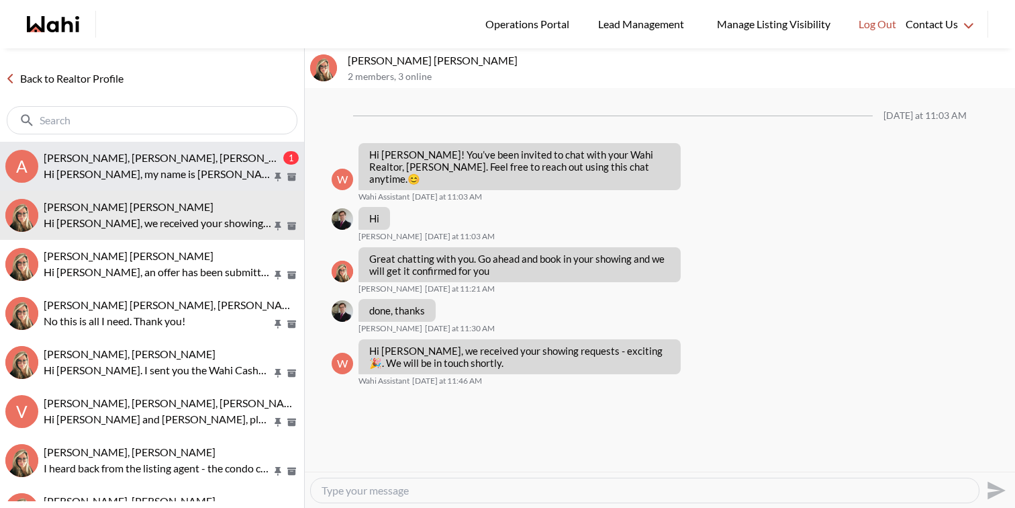
click at [161, 143] on button "A [PERSON_NAME], [PERSON_NAME], [PERSON_NAME] 1 Hi [PERSON_NAME], my name is [P…" at bounding box center [152, 166] width 304 height 49
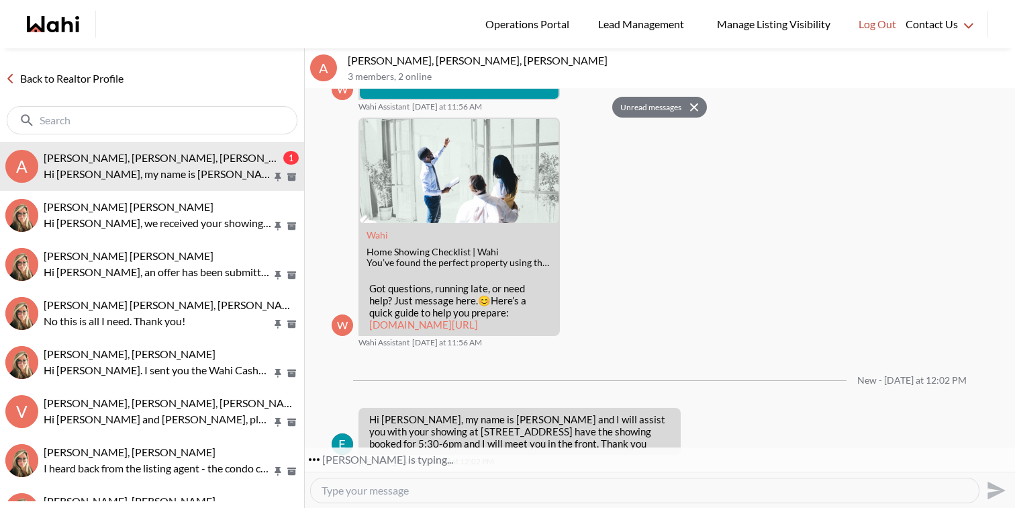
scroll to position [348, 0]
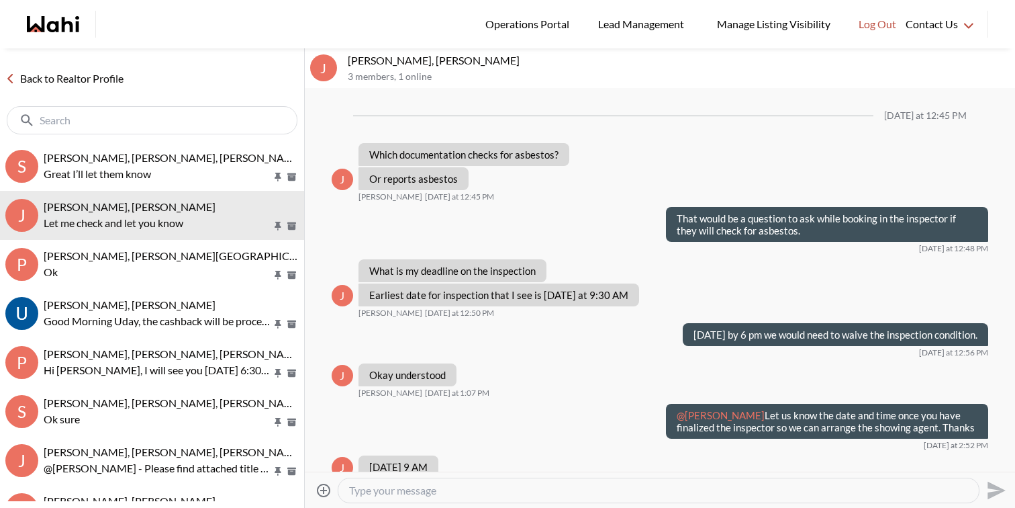
scroll to position [1359, 0]
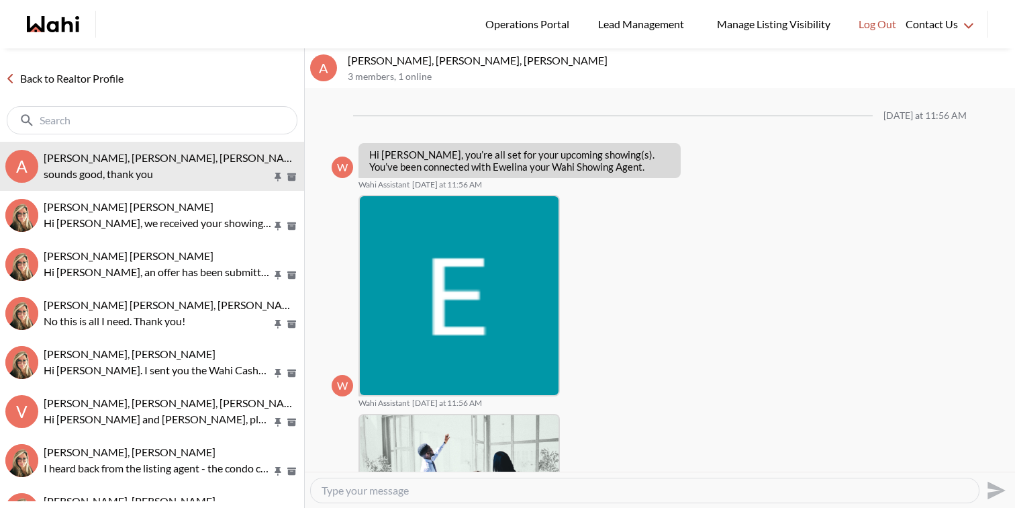
scroll to position [294, 0]
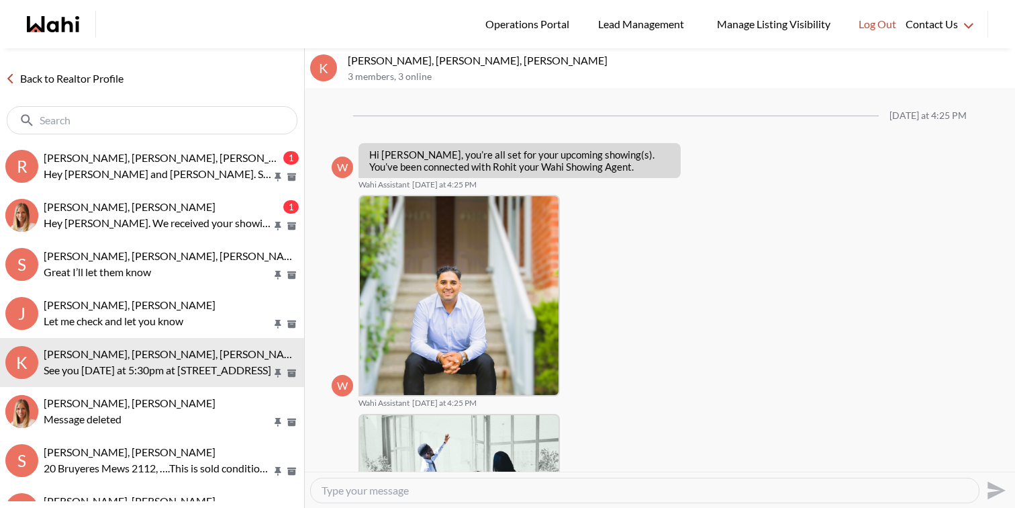
scroll to position [1104, 0]
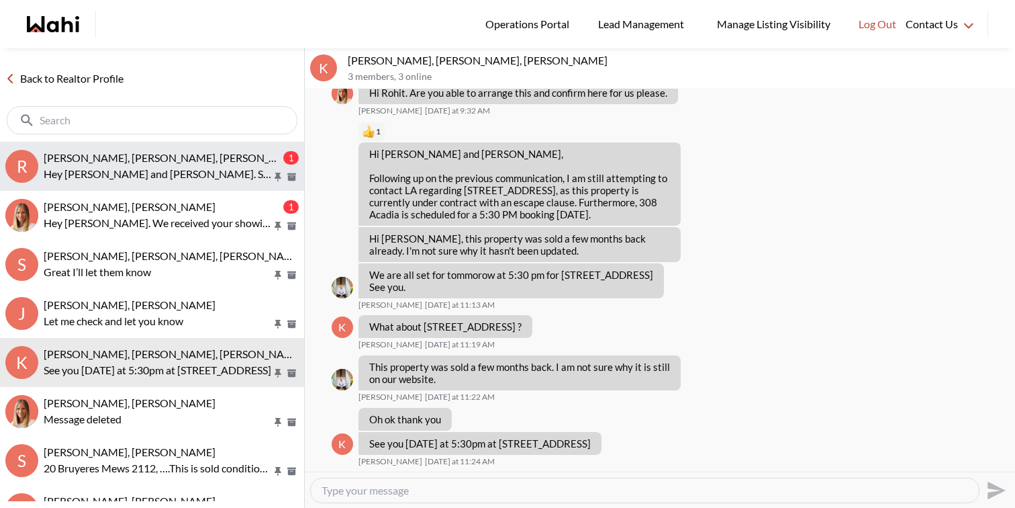
click at [170, 163] on span "[PERSON_NAME], [PERSON_NAME], [PERSON_NAME]" at bounding box center [174, 157] width 260 height 13
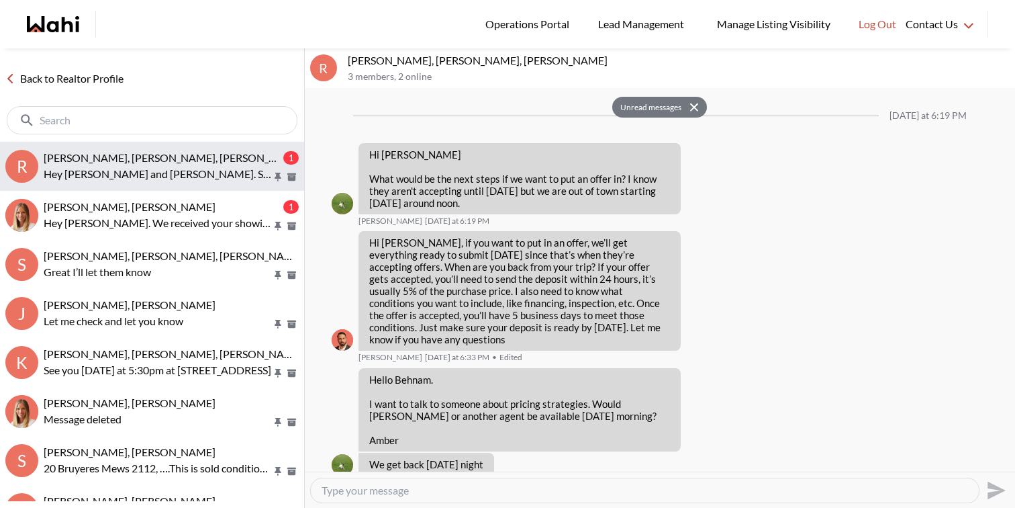
scroll to position [2081, 0]
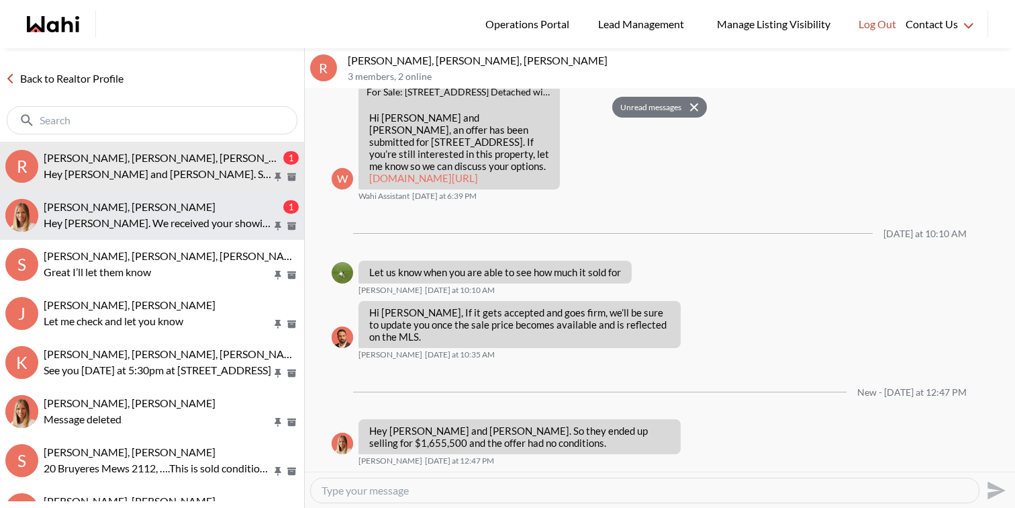
click at [137, 221] on p "Hey Kathy. We received your showing request for tonight, are you okay to add th…" at bounding box center [158, 223] width 228 height 16
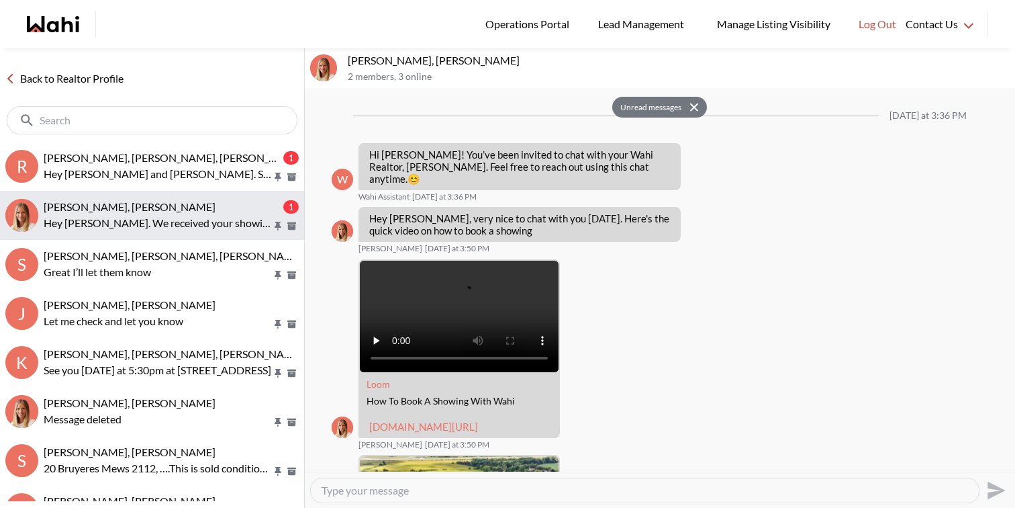
scroll to position [1774, 0]
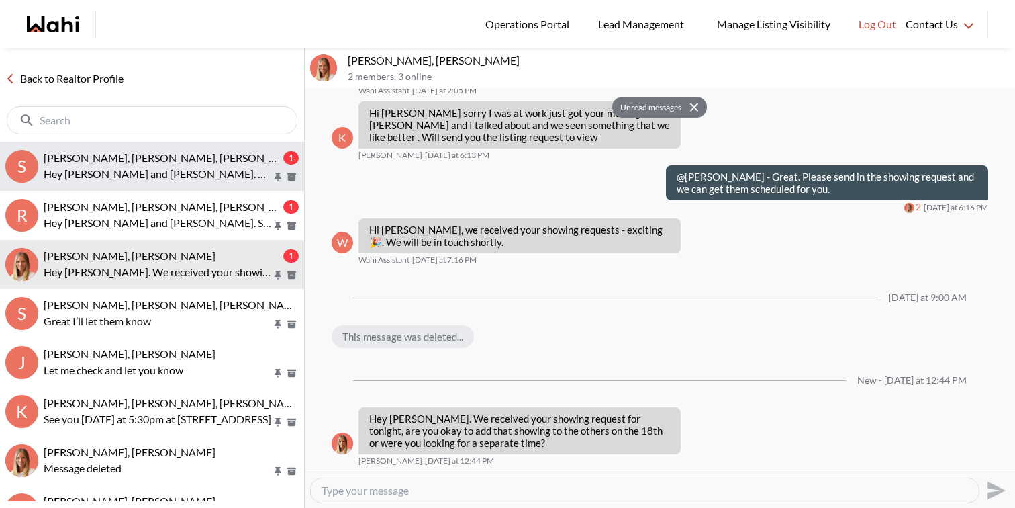
click at [188, 175] on p "Hey Bryce and Sarah. How were the showings the other day? Did you need any more…" at bounding box center [158, 174] width 228 height 16
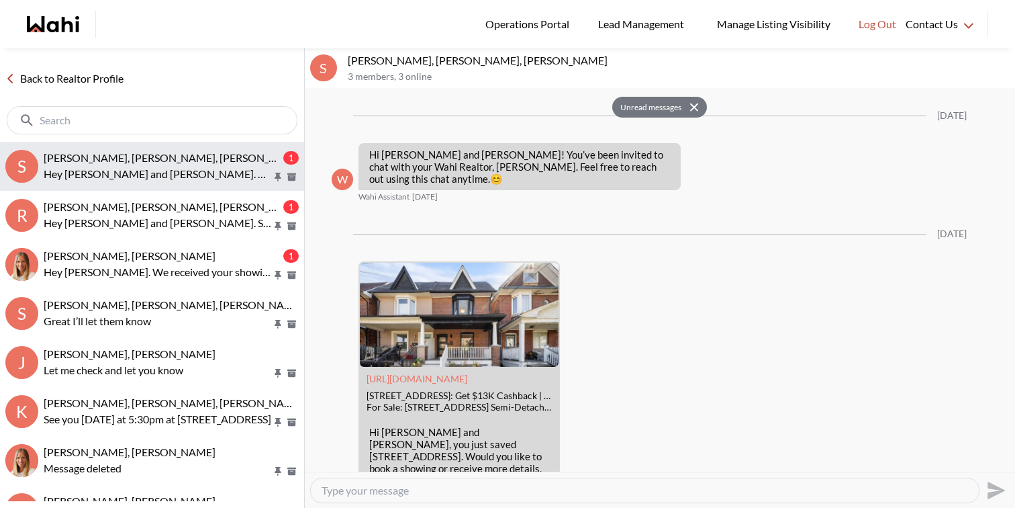
scroll to position [1924, 0]
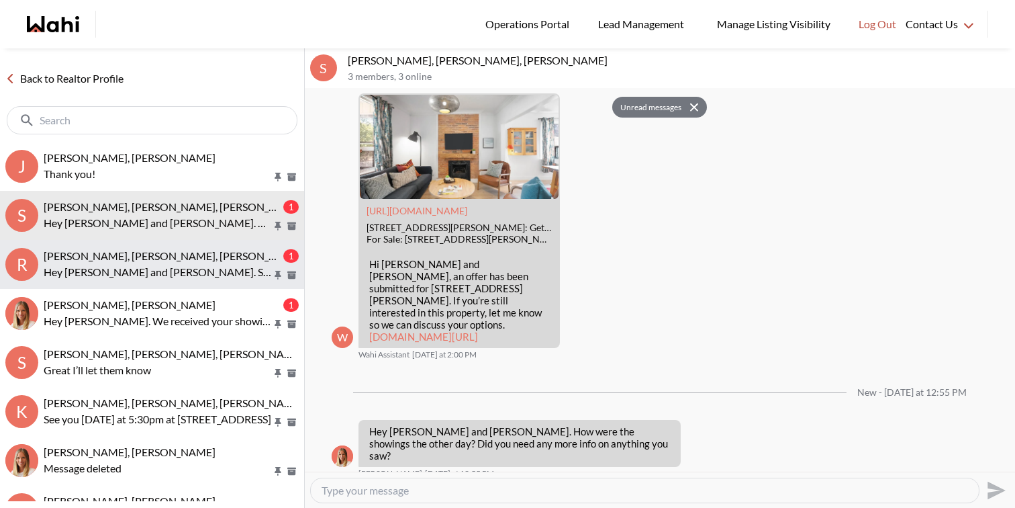
click at [179, 265] on p "Hey Amber and Rory. So they ended up selling for $1,655,500 and the offer had n…" at bounding box center [158, 272] width 228 height 16
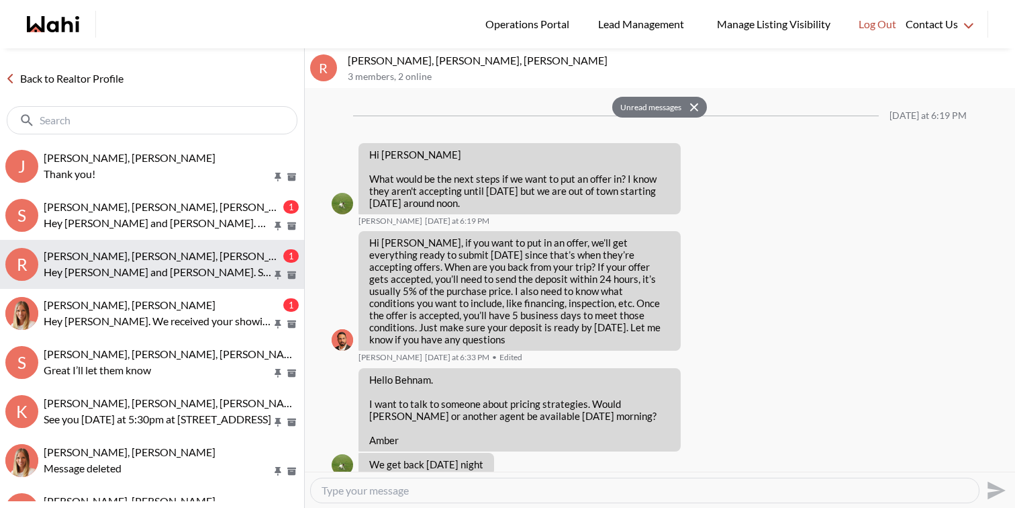
scroll to position [2081, 0]
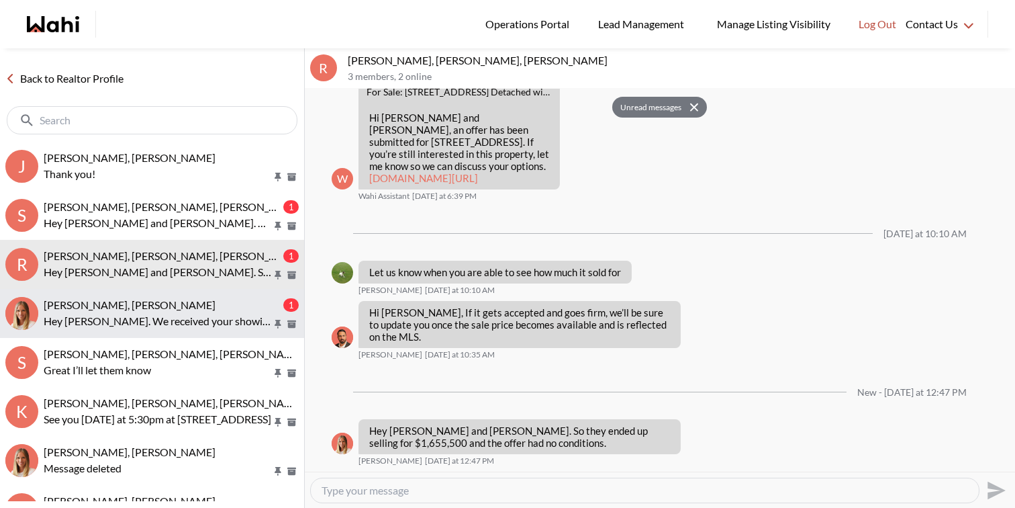
click at [183, 315] on p "Hey Kathy. We received your showing request for tonight, are you okay to add th…" at bounding box center [158, 321] width 228 height 16
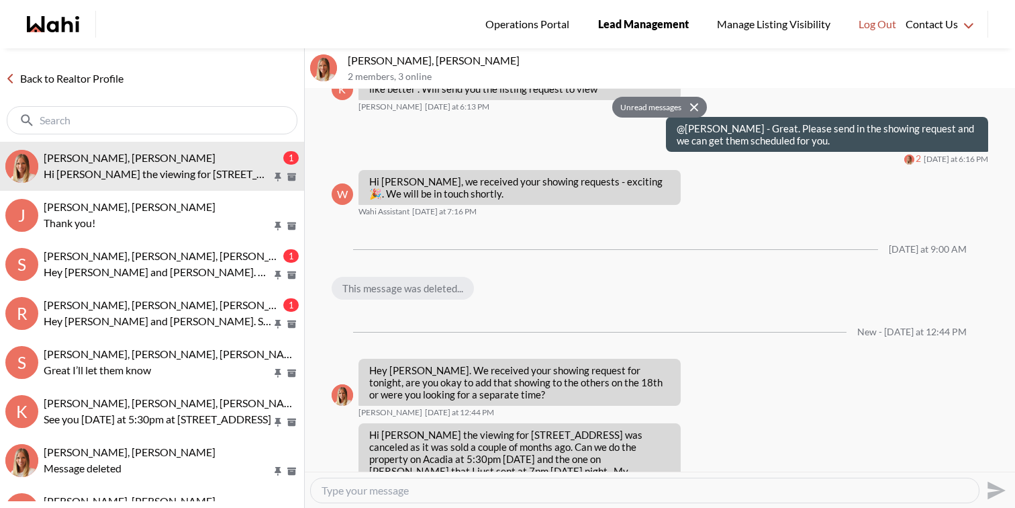
scroll to position [1850, 0]
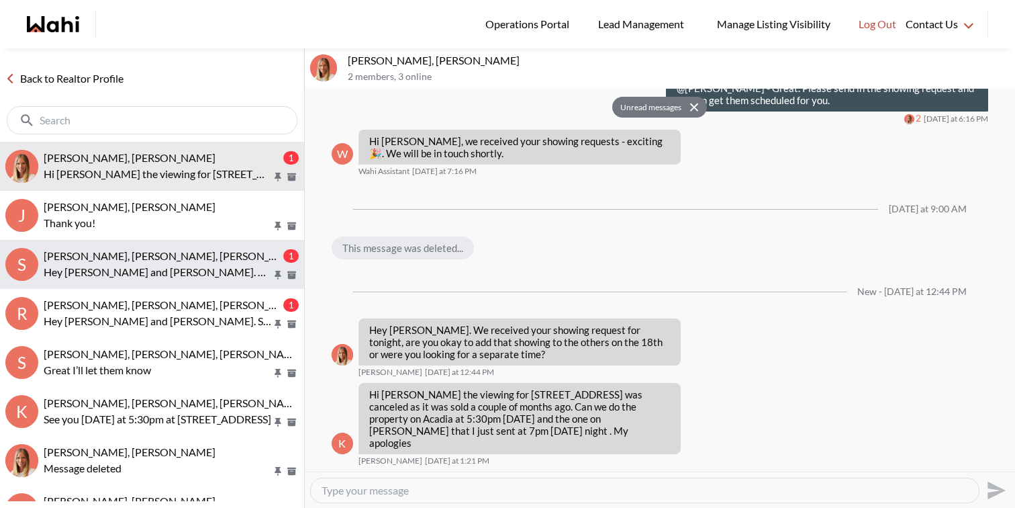
click at [144, 266] on p "Hey Bryce and Sarah. How were the showings the other day? Did you need any more…" at bounding box center [158, 272] width 228 height 16
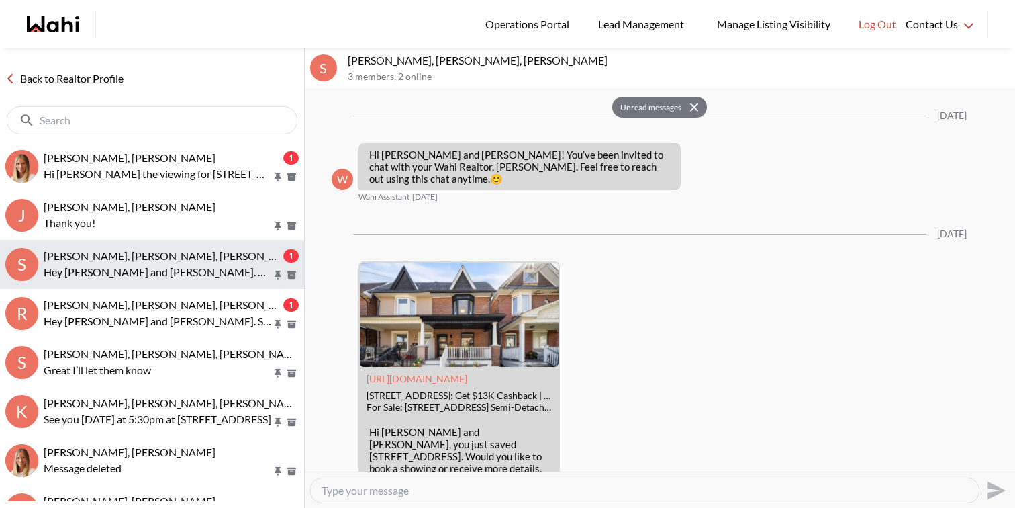
scroll to position [1924, 0]
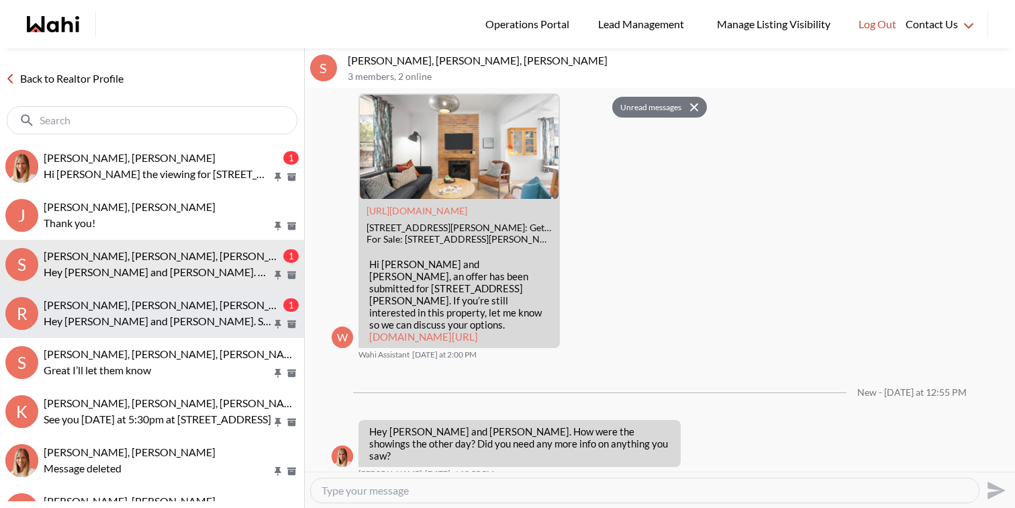
click at [152, 315] on p "Hey Amber and Rory. So they ended up selling for $1,655,500 and the offer had n…" at bounding box center [158, 321] width 228 height 16
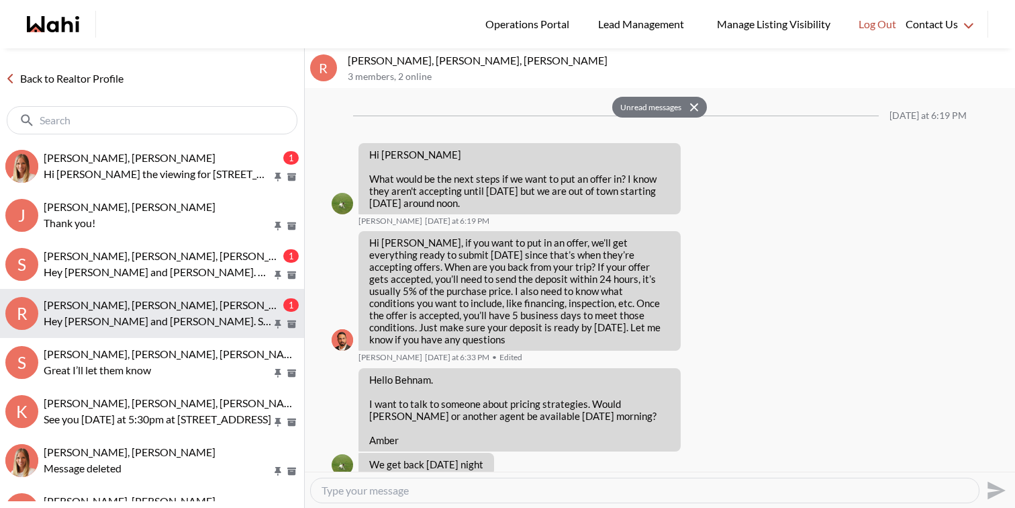
scroll to position [2081, 0]
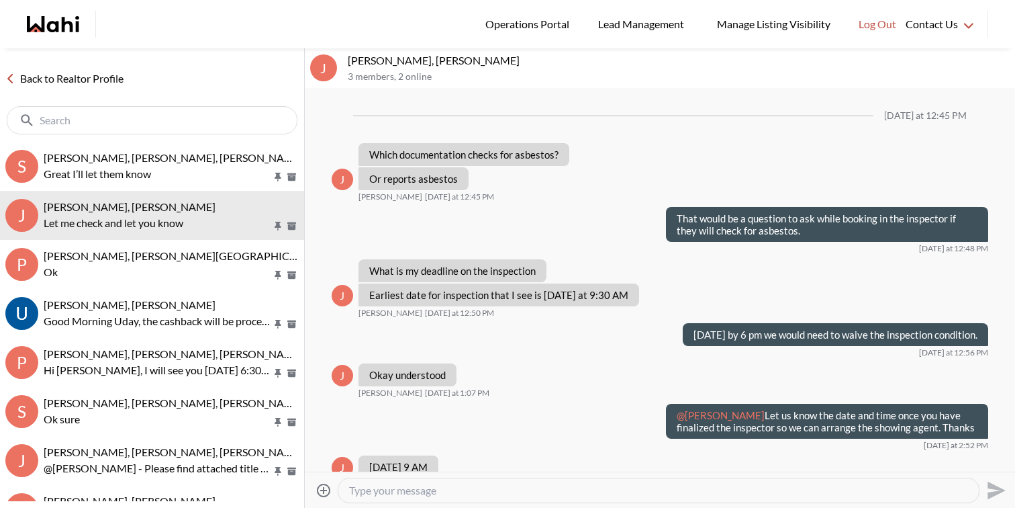
scroll to position [1359, 0]
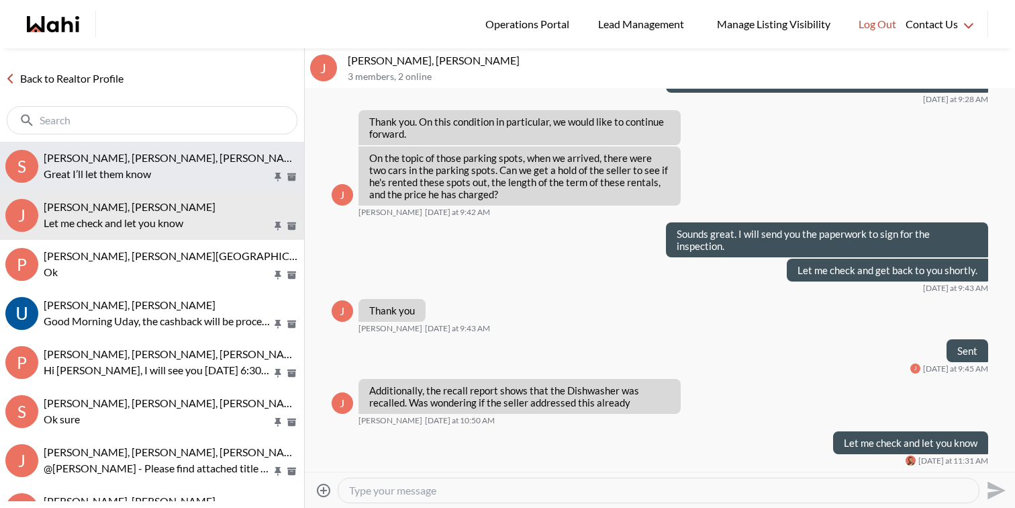
click at [120, 173] on p "Great I’ll let them know" at bounding box center [158, 174] width 228 height 16
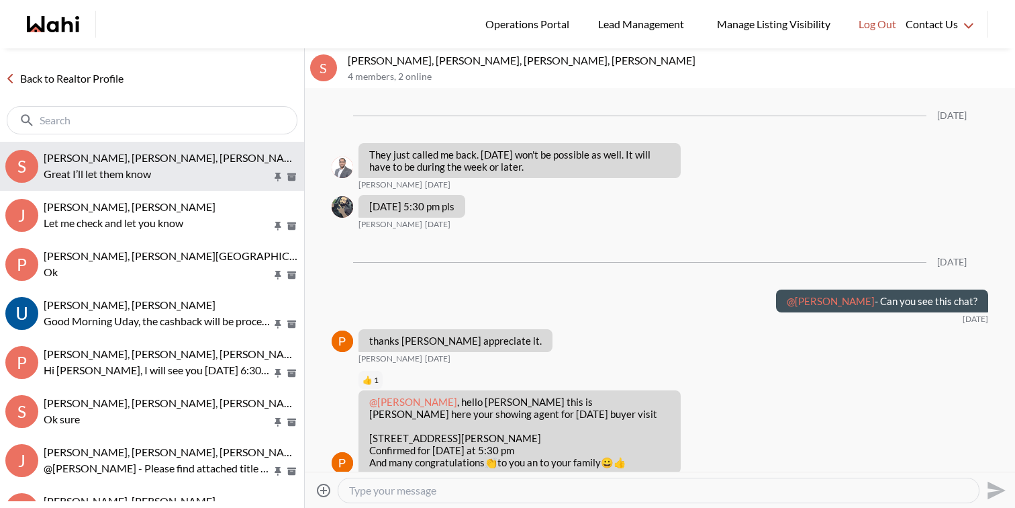
scroll to position [1627, 0]
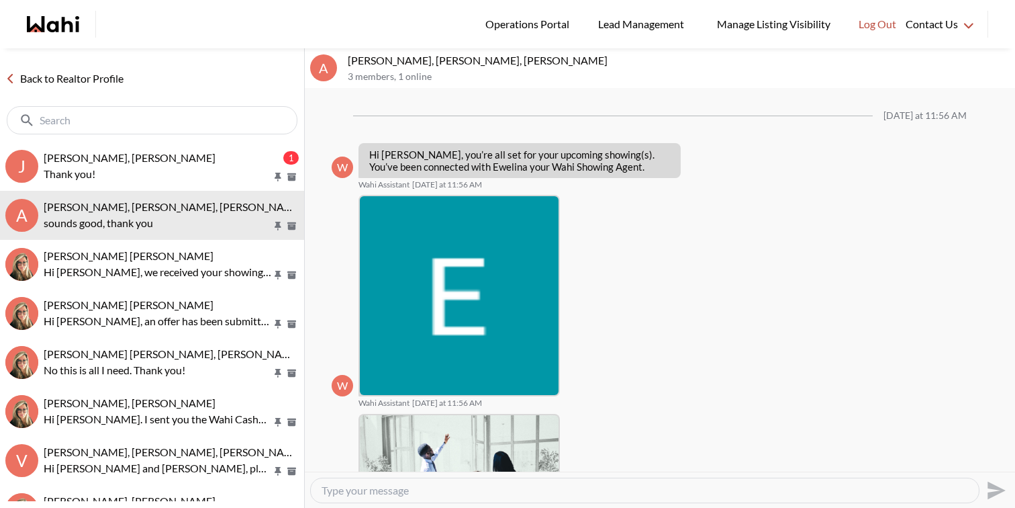
scroll to position [294, 0]
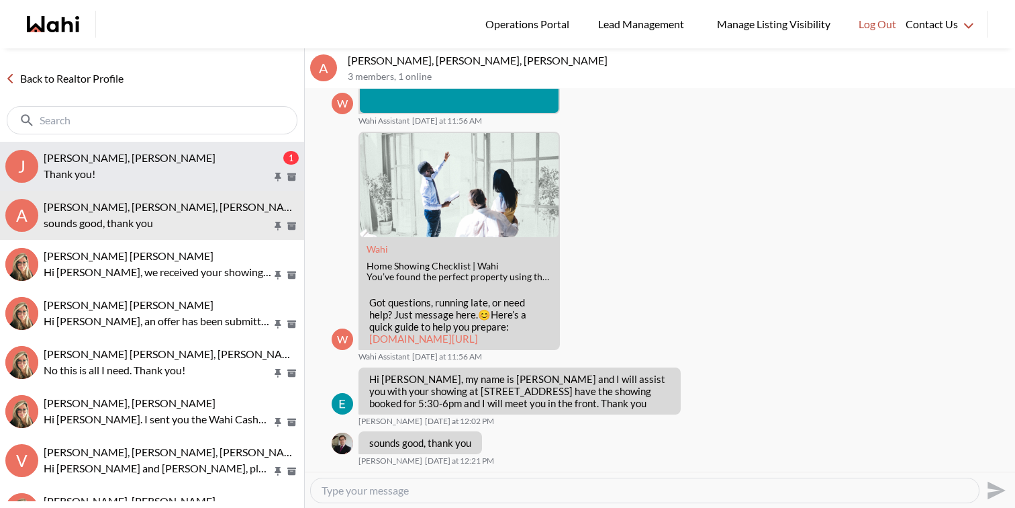
drag, startPoint x: 0, startPoint y: 0, endPoint x: 135, endPoint y: 174, distance: 220.1
click at [135, 174] on p "Thank you!" at bounding box center [158, 174] width 228 height 16
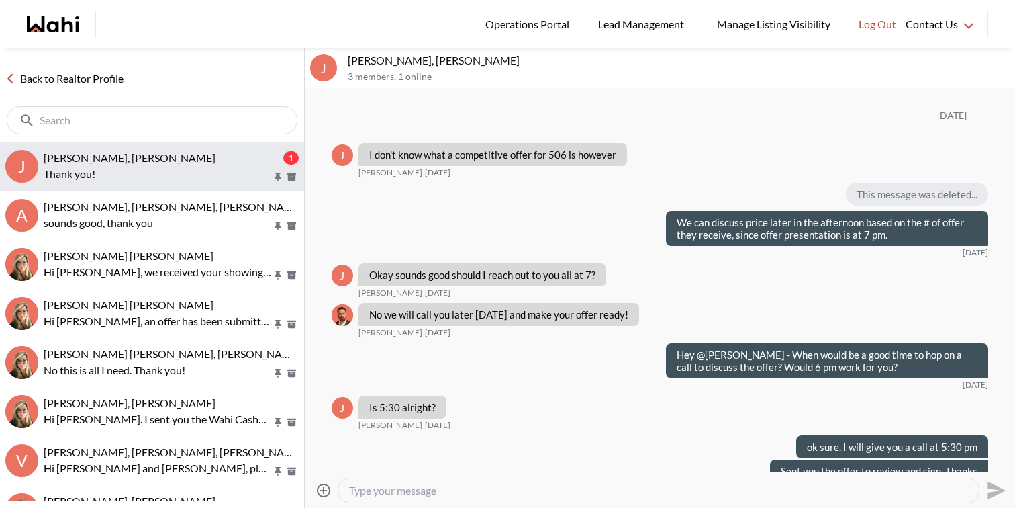
scroll to position [4706, 0]
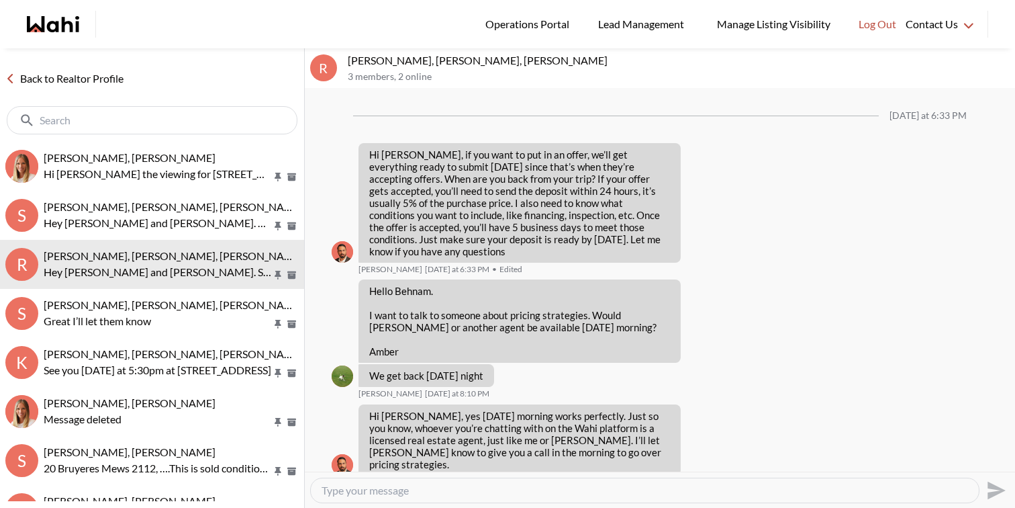
scroll to position [1992, 0]
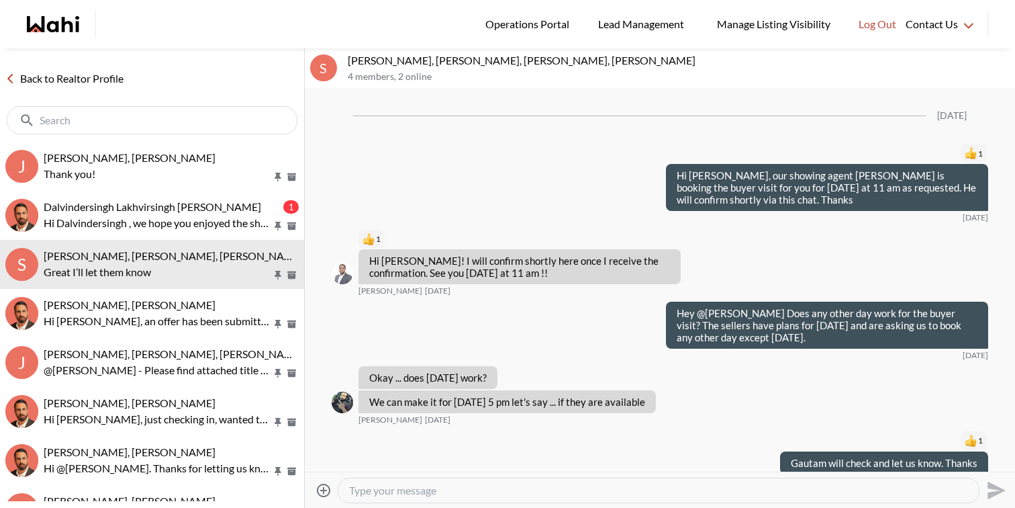
scroll to position [2029, 0]
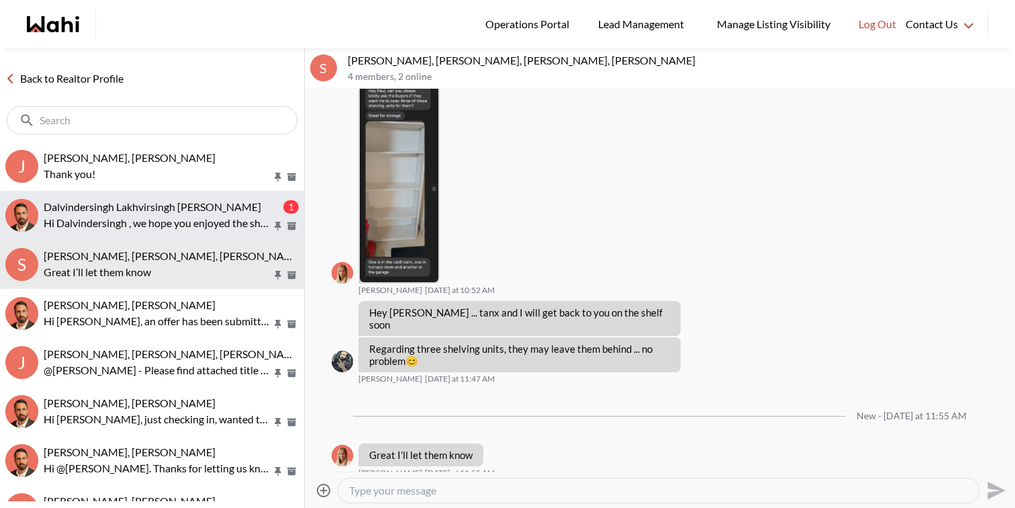
click at [73, 211] on span "Dalvindersingh Lakhvirsingh Jaswal, Behnam" at bounding box center [153, 206] width 218 height 13
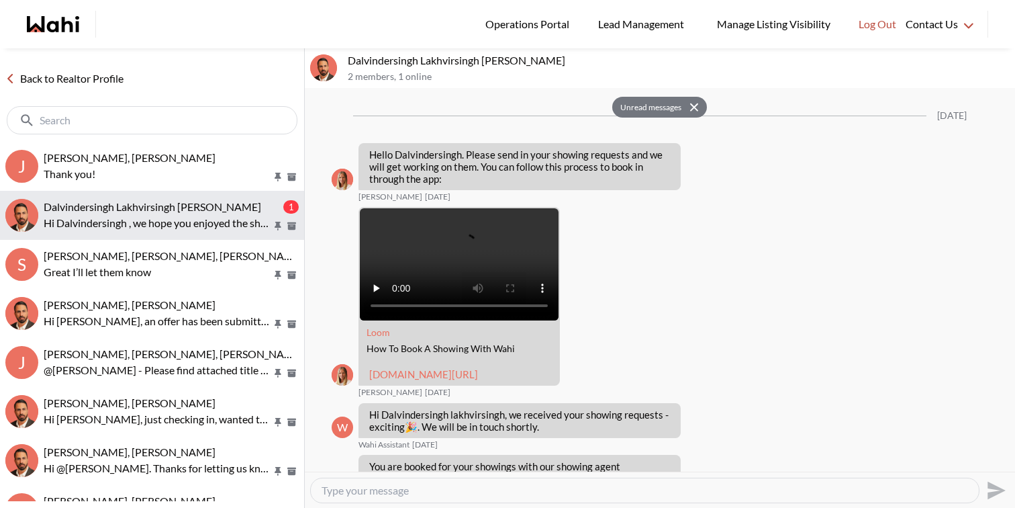
scroll to position [1562, 0]
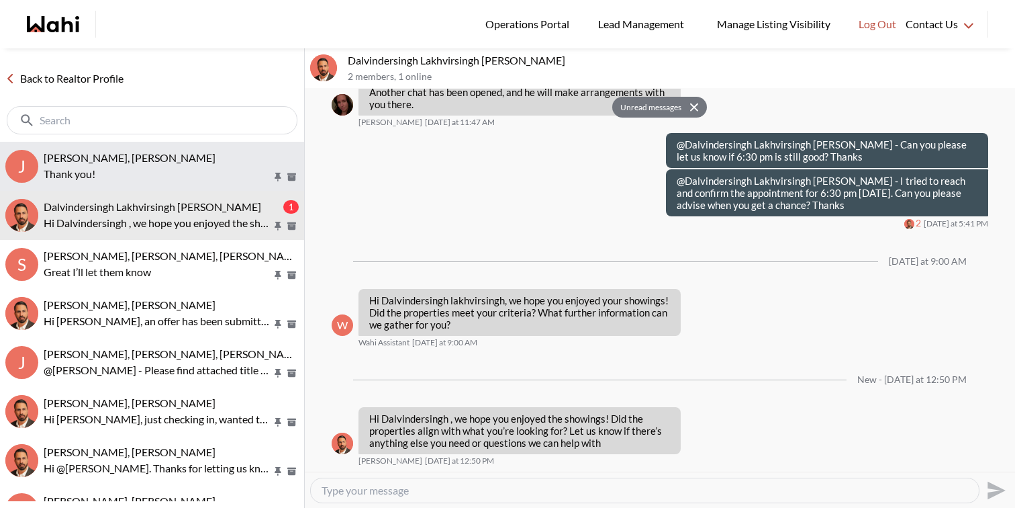
click at [99, 160] on span "[PERSON_NAME], [PERSON_NAME]" at bounding box center [130, 157] width 172 height 13
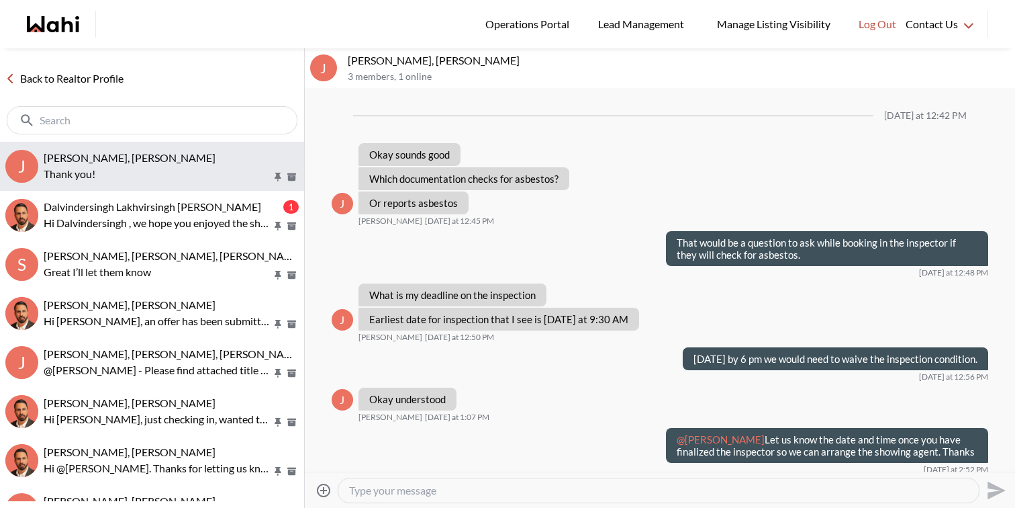
scroll to position [1424, 0]
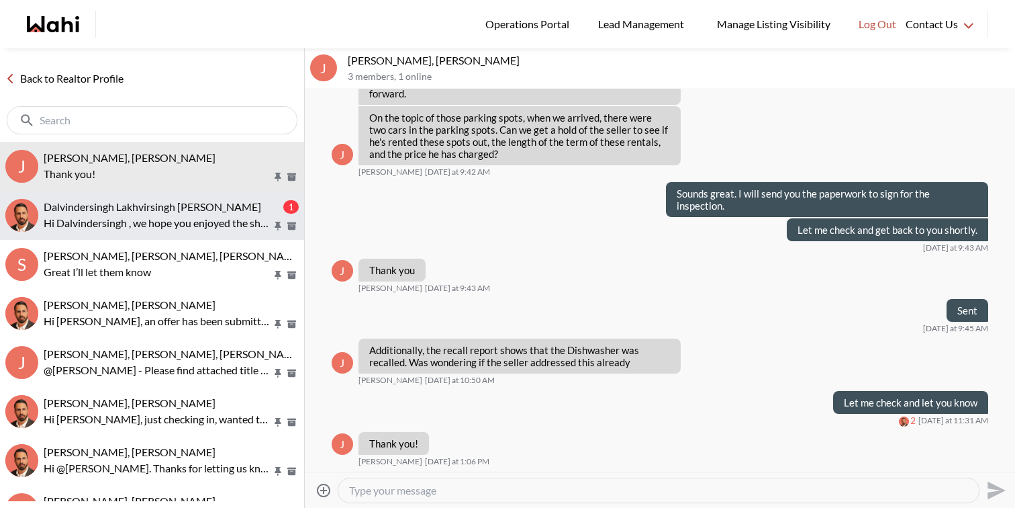
click at [167, 216] on p "Hi Dalvindersingh , we hope you enjoyed the showings! Did the properties align …" at bounding box center [158, 223] width 228 height 16
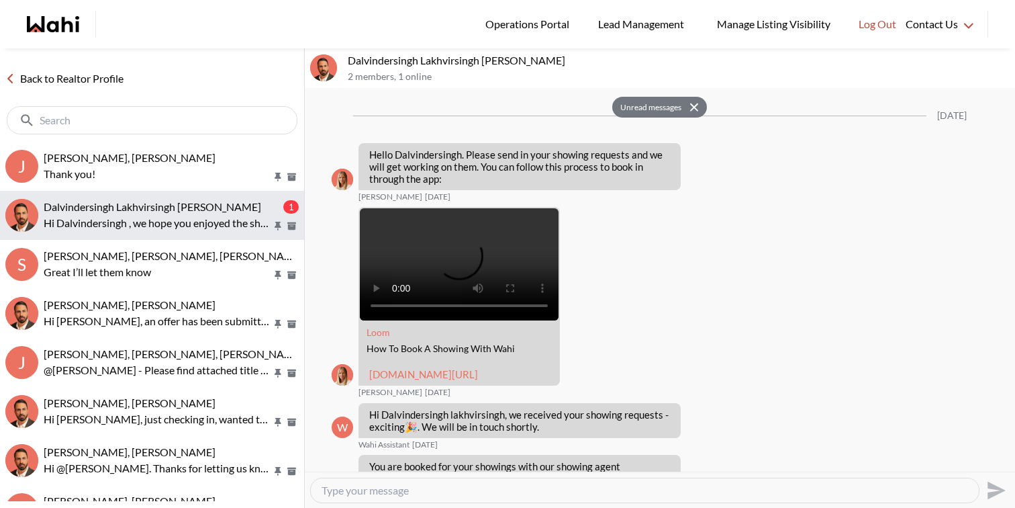
scroll to position [1562, 0]
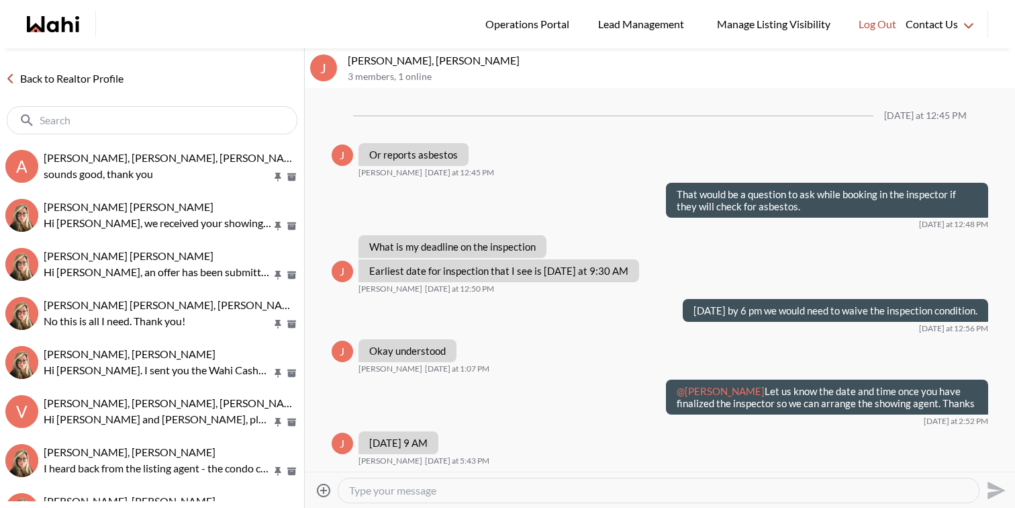
scroll to position [1376, 0]
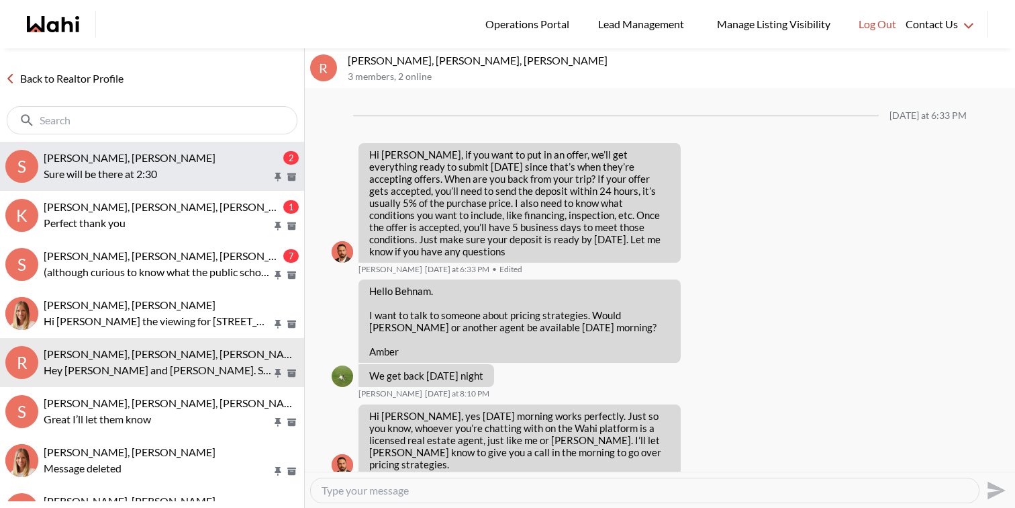
scroll to position [1992, 0]
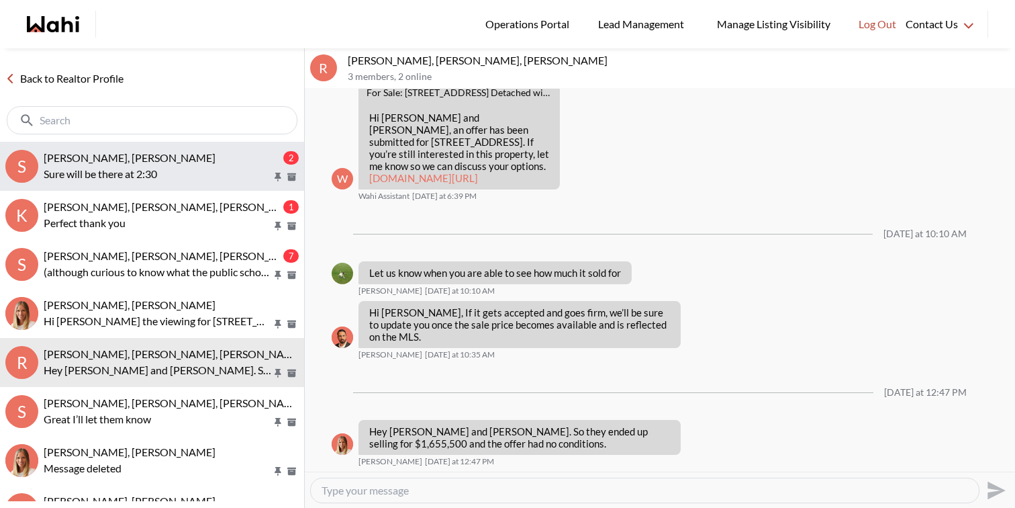
click at [131, 166] on p "Sure will be there at 2:30" at bounding box center [158, 174] width 228 height 16
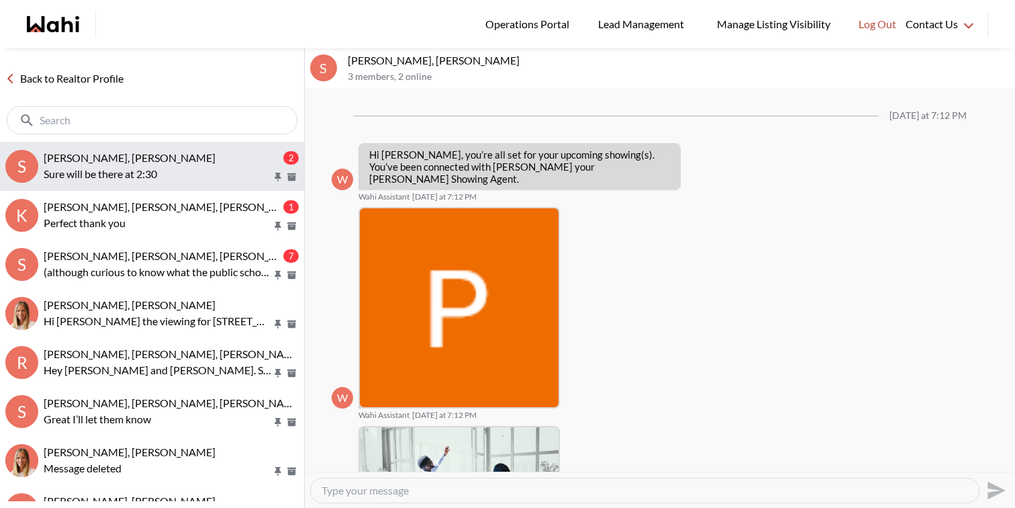
scroll to position [1096, 0]
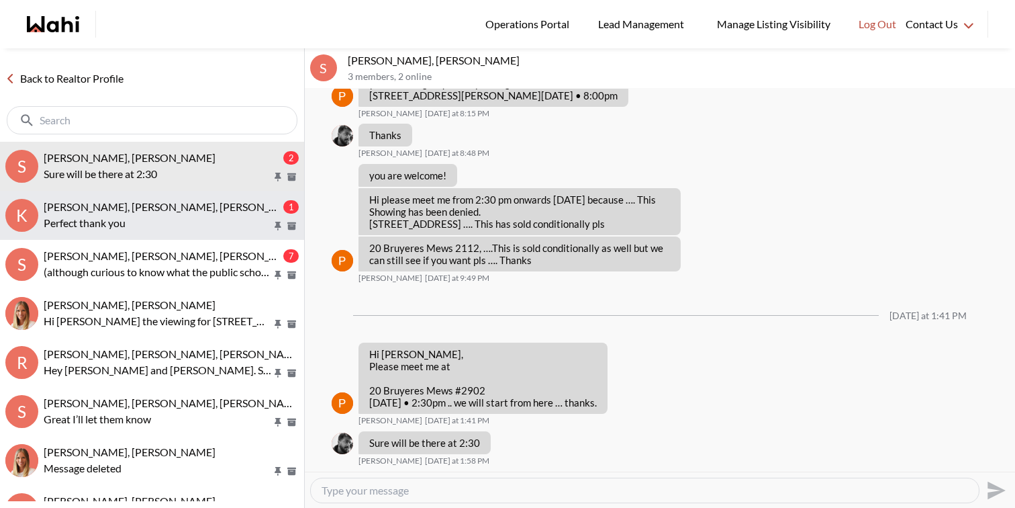
click at [115, 200] on span "[PERSON_NAME], [PERSON_NAME], [PERSON_NAME]" at bounding box center [174, 206] width 260 height 13
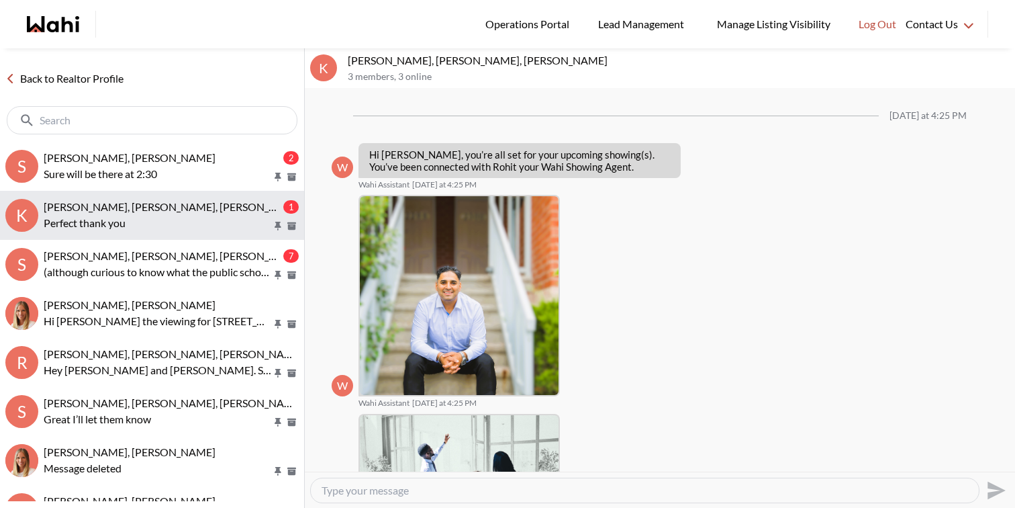
scroll to position [1184, 0]
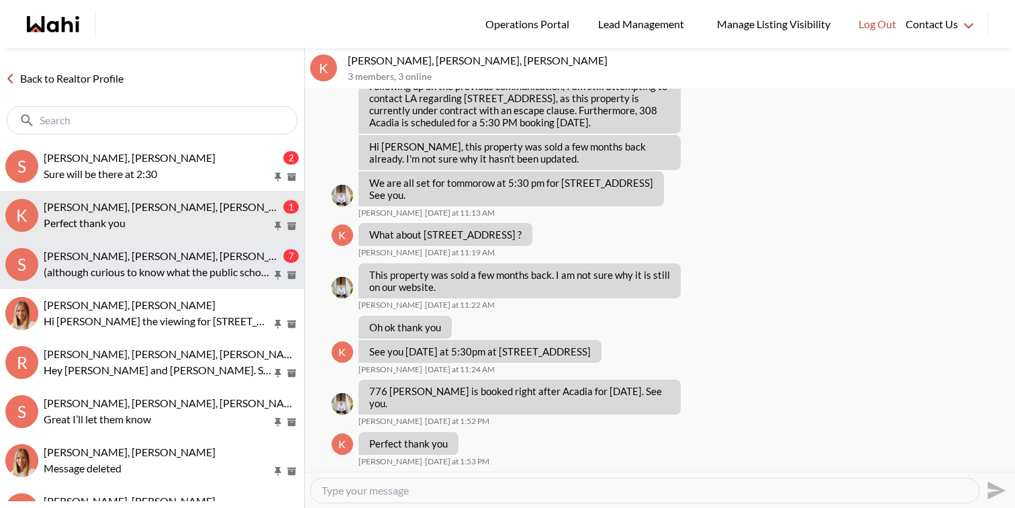
click at [124, 258] on span "Sarah Hunter, Bryce Hunter, Michelle" at bounding box center [174, 255] width 260 height 13
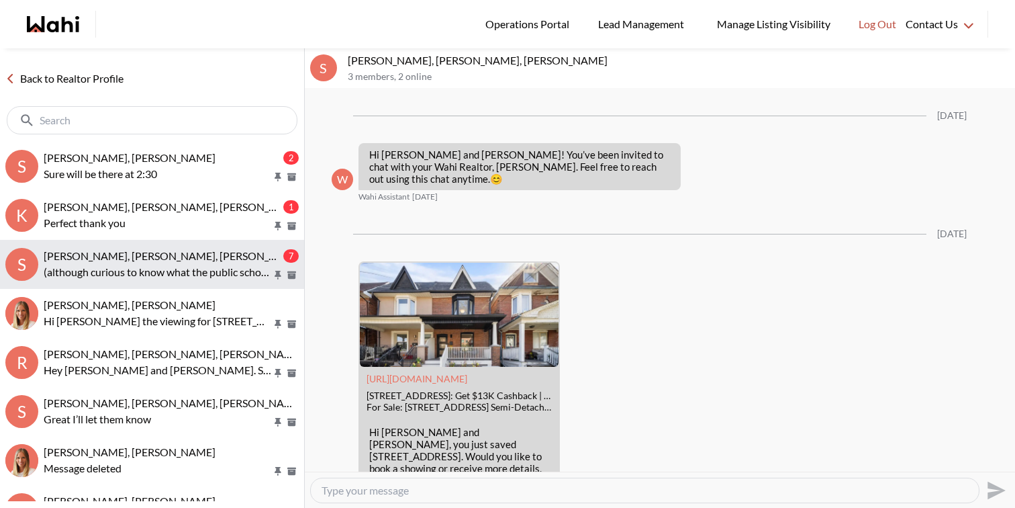
scroll to position [2206, 0]
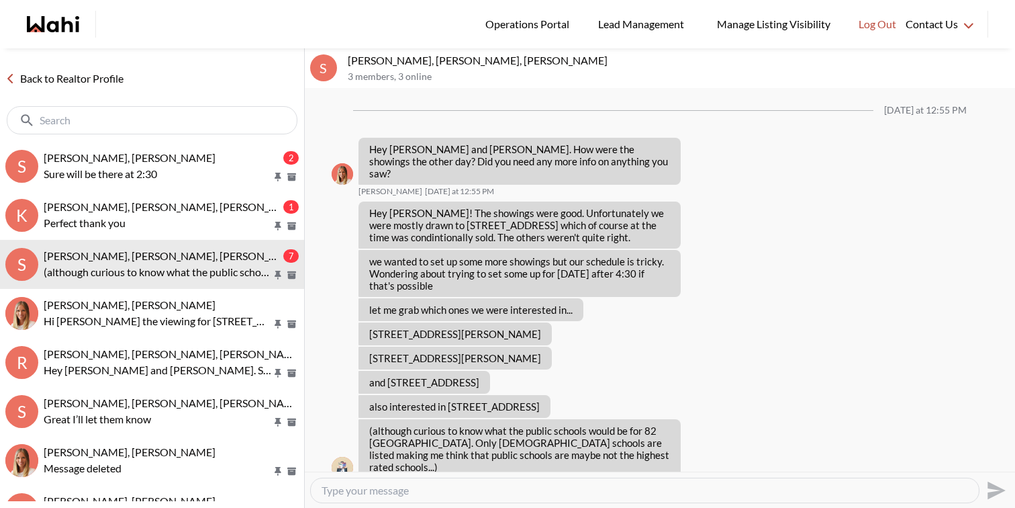
click at [172, 140] on div at bounding box center [152, 120] width 304 height 44
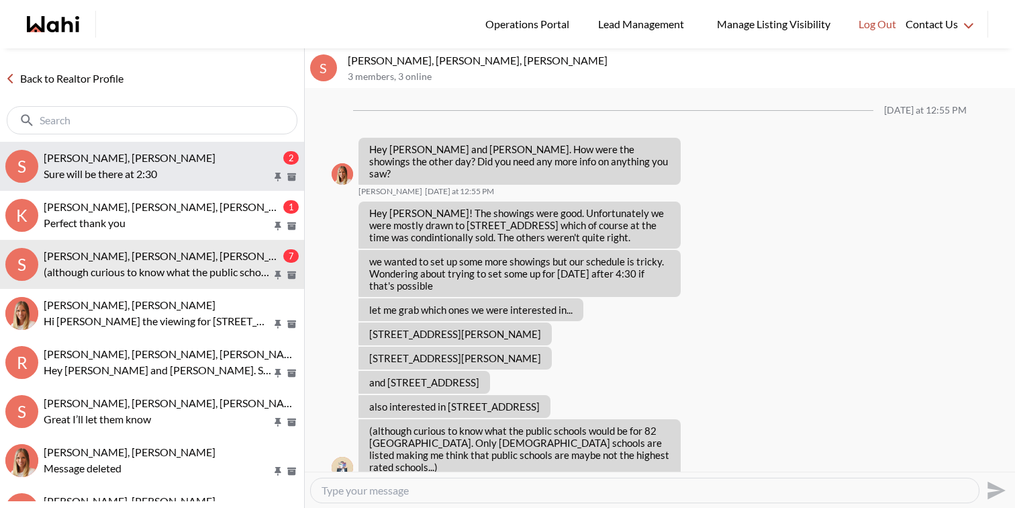
click at [177, 166] on p "Sure will be there at 2:30" at bounding box center [158, 174] width 228 height 16
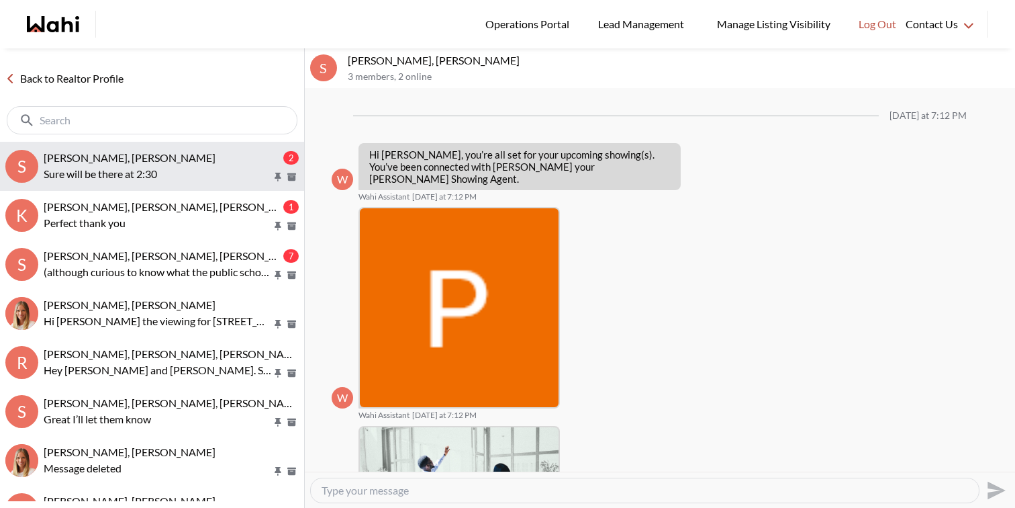
scroll to position [1096, 0]
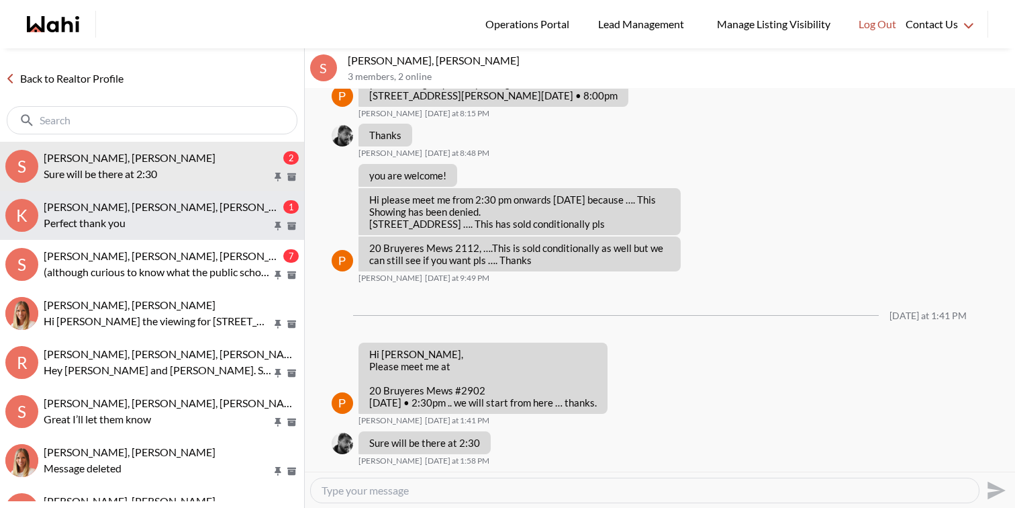
click at [183, 196] on button "K Kathy Fratric, Rohit, Michelle 1 Perfect thank you" at bounding box center [152, 215] width 304 height 49
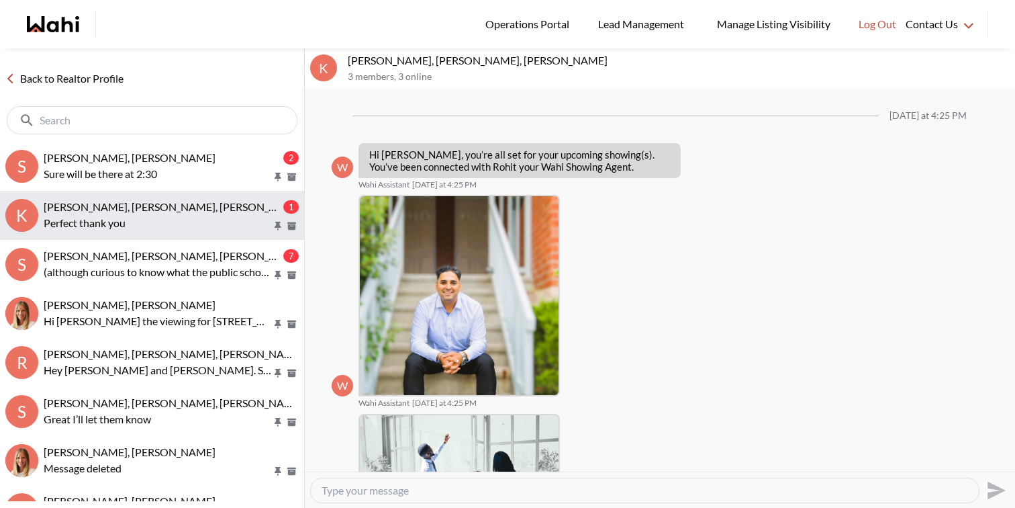
scroll to position [1184, 0]
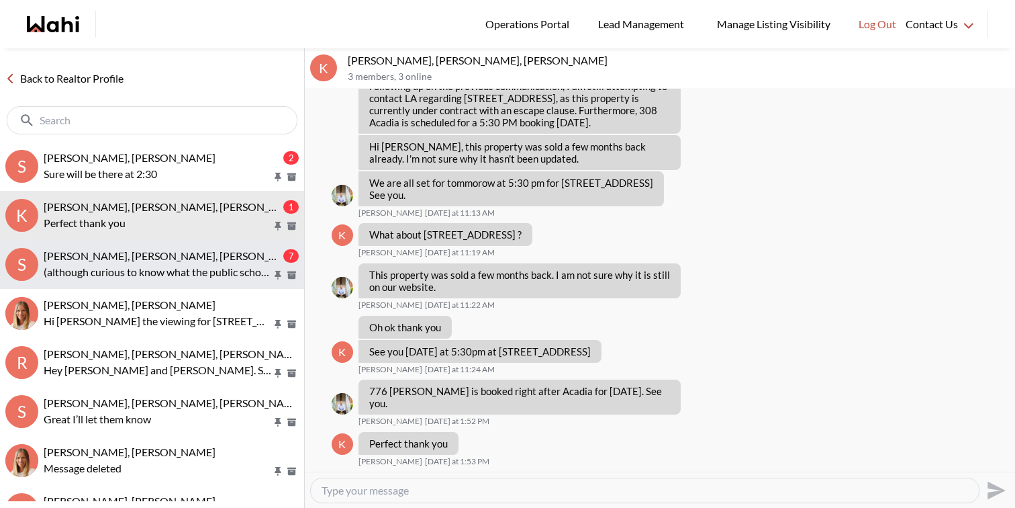
click at [191, 242] on button "S Sarah Hunter, Bryce Hunter, Michelle 7 (although curious to know what the pub…" at bounding box center [152, 264] width 304 height 49
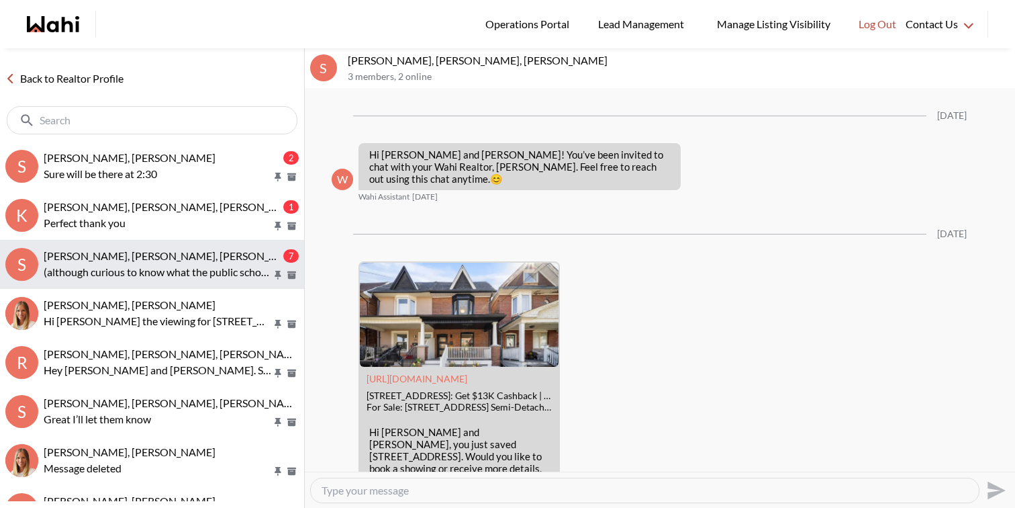
scroll to position [2206, 0]
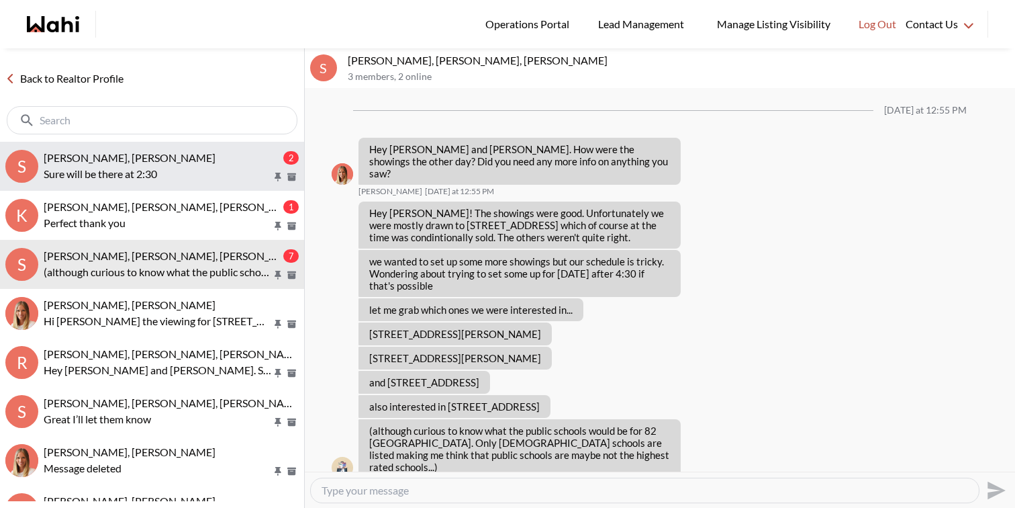
click at [199, 174] on p "Sure will be there at 2:30" at bounding box center [158, 174] width 228 height 16
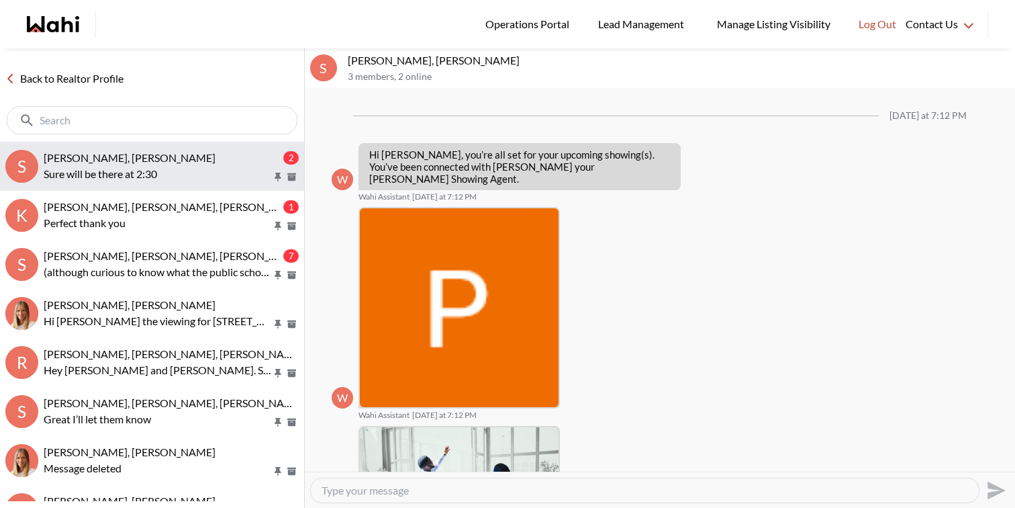
scroll to position [1096, 0]
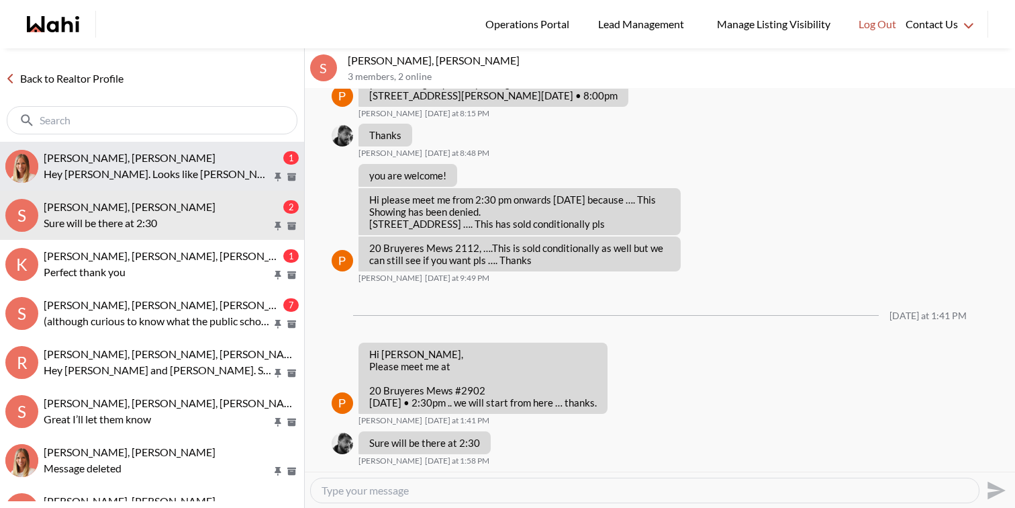
click at [134, 160] on span "Kathy Fratric, Michelle" at bounding box center [130, 157] width 172 height 13
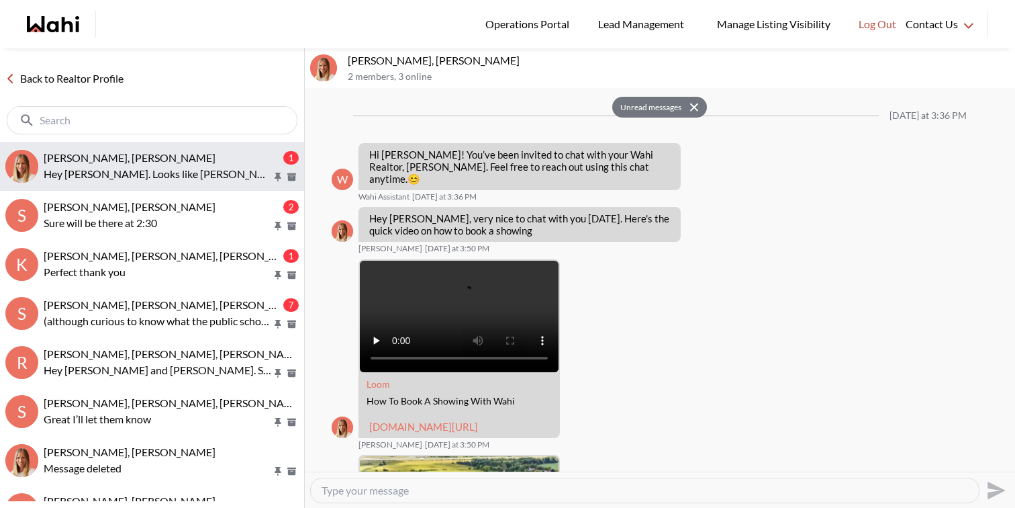
scroll to position [1890, 0]
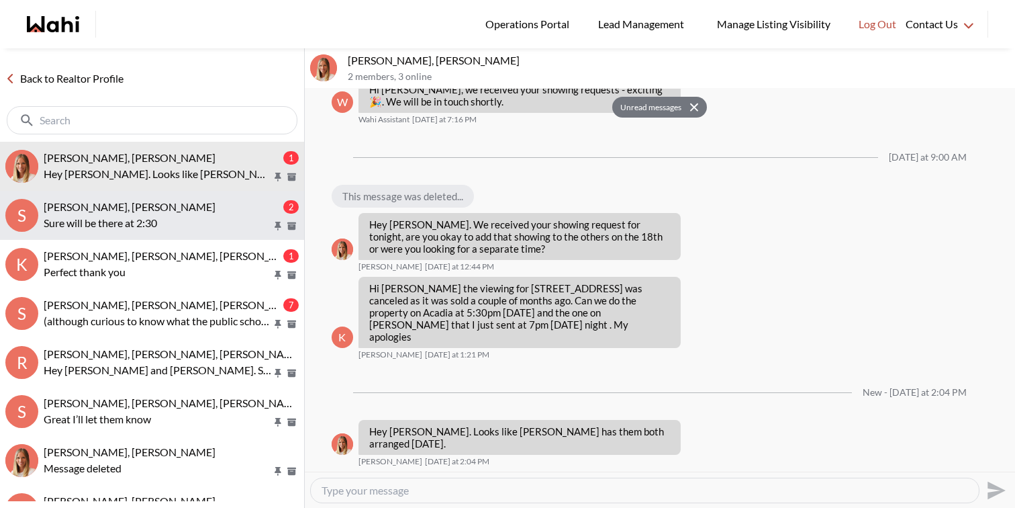
click at [137, 228] on p "Sure will be there at 2:30" at bounding box center [158, 223] width 228 height 16
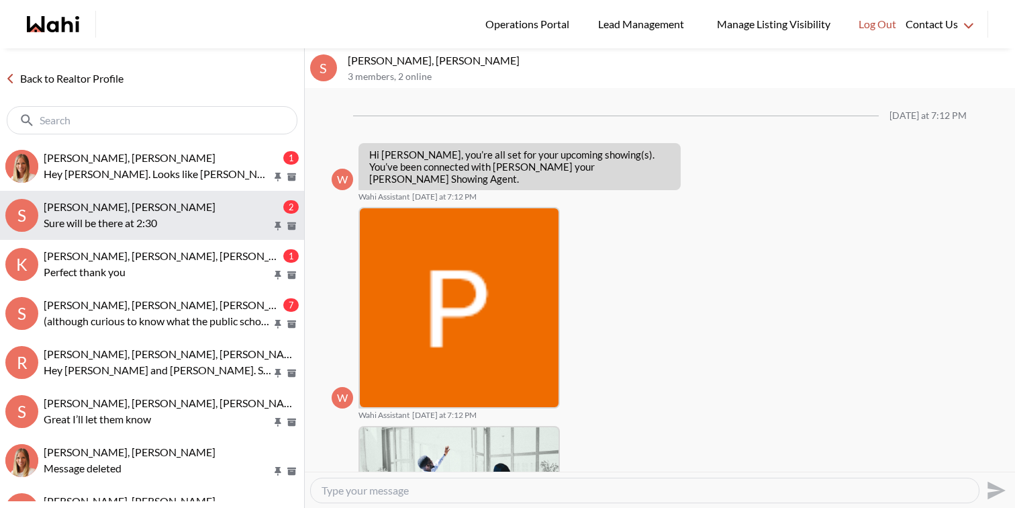
scroll to position [1096, 0]
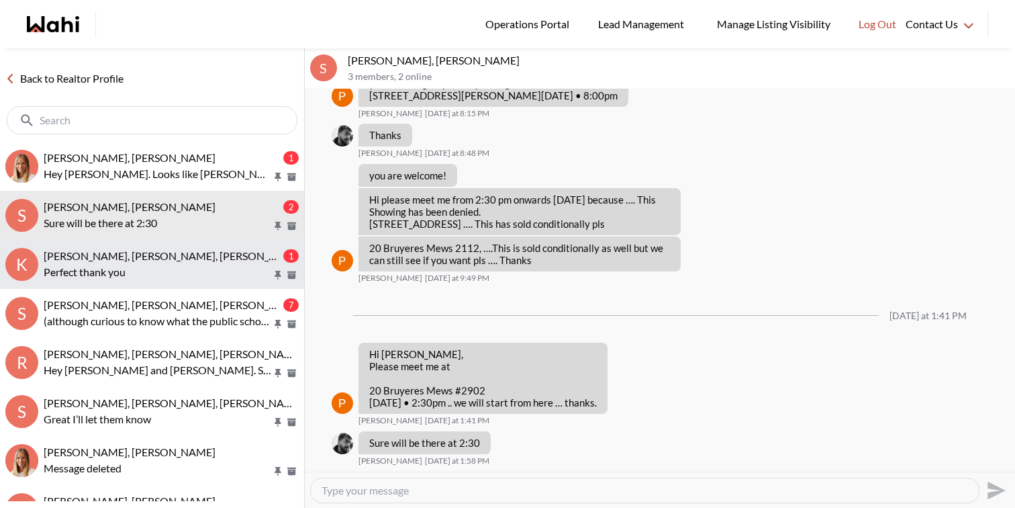
click at [138, 247] on button "K Kathy Fratric, Rohit, Michelle 1 Perfect thank you" at bounding box center [152, 264] width 304 height 49
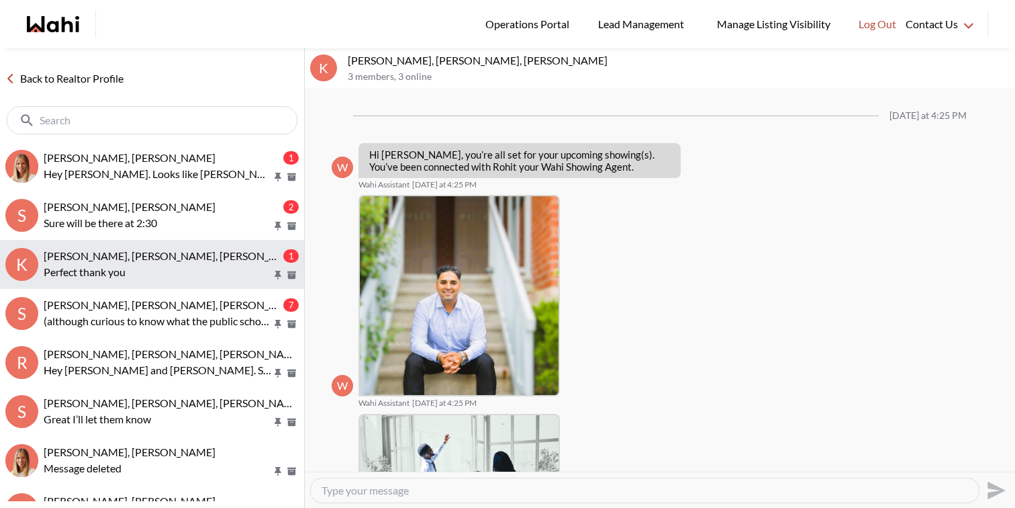
scroll to position [1184, 0]
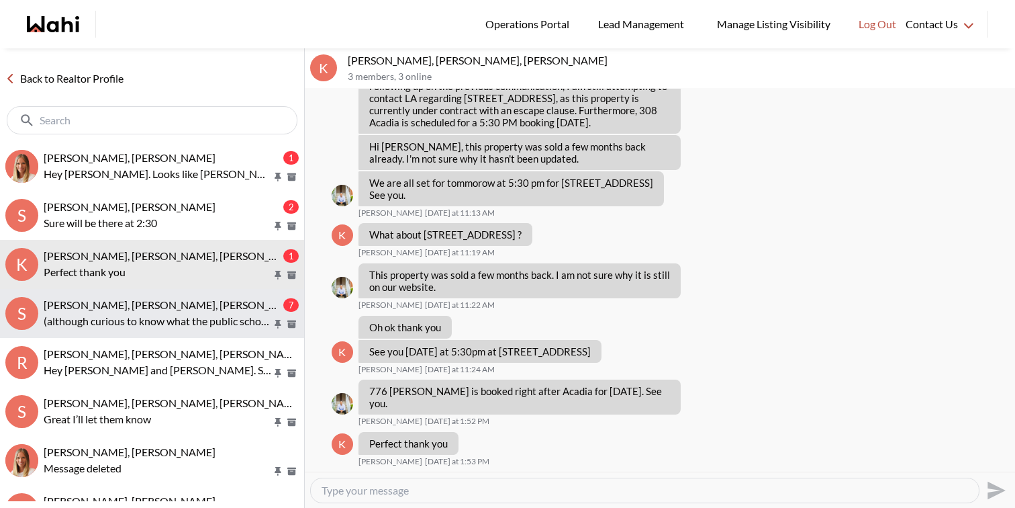
click at [203, 315] on p "(although curious to know what the public schools would be for 82 [GEOGRAPHIC_D…" at bounding box center [158, 321] width 228 height 16
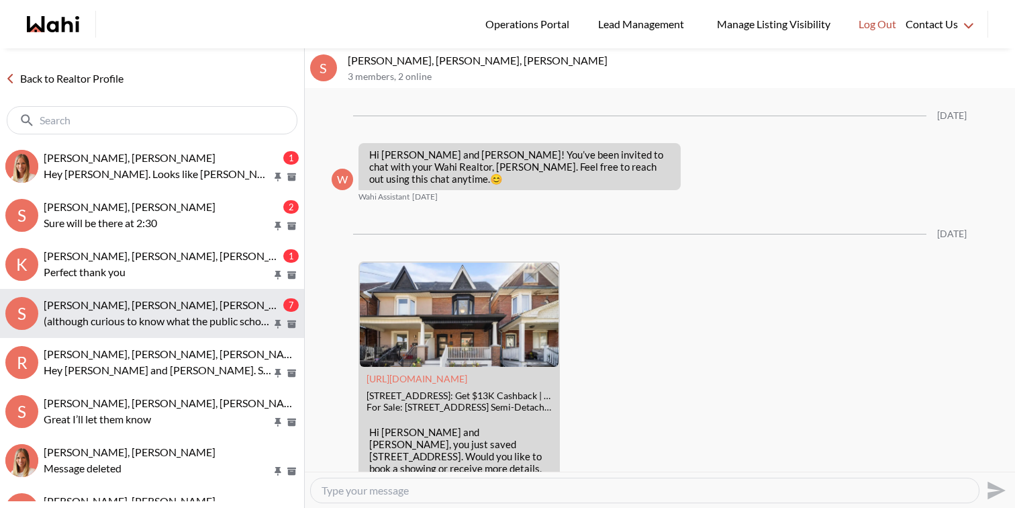
scroll to position [2206, 0]
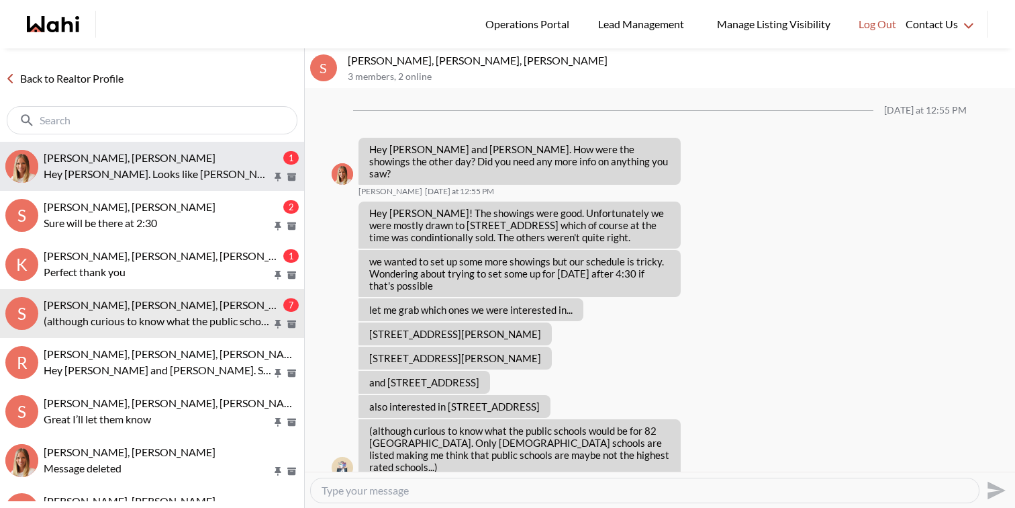
click at [133, 156] on span "Kathy Fratric, Michelle" at bounding box center [130, 157] width 172 height 13
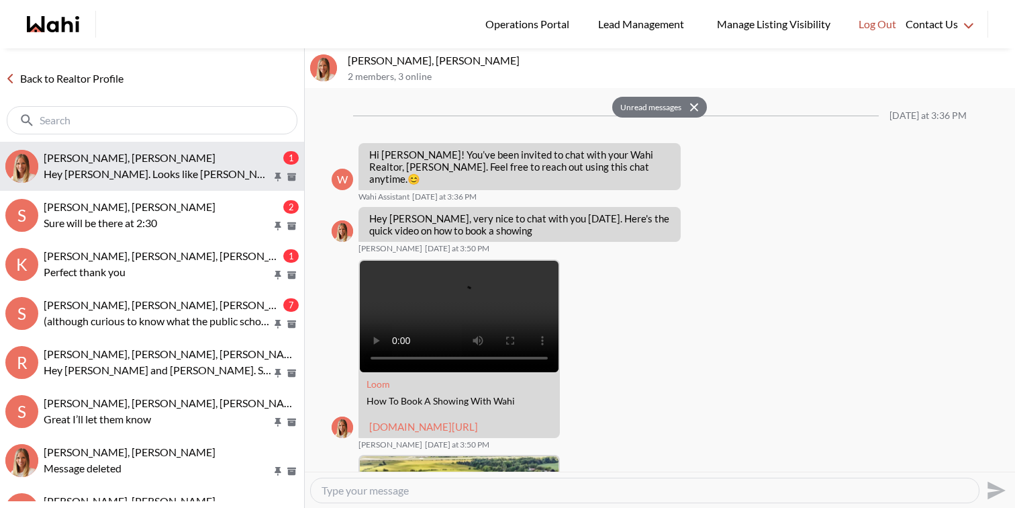
scroll to position [1890, 0]
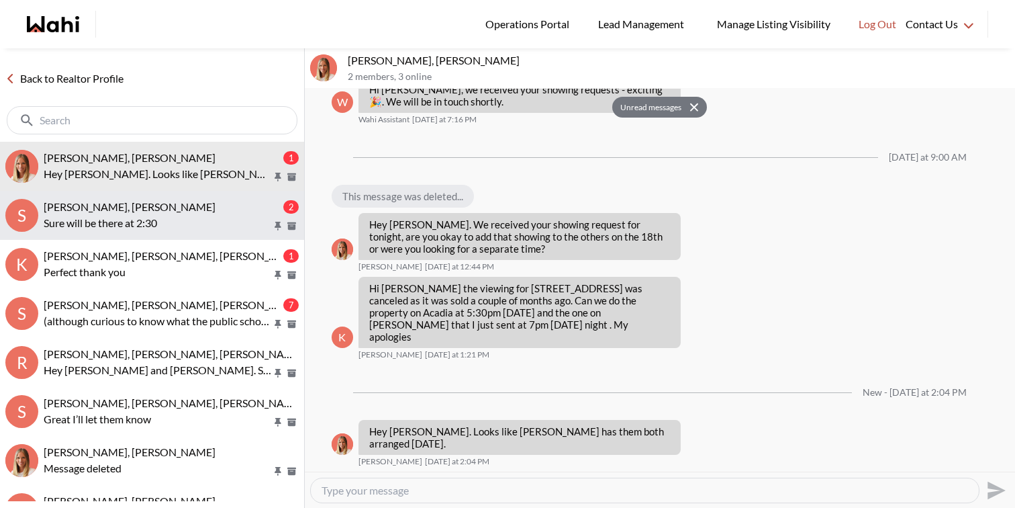
click at [139, 201] on span "Sourav Singh, Paul, Michelle" at bounding box center [130, 206] width 172 height 13
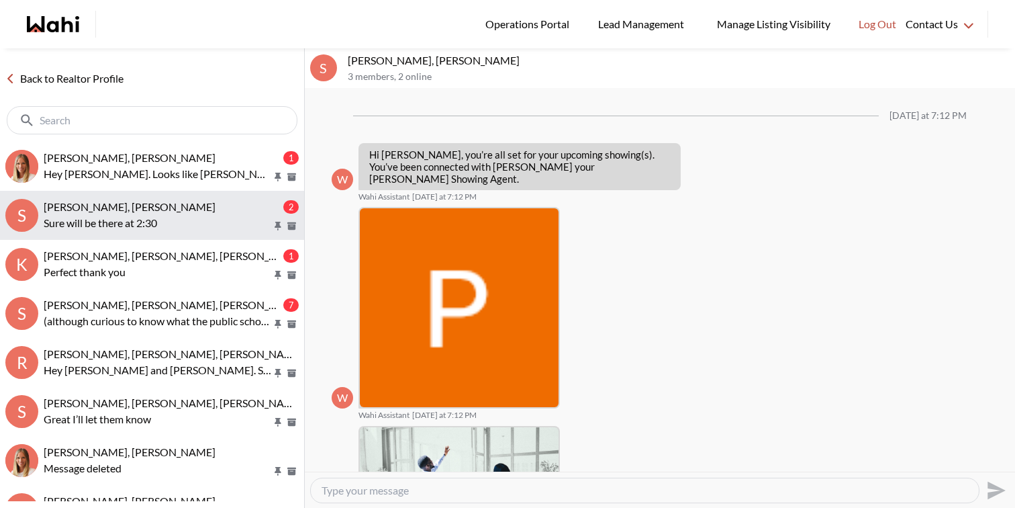
scroll to position [1096, 0]
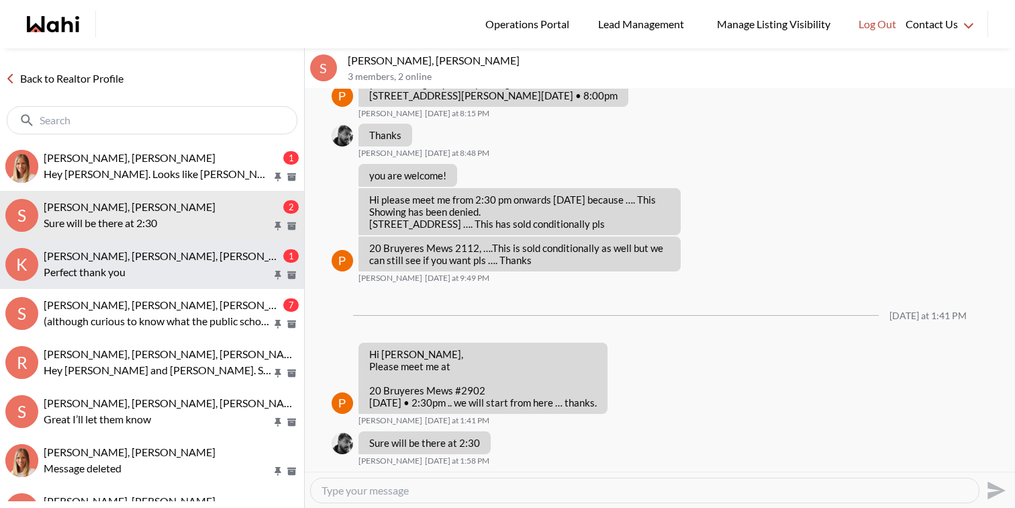
click at [142, 242] on button "K Kathy Fratric, Rohit, Michelle 1 Perfect thank you" at bounding box center [152, 264] width 304 height 49
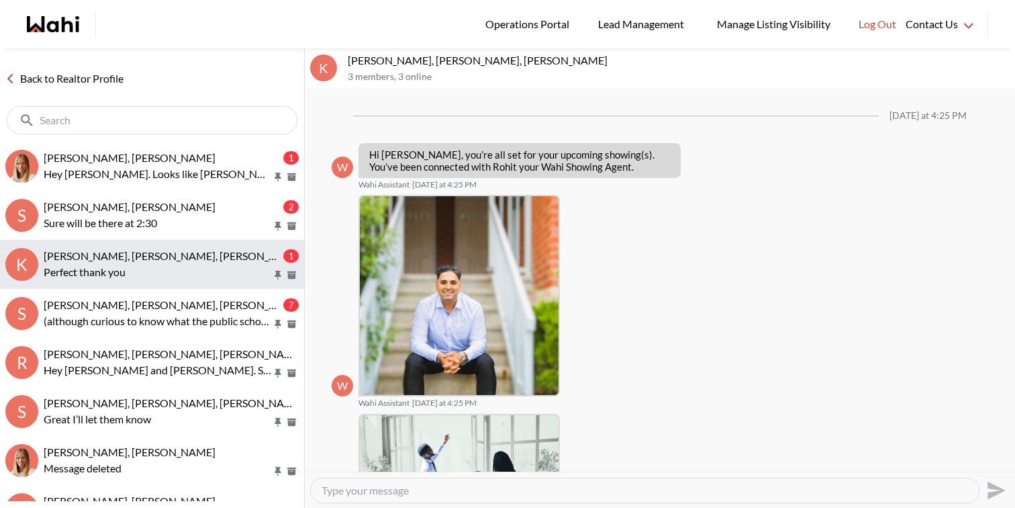
scroll to position [1184, 0]
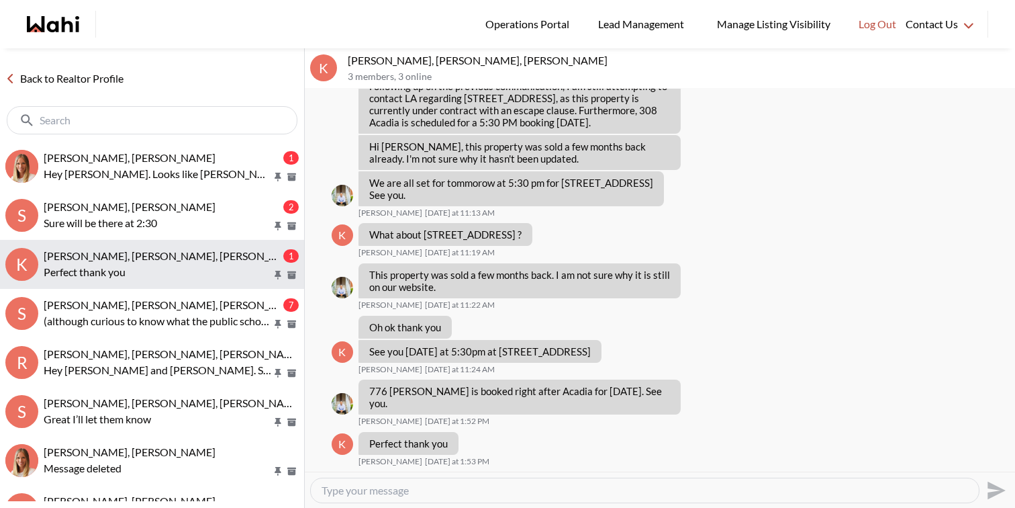
click at [153, 287] on button "K Kathy Fratric, Rohit, Michelle 1 Perfect thank you" at bounding box center [152, 264] width 304 height 49
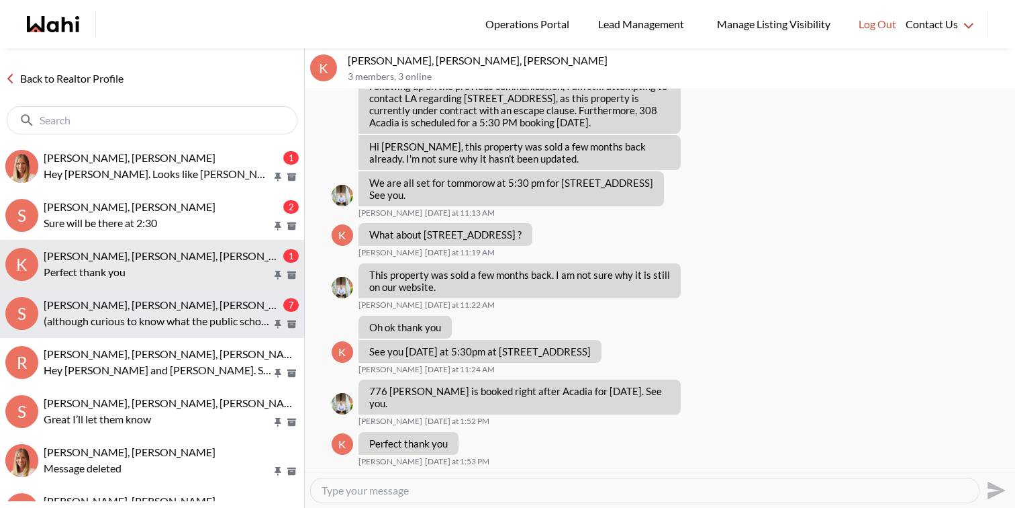
click at [154, 303] on span "Sarah Hunter, Bryce Hunter, Michelle" at bounding box center [174, 304] width 260 height 13
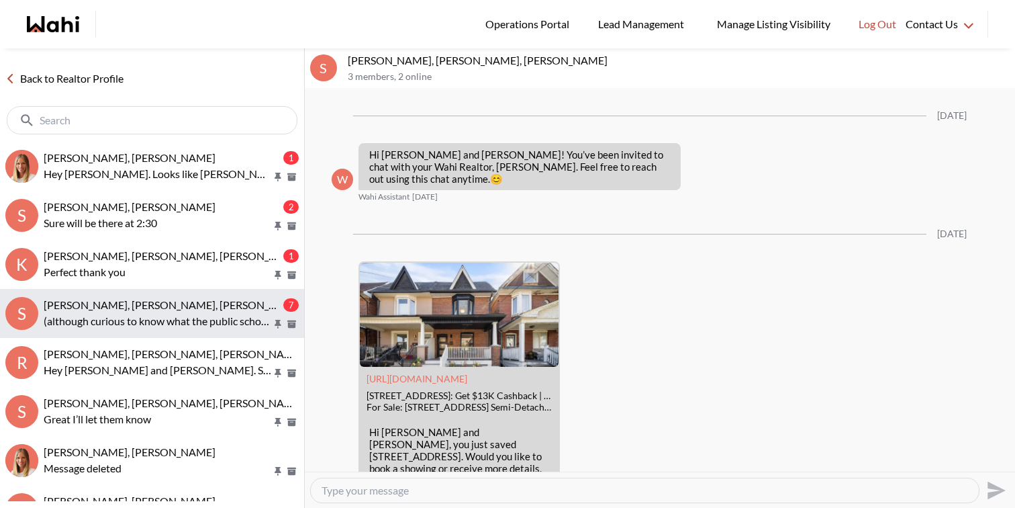
scroll to position [2206, 0]
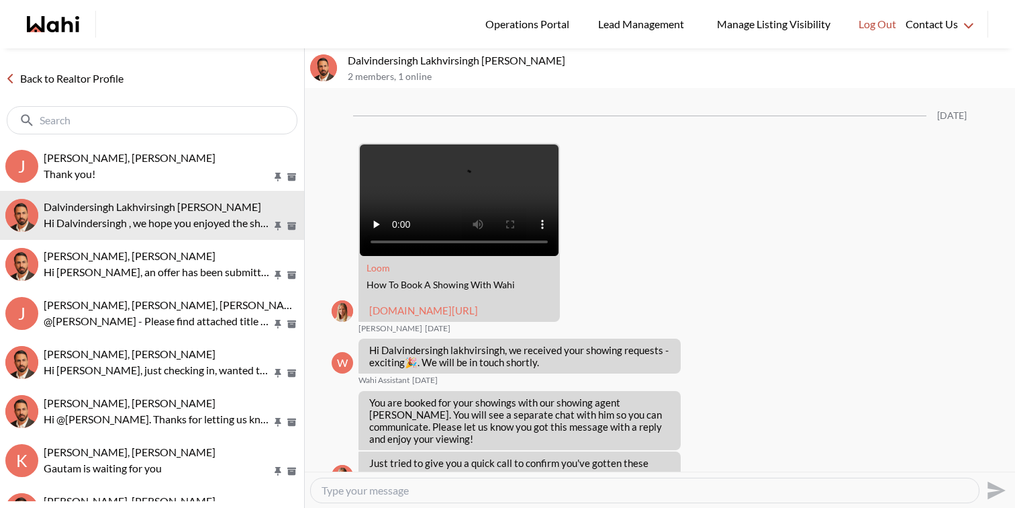
scroll to position [1444, 0]
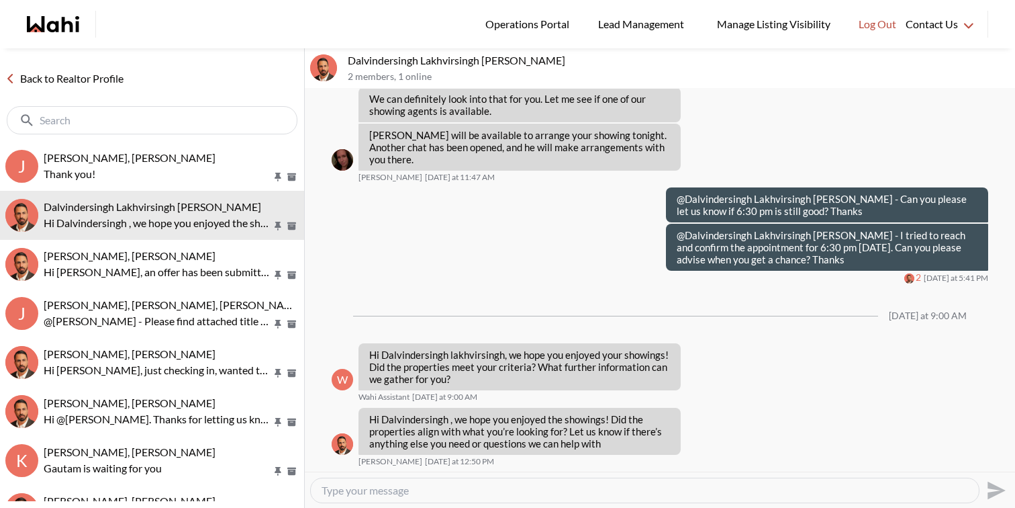
click at [72, 73] on link "Back to Realtor Profile" at bounding box center [64, 78] width 129 height 17
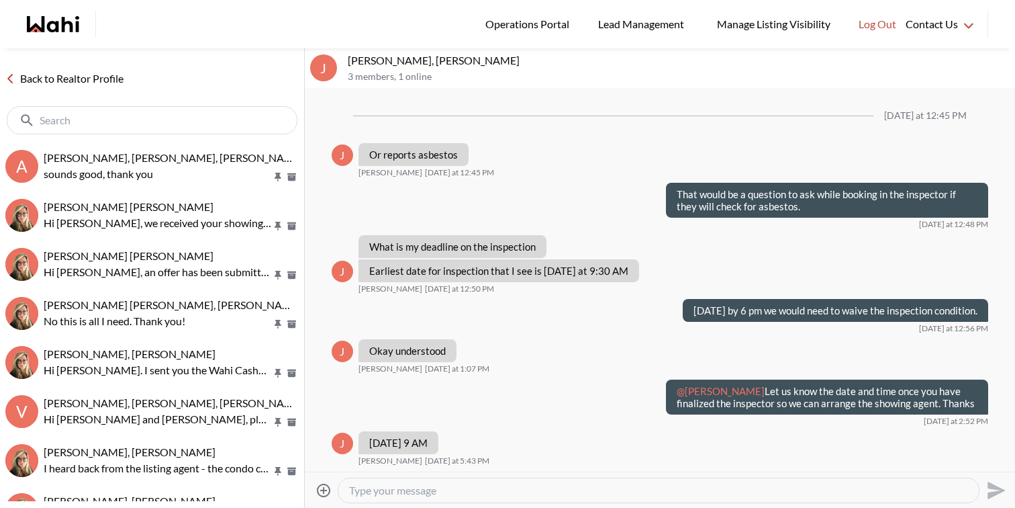
scroll to position [1376, 0]
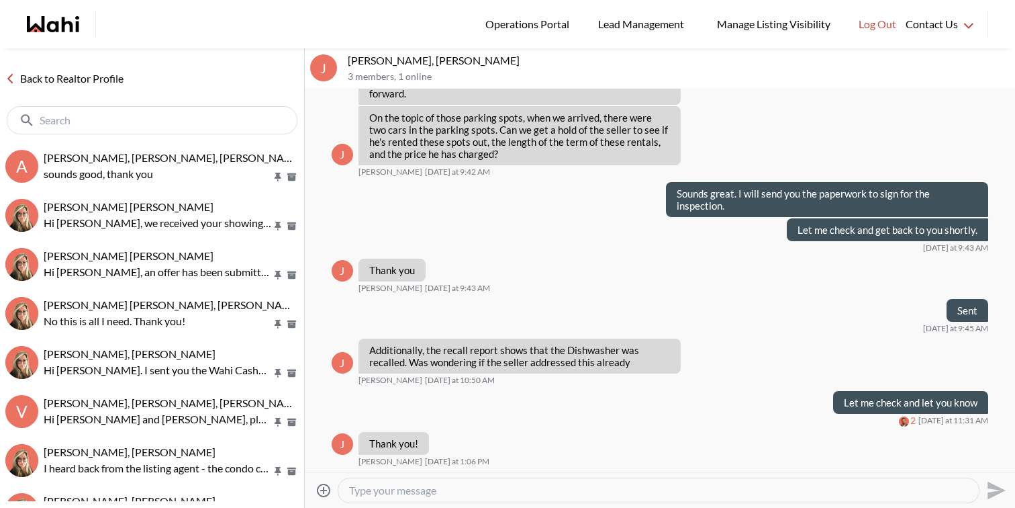
click at [110, 85] on link "Back to Realtor Profile" at bounding box center [64, 78] width 129 height 17
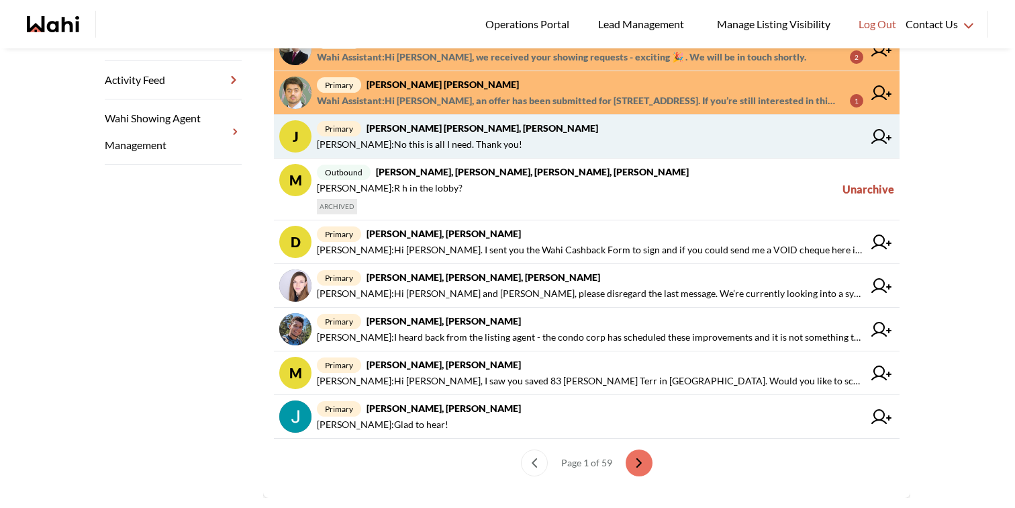
scroll to position [407, 0]
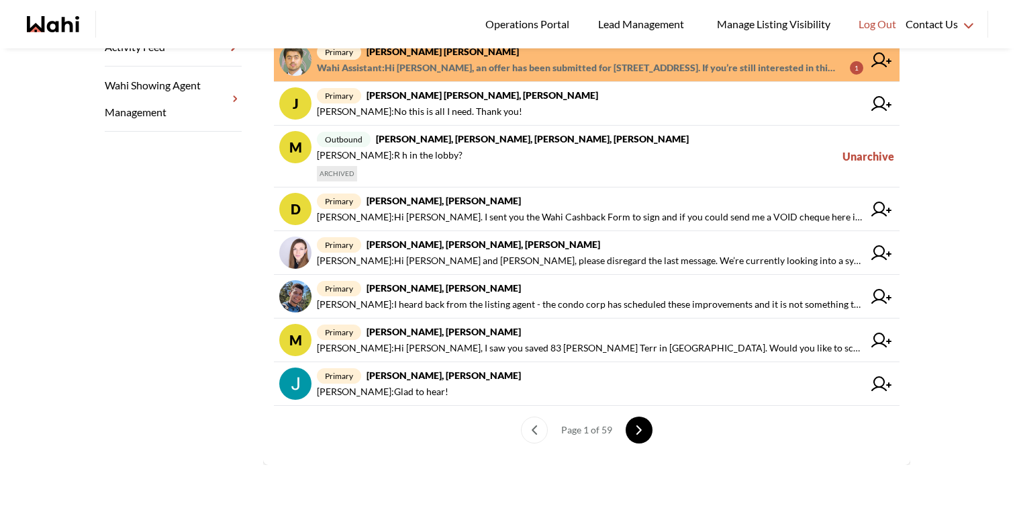
click at [641, 427] on button "next page" at bounding box center [639, 429] width 27 height 27
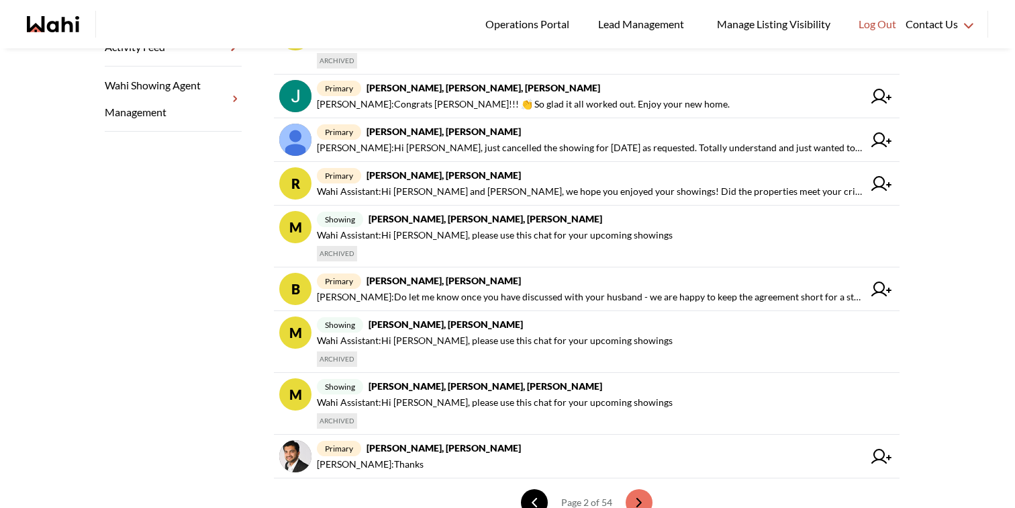
click at [532, 498] on icon "previous page" at bounding box center [534, 502] width 4 height 8
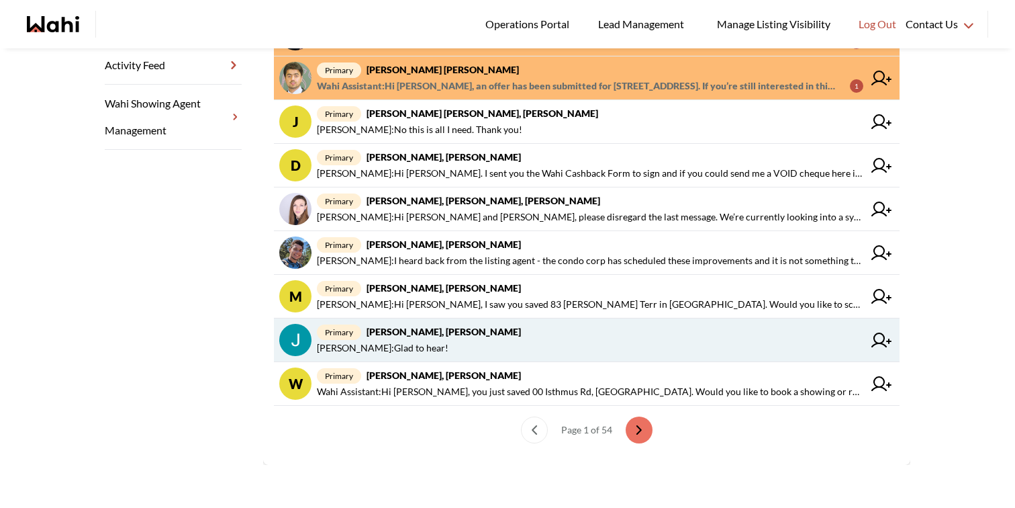
click at [528, 348] on span "[PERSON_NAME] : Glad to hear!" at bounding box center [590, 348] width 546 height 16
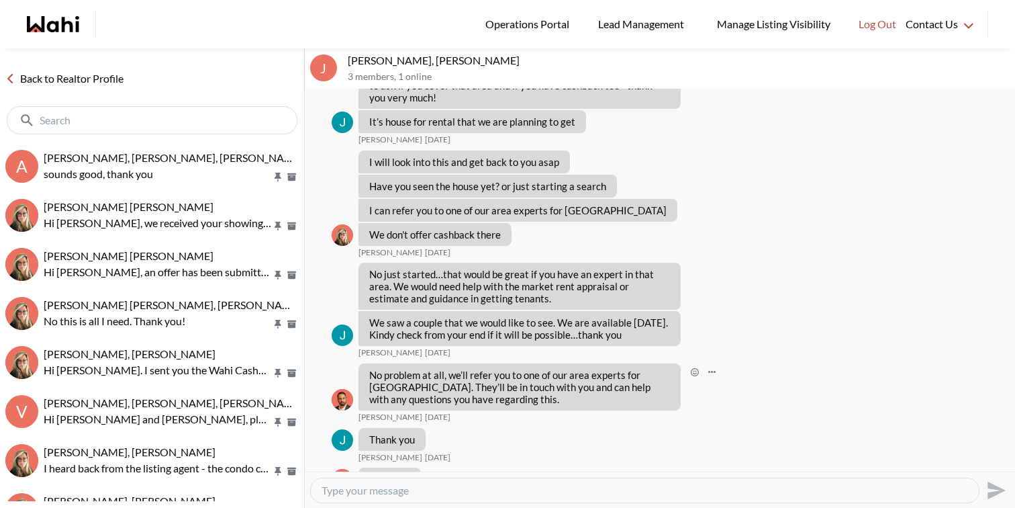
scroll to position [1139, 0]
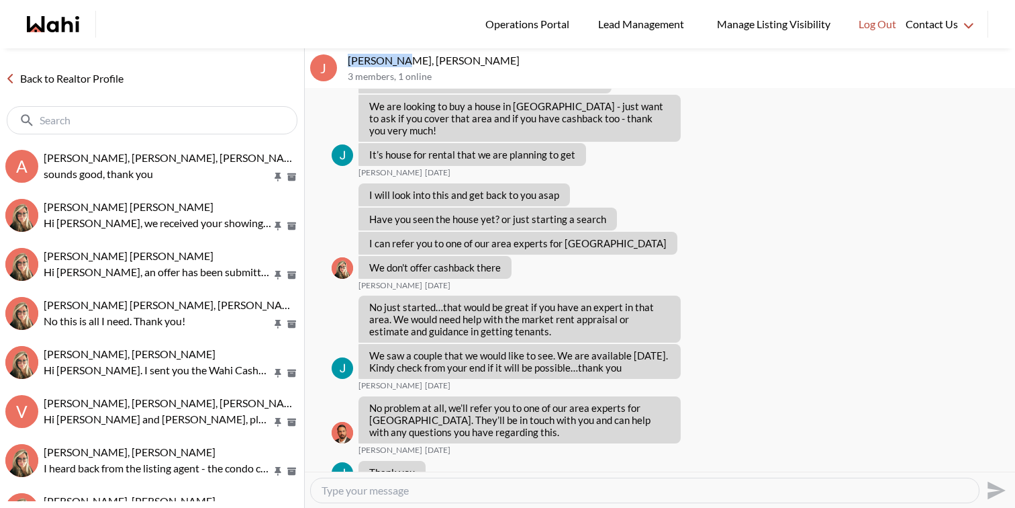
drag, startPoint x: 395, startPoint y: 62, endPoint x: 345, endPoint y: 58, distance: 50.5
click at [345, 58] on div "J [PERSON_NAME], [PERSON_NAME] 3 members , 1 online" at bounding box center [660, 68] width 710 height 40
copy p "[PERSON_NAME]"
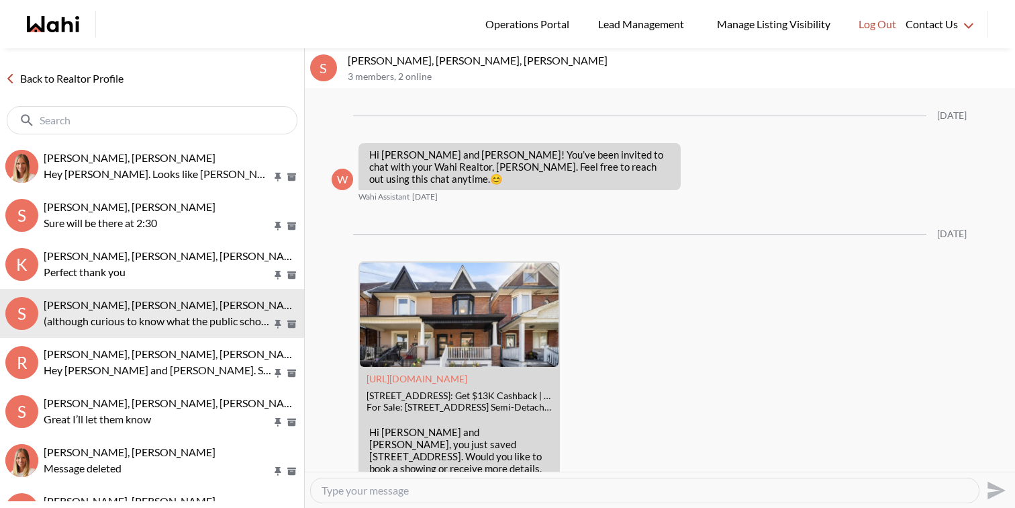
scroll to position [2206, 0]
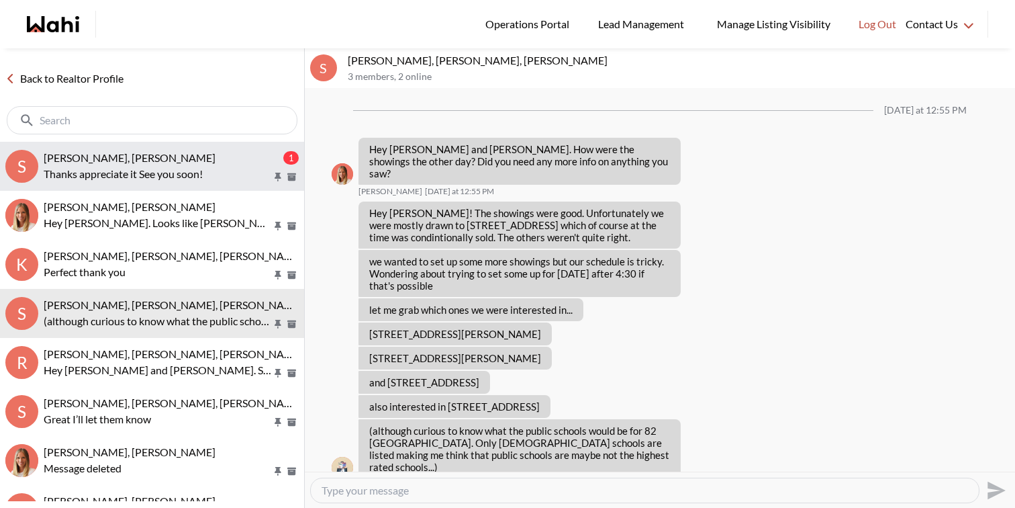
click at [151, 155] on span "[PERSON_NAME], [PERSON_NAME]" at bounding box center [130, 157] width 172 height 13
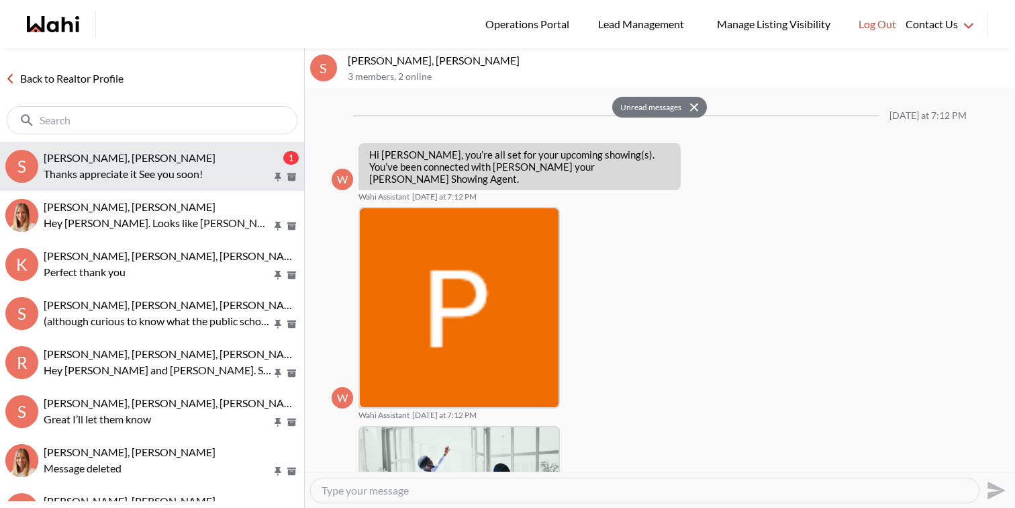
scroll to position [1203, 0]
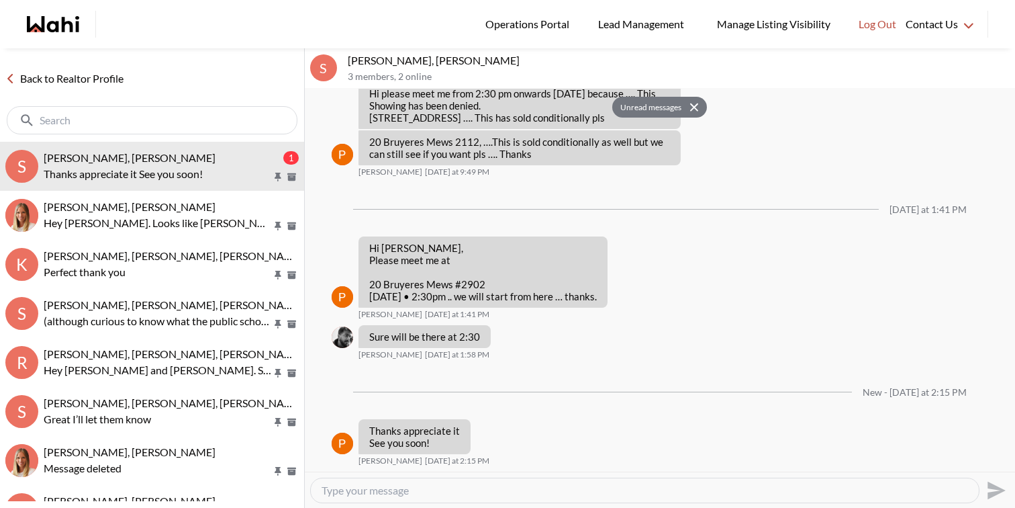
click at [109, 73] on link "Back to Realtor Profile" at bounding box center [64, 78] width 129 height 17
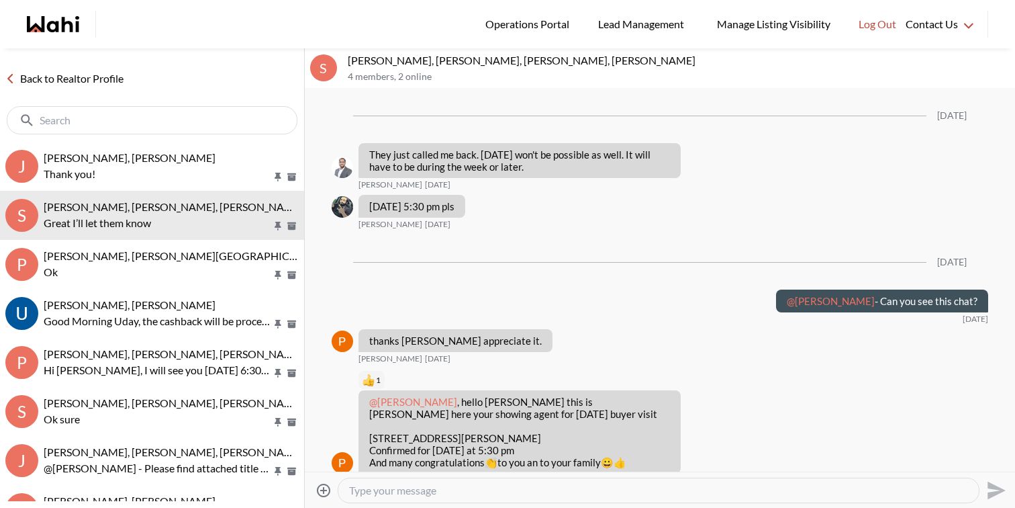
scroll to position [1627, 0]
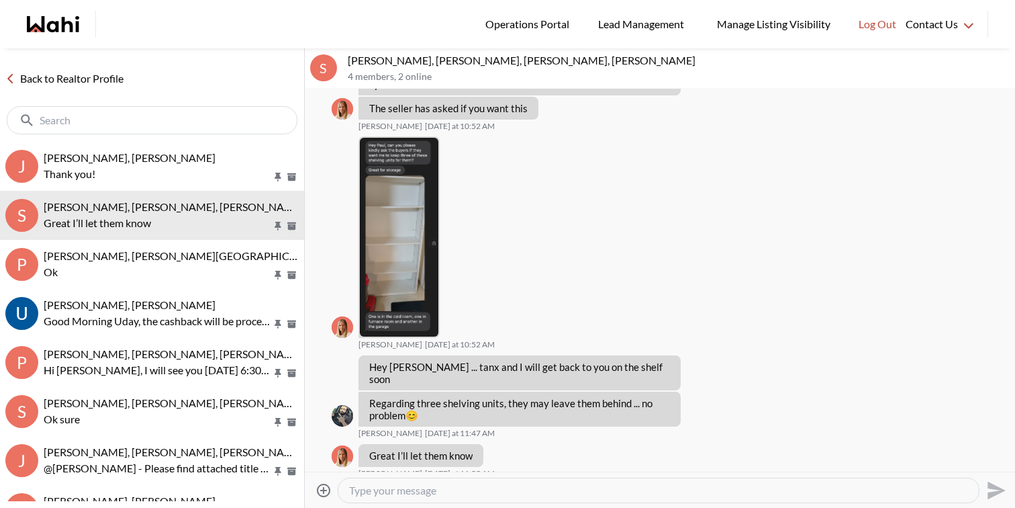
click at [108, 76] on link "Back to Realtor Profile" at bounding box center [64, 78] width 129 height 17
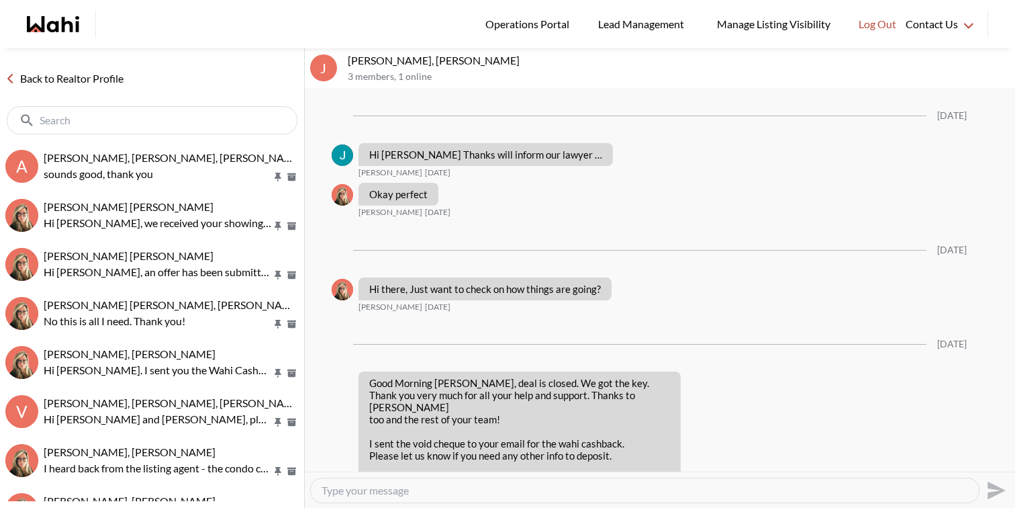
scroll to position [1330, 0]
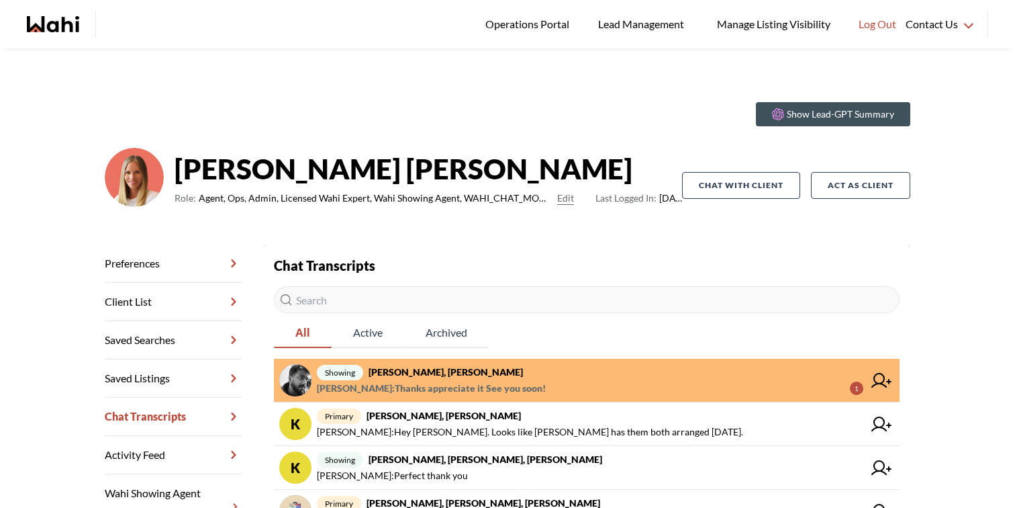
click at [425, 369] on strong "Sourav Singh, Paul, Michelle" at bounding box center [446, 371] width 154 height 11
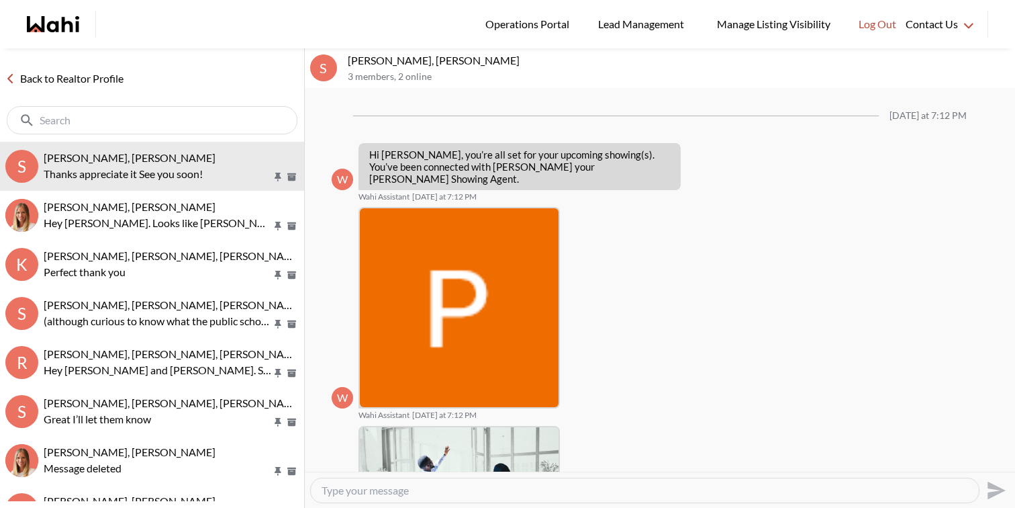
scroll to position [1149, 0]
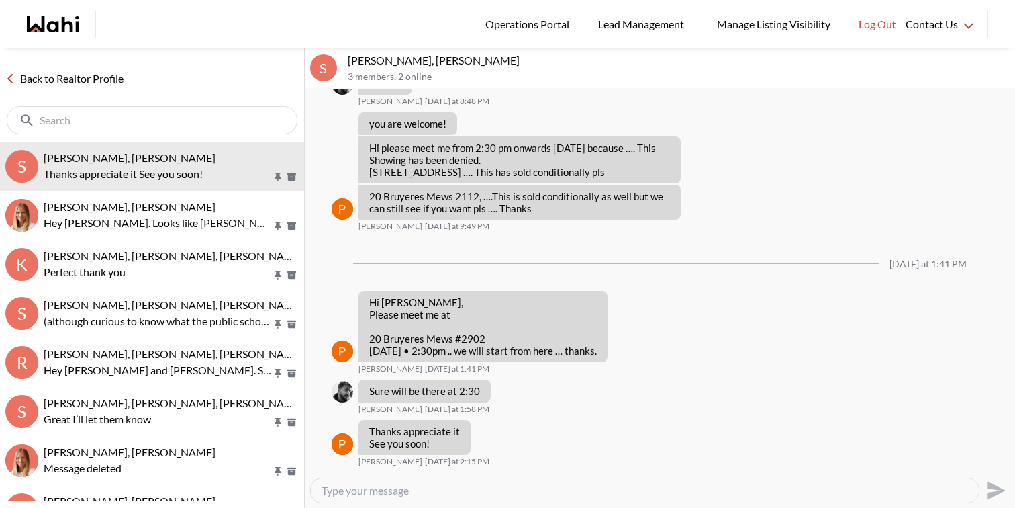
click at [42, 70] on link "Back to Realtor Profile" at bounding box center [64, 78] width 129 height 17
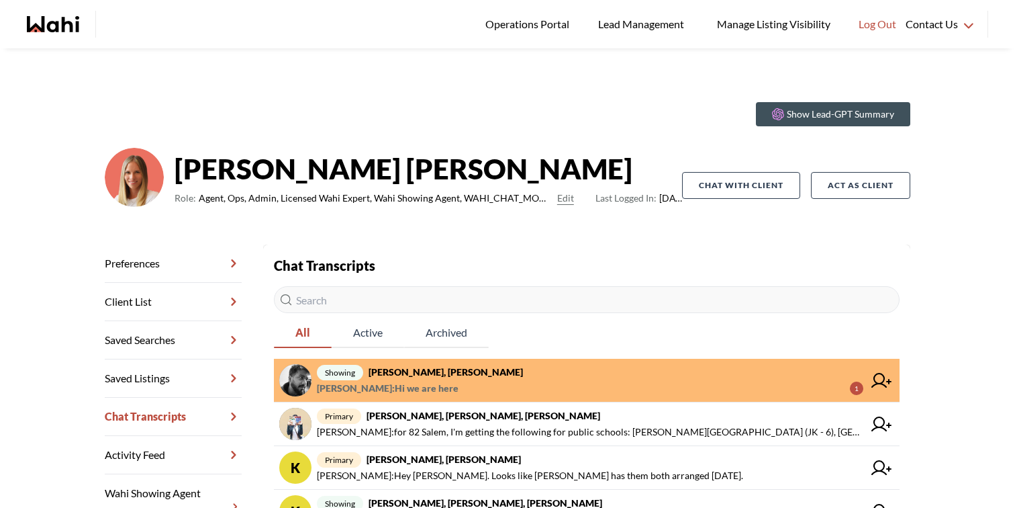
click at [408, 364] on span "showing [PERSON_NAME], [PERSON_NAME]" at bounding box center [590, 372] width 546 height 16
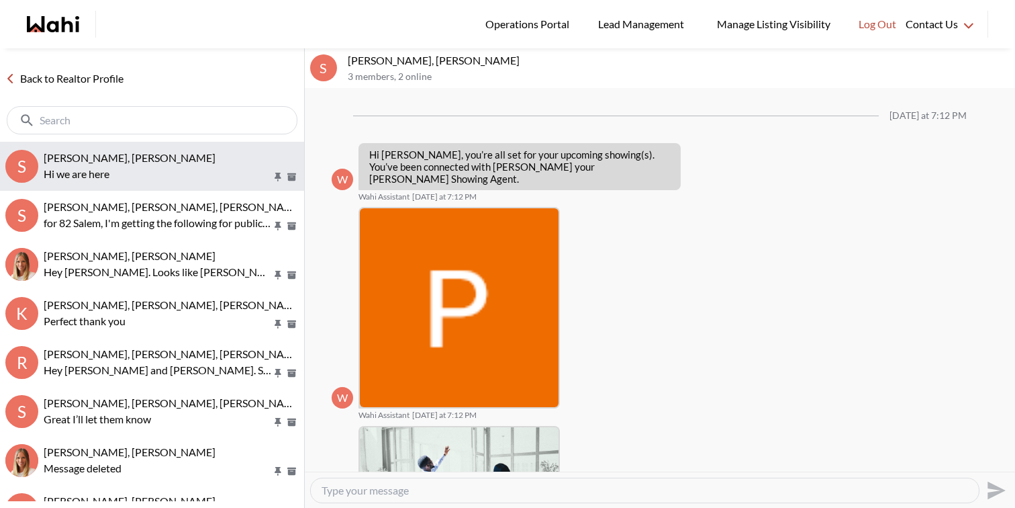
scroll to position [1189, 0]
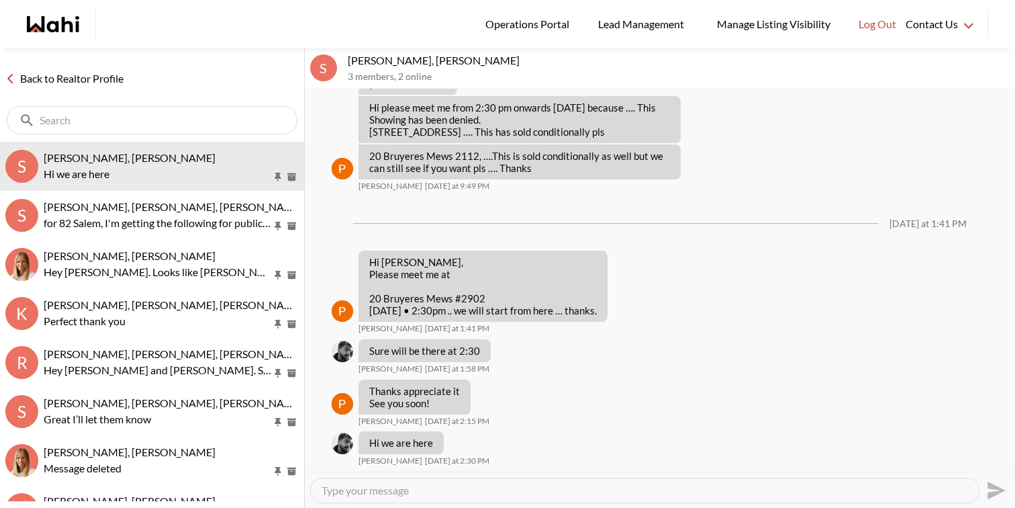
click at [110, 77] on link "Back to Realtor Profile" at bounding box center [64, 78] width 129 height 17
